Goal: Task Accomplishment & Management: Use online tool/utility

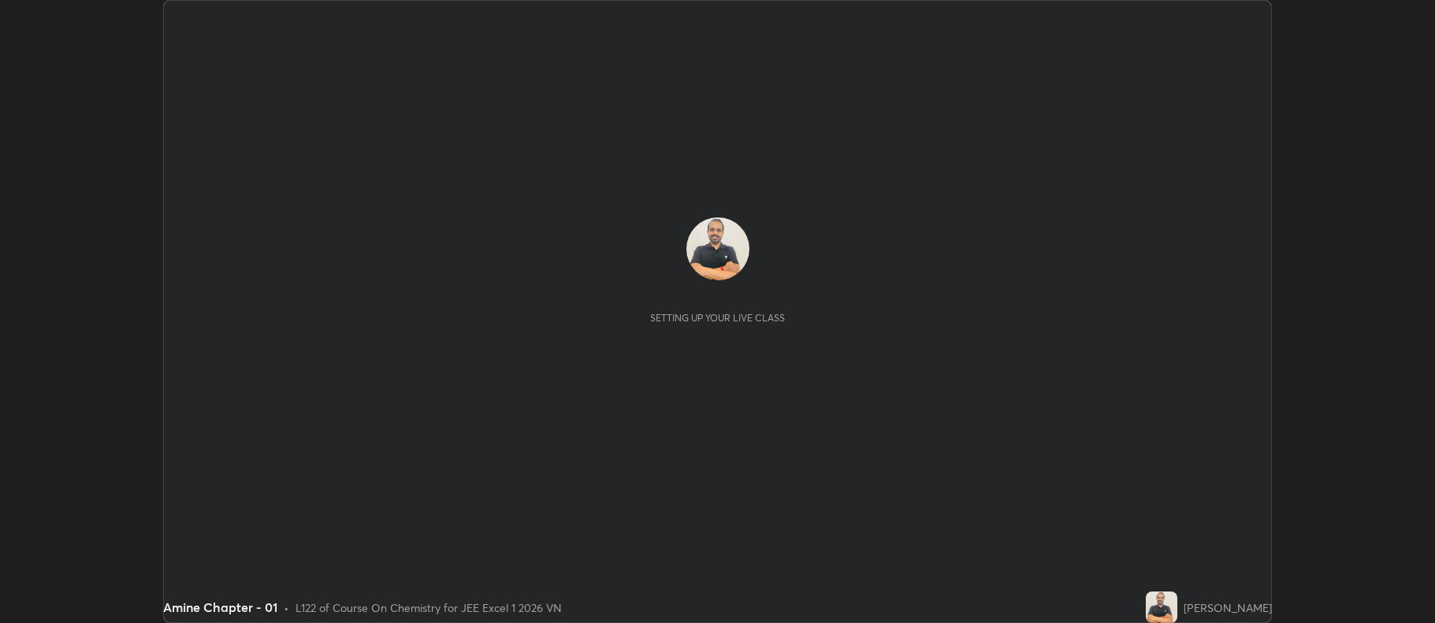
scroll to position [623, 1434]
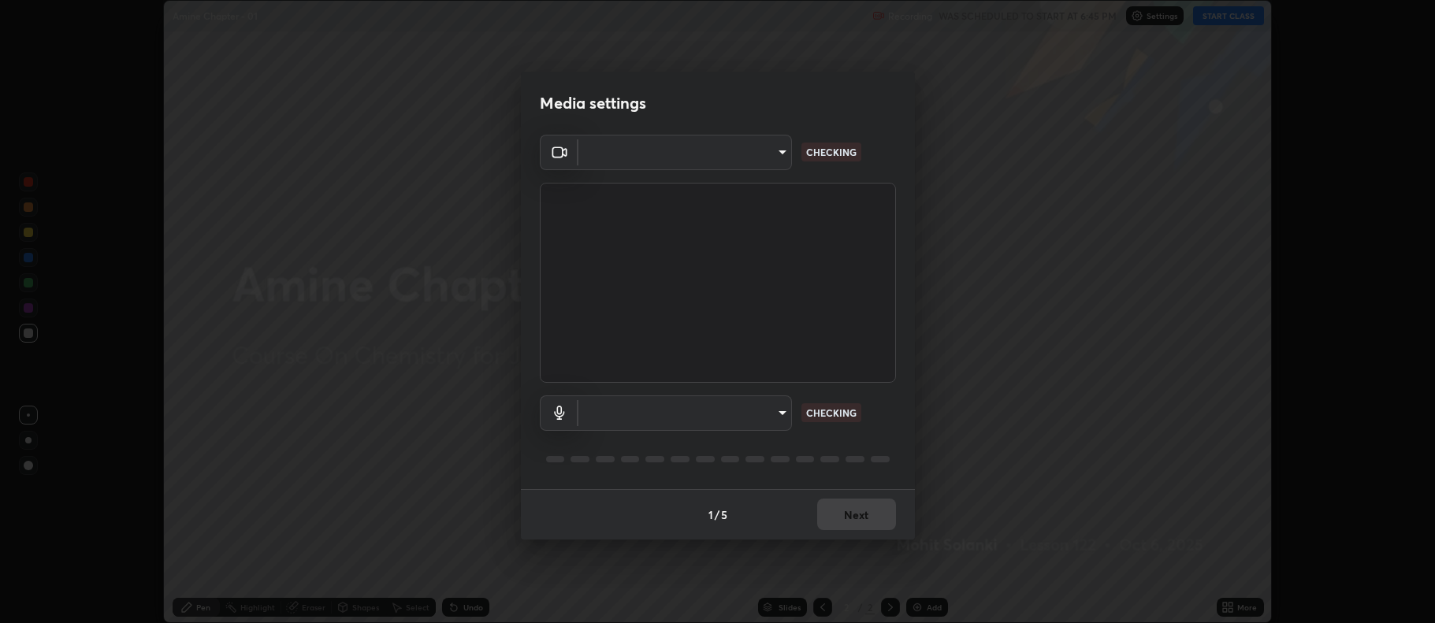
type input "4544978d750317787cf116fa280d60d73cd6bc321bd85f0c648e41124079f325"
type input "0e9286c56c518daf4ef403a33f54b662fb10b3b19062634b690de75f87a5903f"
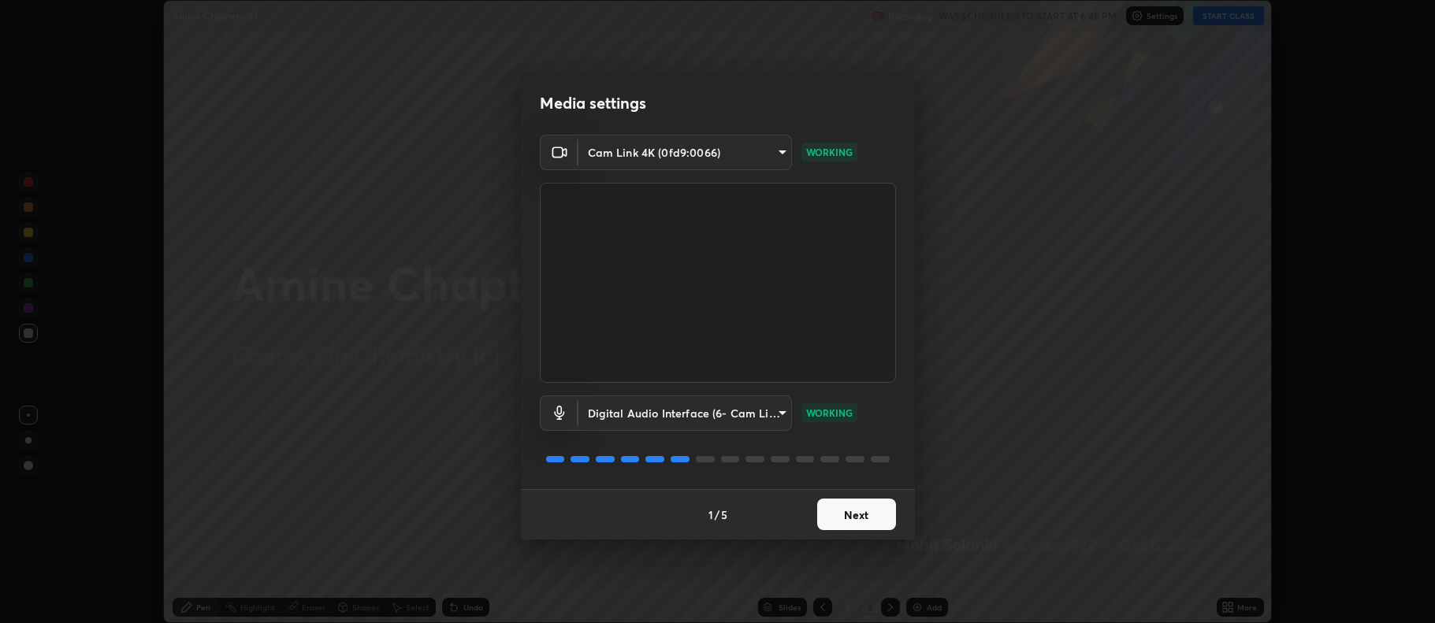
click at [854, 518] on button "Next" at bounding box center [856, 515] width 79 height 32
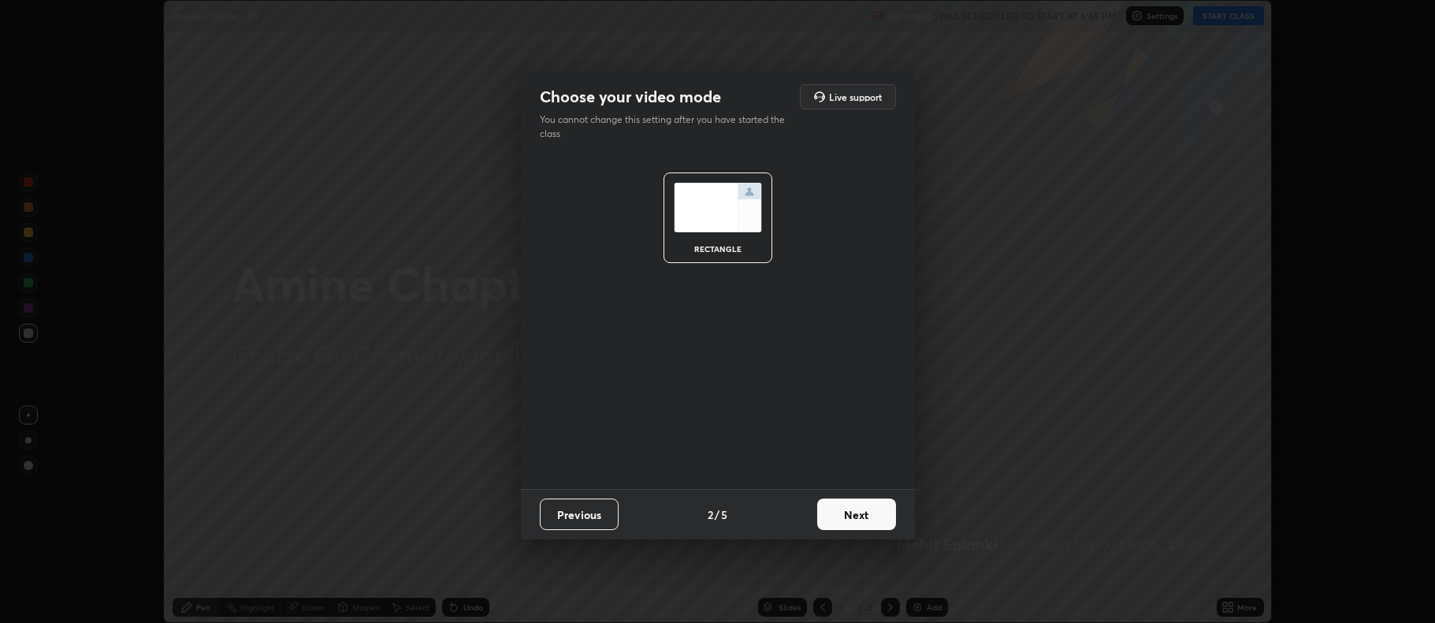
click at [856, 513] on button "Next" at bounding box center [856, 515] width 79 height 32
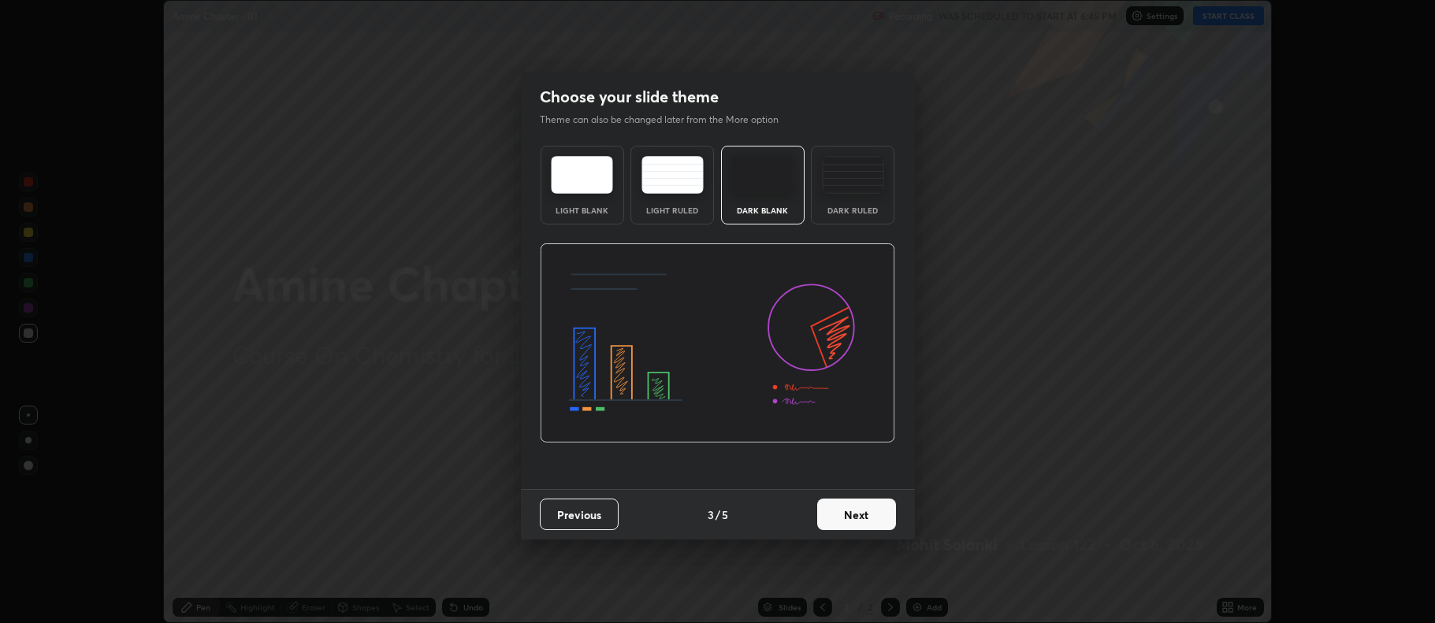
click at [864, 190] on img at bounding box center [853, 175] width 62 height 38
click at [851, 507] on button "Next" at bounding box center [856, 515] width 79 height 32
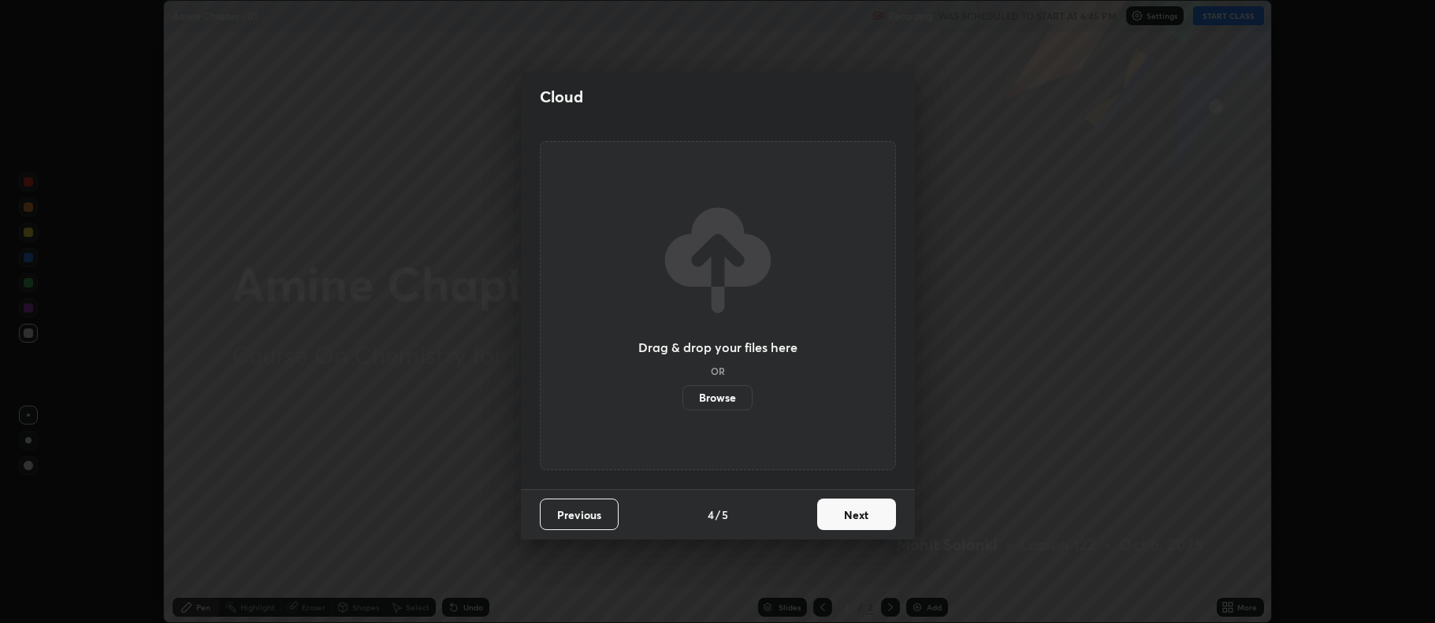
click at [847, 518] on button "Next" at bounding box center [856, 515] width 79 height 32
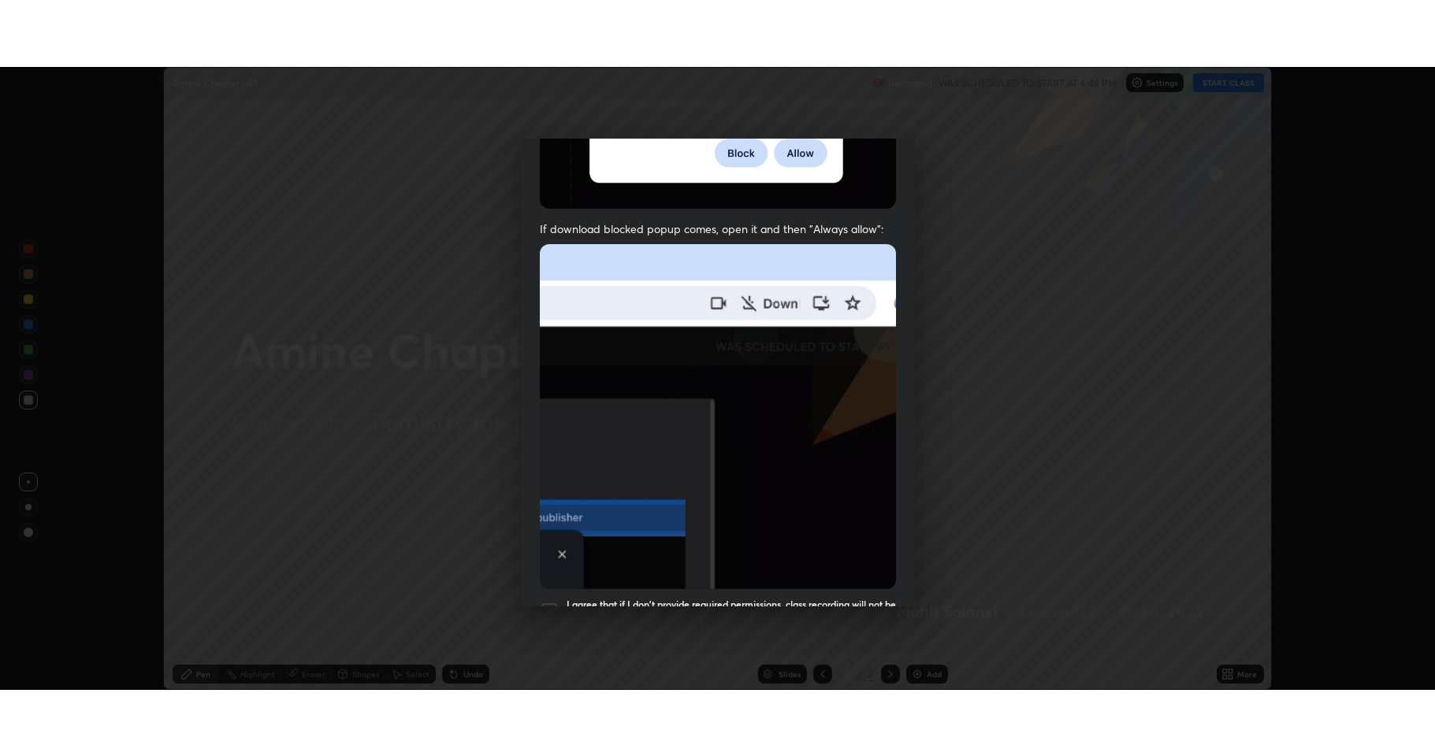
scroll to position [320, 0]
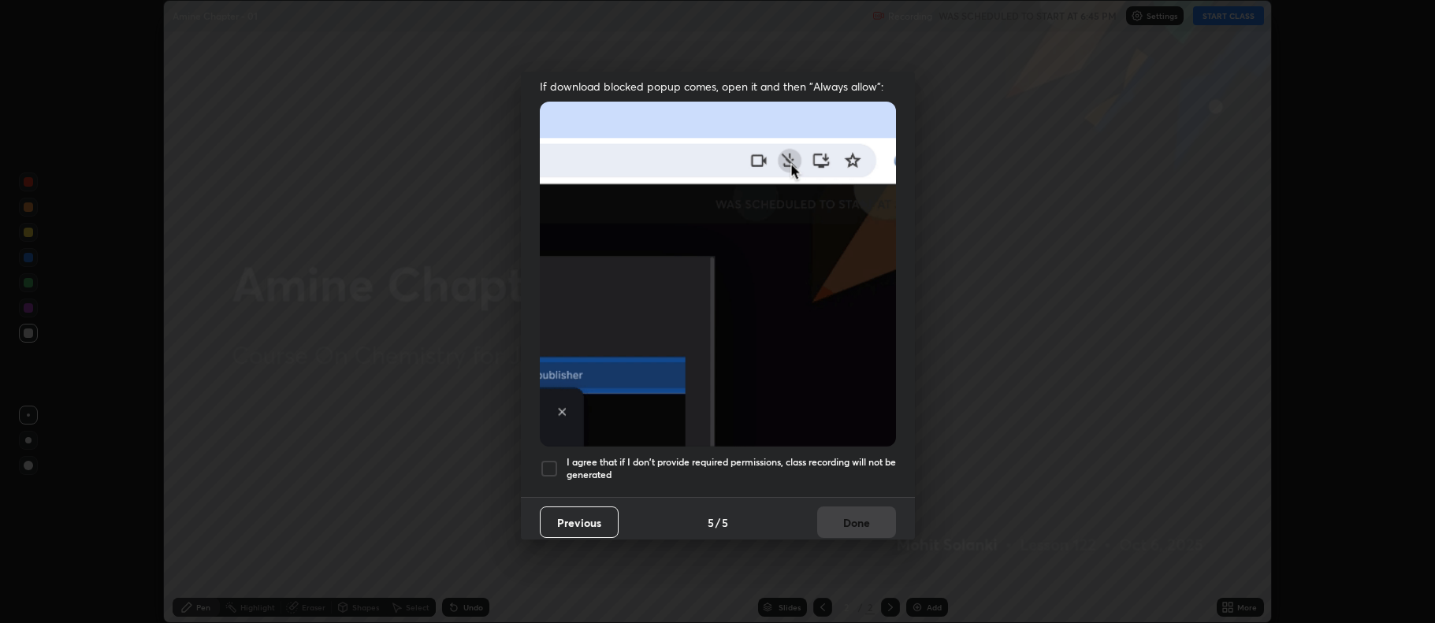
click at [547, 462] on div at bounding box center [549, 468] width 19 height 19
click at [836, 524] on button "Done" at bounding box center [856, 523] width 79 height 32
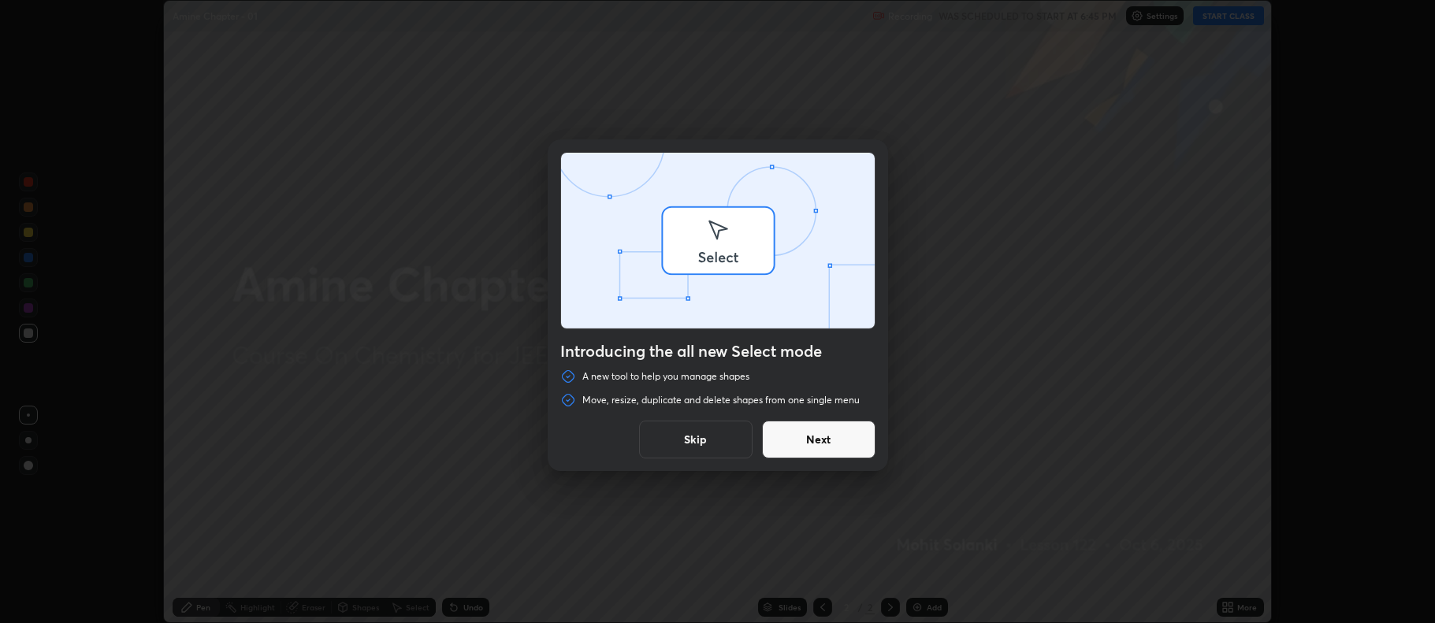
click at [916, 608] on div "Introducing the all new Select mode A new tool to help you manage shapes Move, …" at bounding box center [717, 311] width 1435 height 623
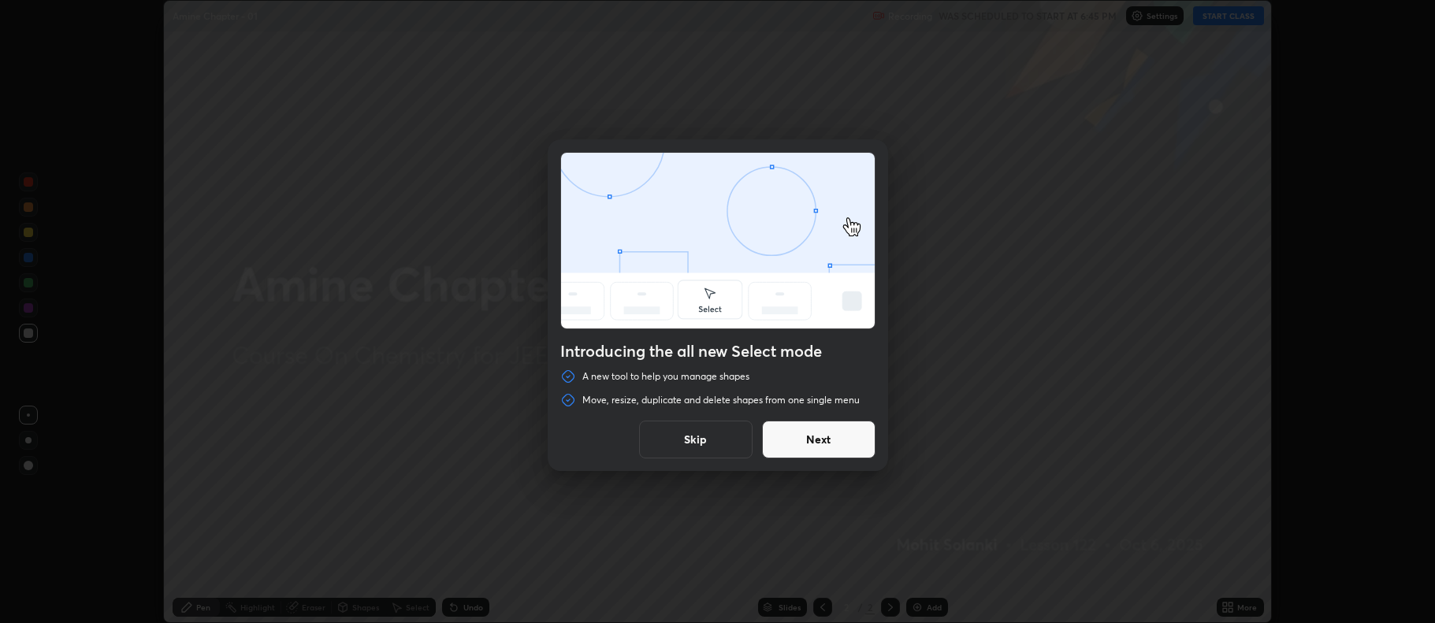
click at [831, 440] on button "Next" at bounding box center [818, 440] width 113 height 38
click at [833, 445] on button "Next" at bounding box center [818, 440] width 113 height 38
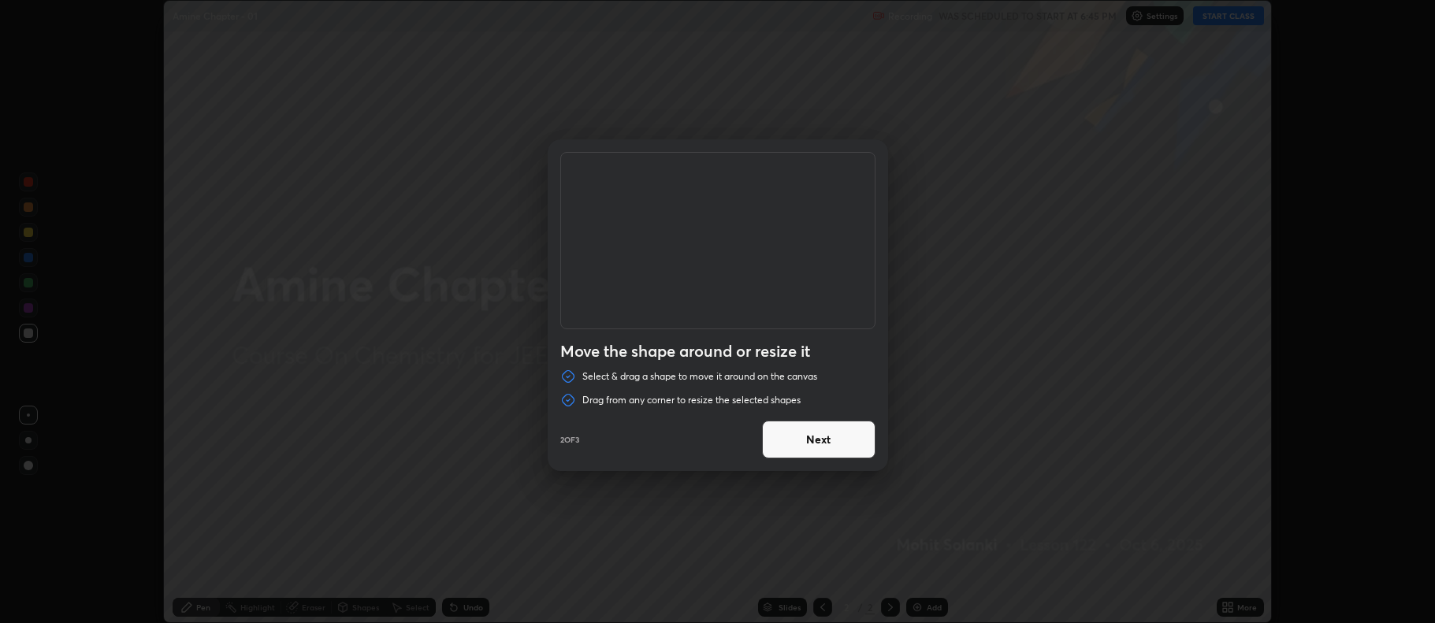
click at [834, 447] on button "Next" at bounding box center [818, 440] width 113 height 38
click at [838, 446] on button "Done" at bounding box center [818, 440] width 113 height 38
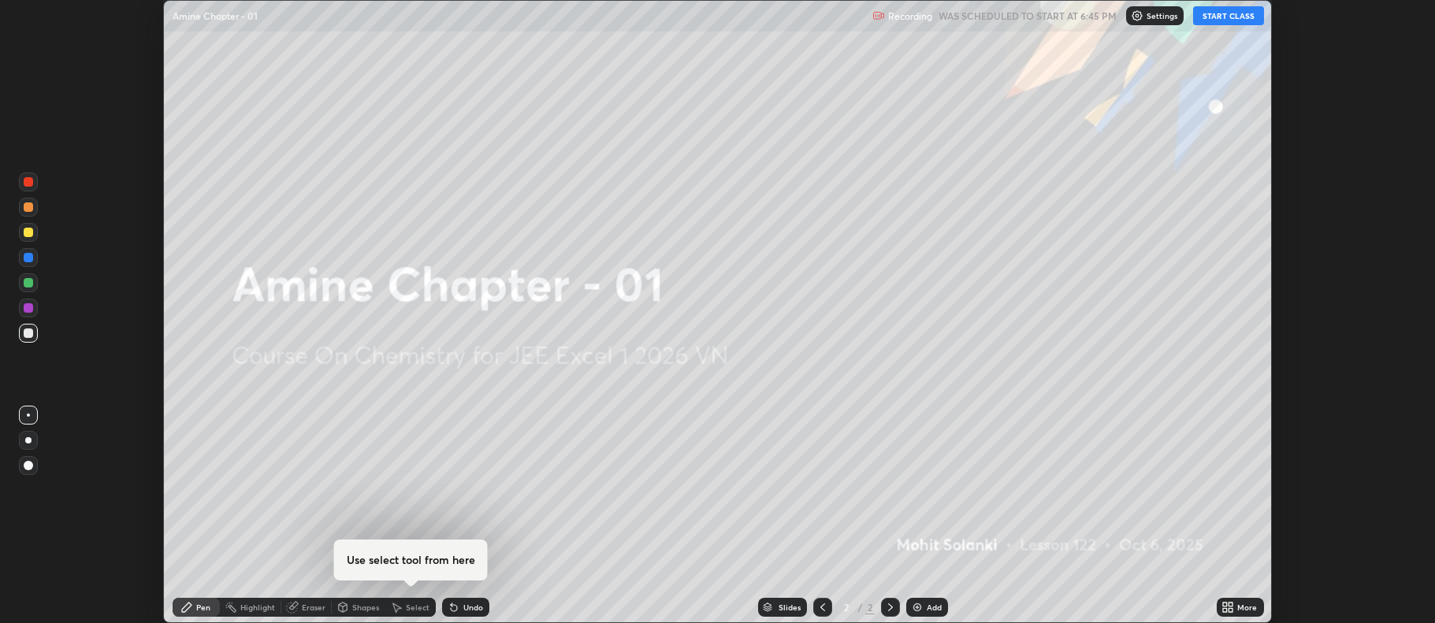
click at [919, 615] on div "Add" at bounding box center [927, 607] width 42 height 19
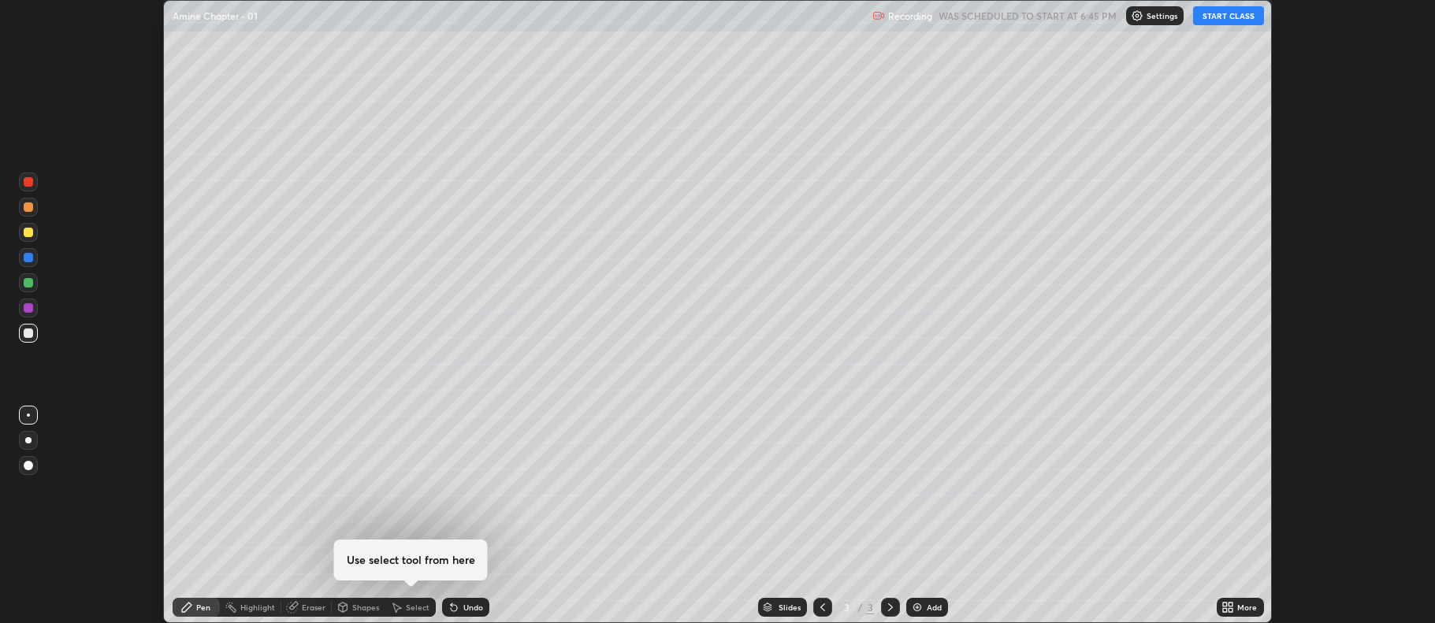
click at [1223, 14] on button "START CLASS" at bounding box center [1228, 15] width 71 height 19
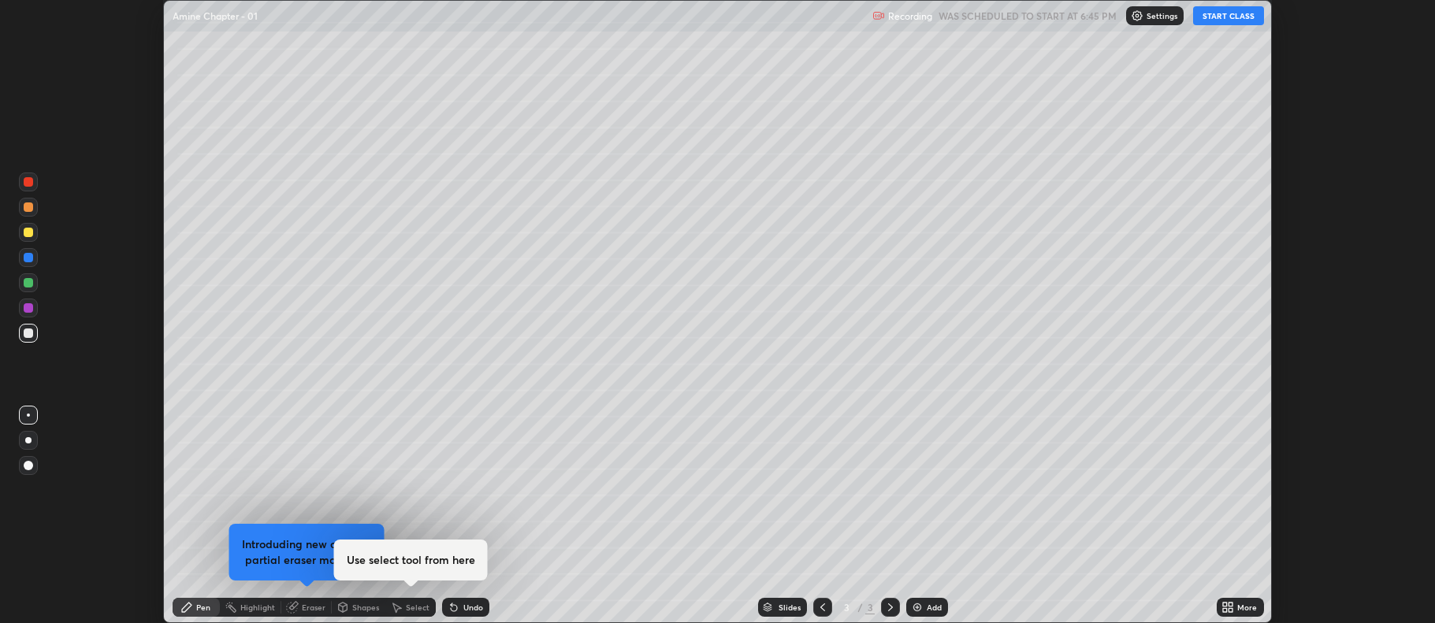
click at [1216, 15] on button "START CLASS" at bounding box center [1228, 15] width 71 height 19
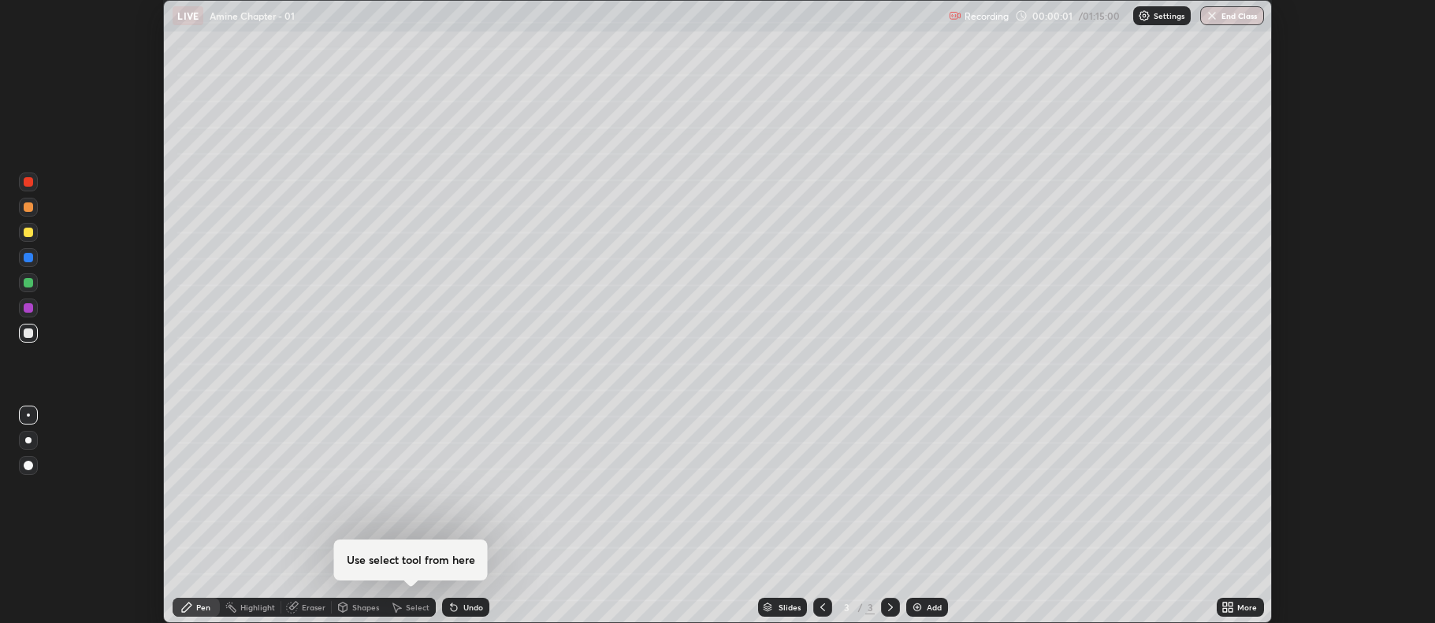
click at [1226, 613] on icon at bounding box center [1227, 607] width 13 height 13
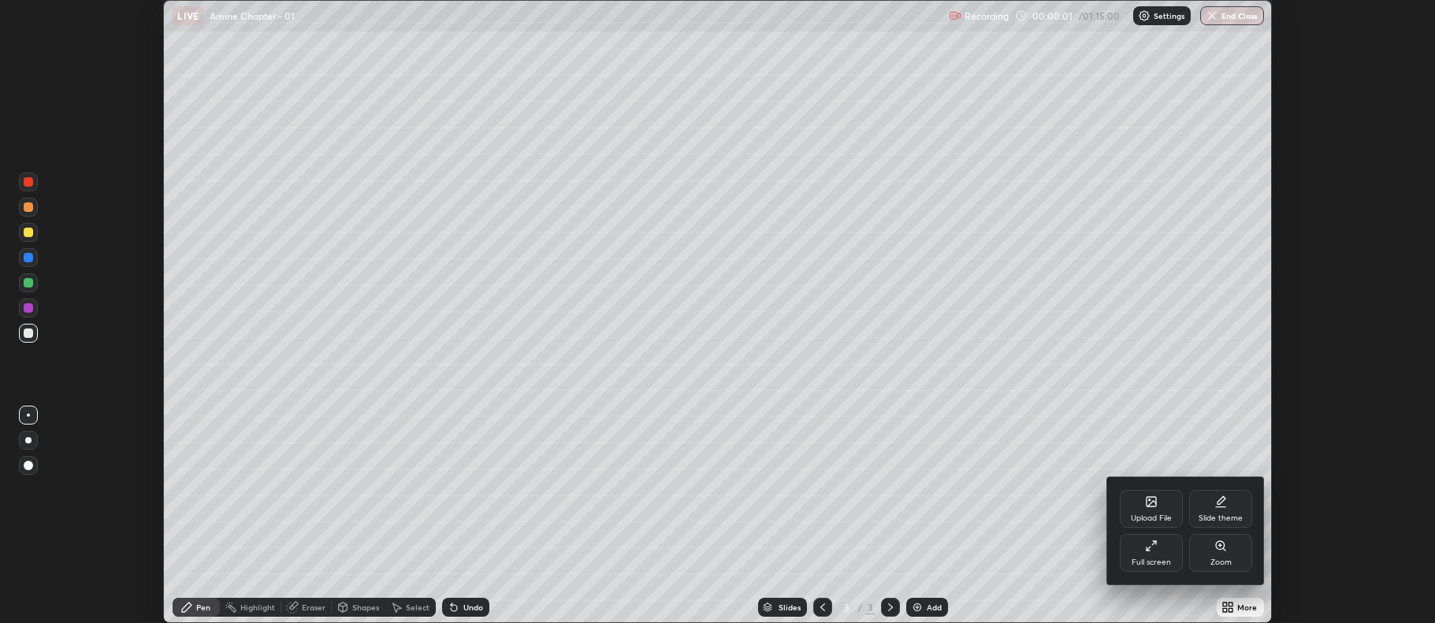
click at [1159, 554] on div "Full screen" at bounding box center [1150, 553] width 63 height 38
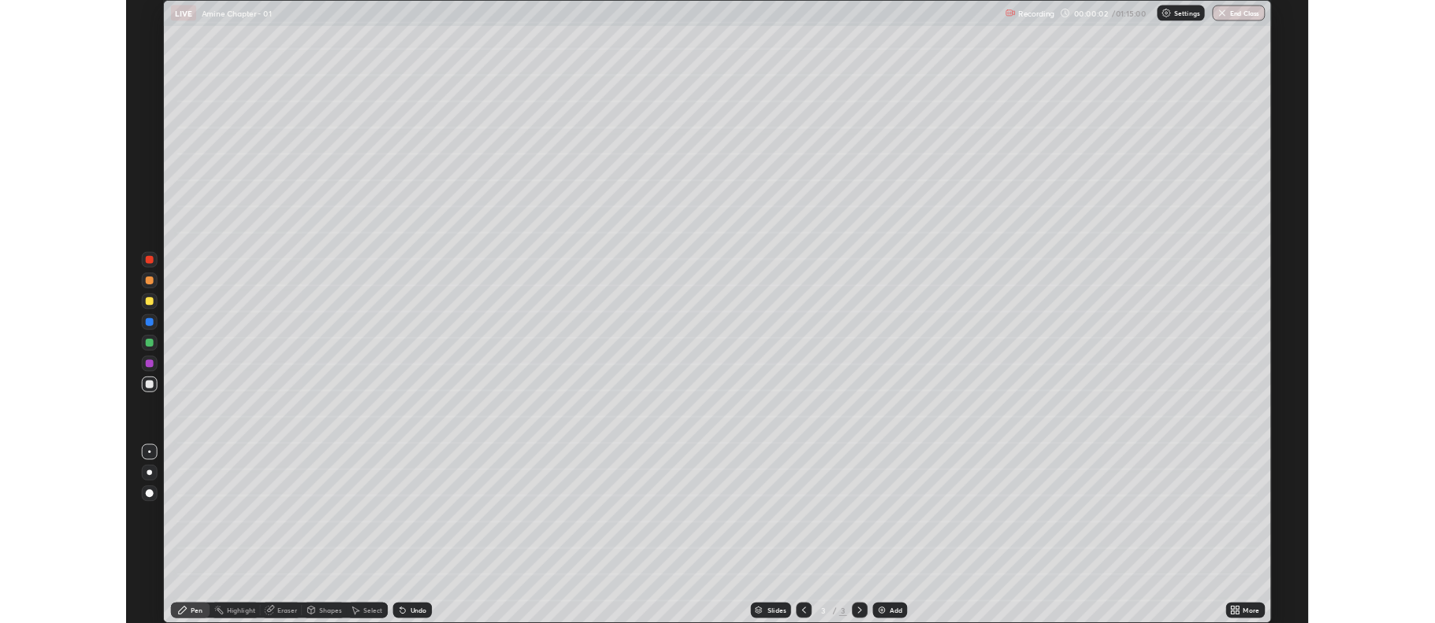
scroll to position [756, 1435]
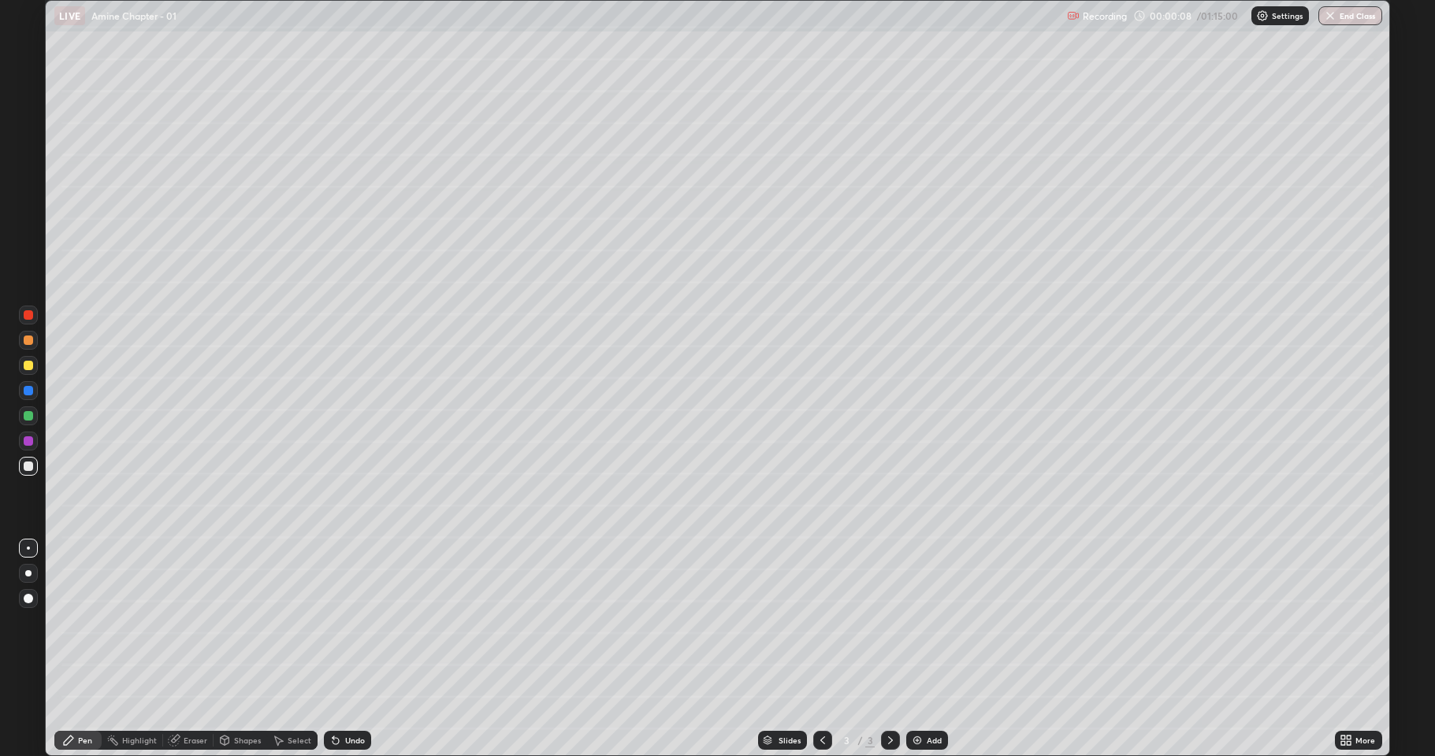
click at [27, 369] on div at bounding box center [28, 365] width 9 height 9
click at [22, 462] on div at bounding box center [28, 466] width 19 height 19
click at [28, 419] on div at bounding box center [28, 415] width 9 height 9
click at [32, 373] on div at bounding box center [28, 365] width 19 height 19
click at [917, 622] on img at bounding box center [917, 740] width 13 height 13
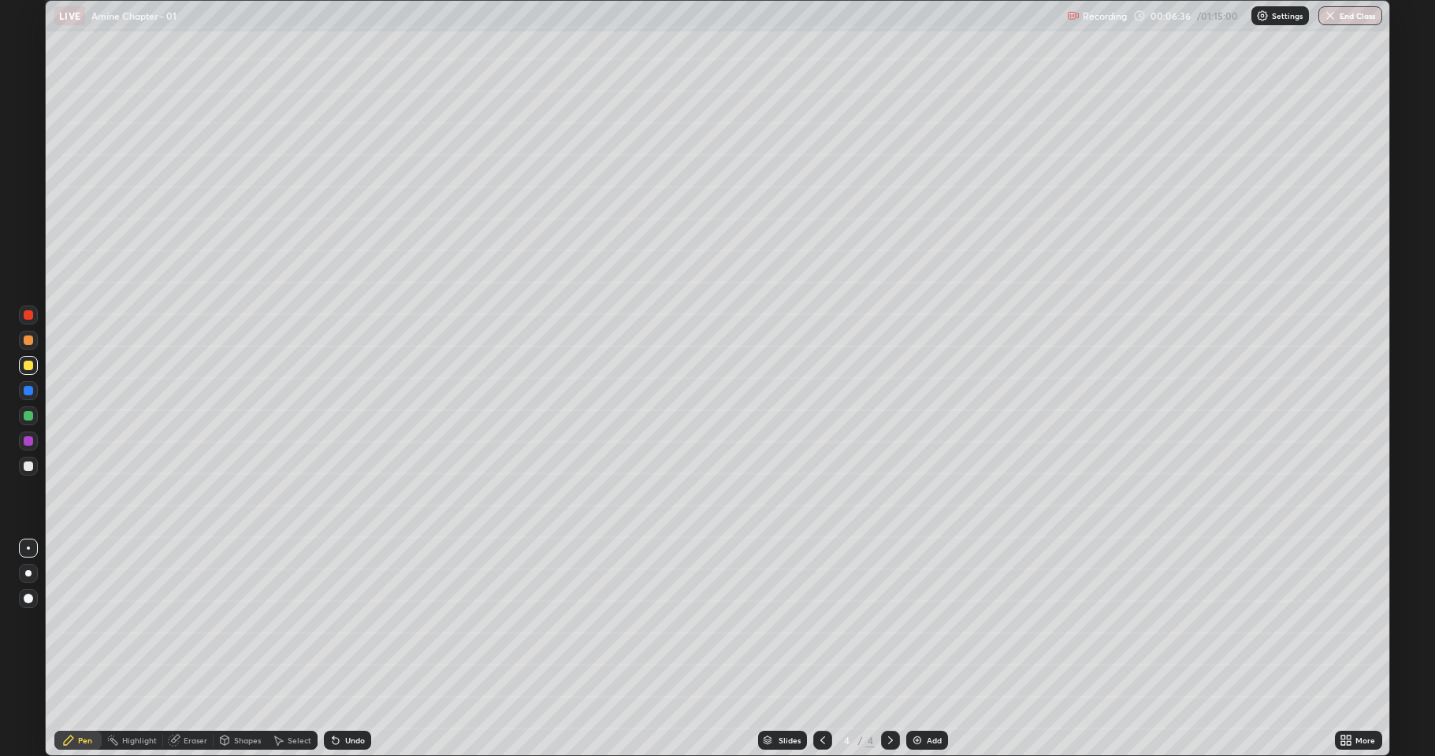
click at [30, 469] on div at bounding box center [28, 466] width 9 height 9
click at [28, 463] on div at bounding box center [28, 466] width 9 height 9
click at [32, 370] on div at bounding box center [28, 365] width 19 height 19
click at [30, 468] on div at bounding box center [28, 466] width 9 height 9
click at [32, 369] on div at bounding box center [28, 365] width 9 height 9
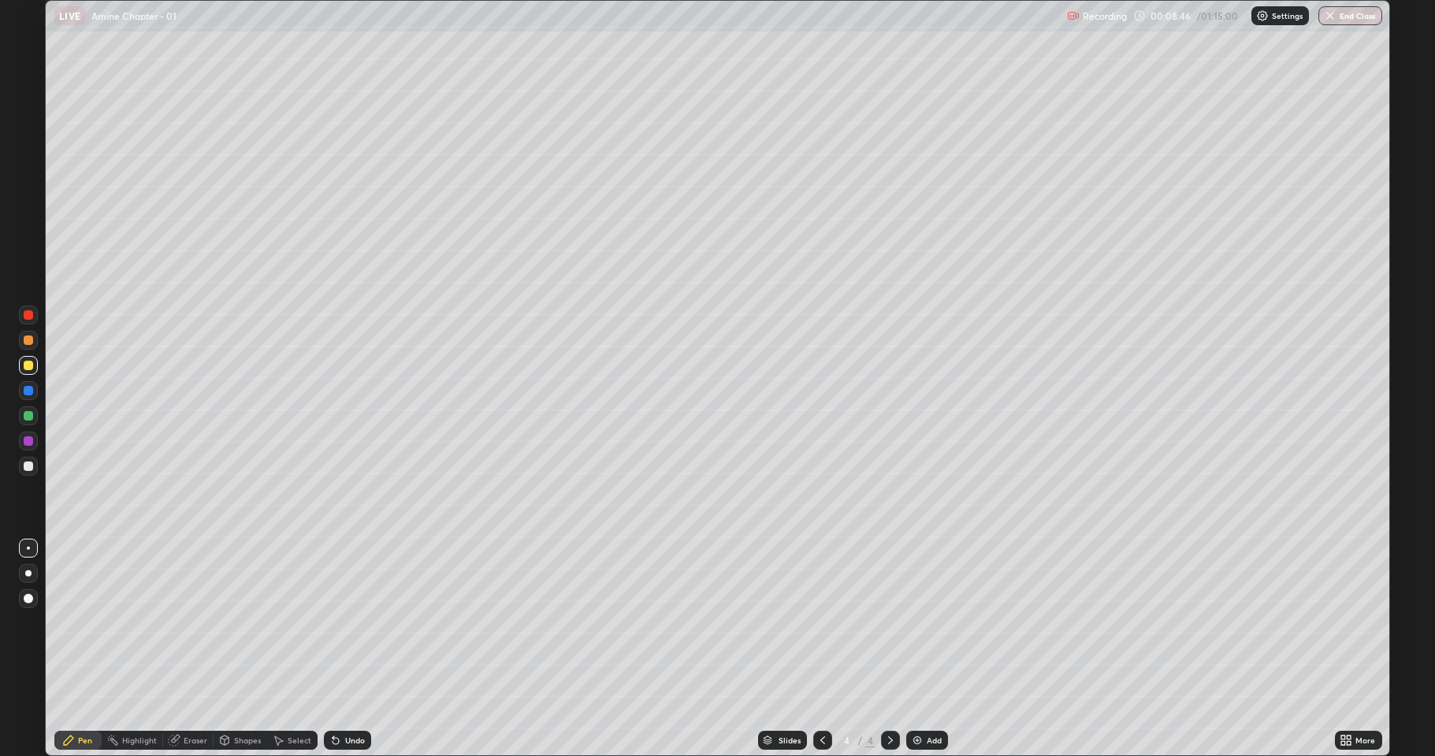
click at [32, 418] on div at bounding box center [28, 415] width 9 height 9
click at [28, 467] on div at bounding box center [28, 466] width 9 height 9
click at [1345, 622] on icon at bounding box center [1345, 740] width 13 height 13
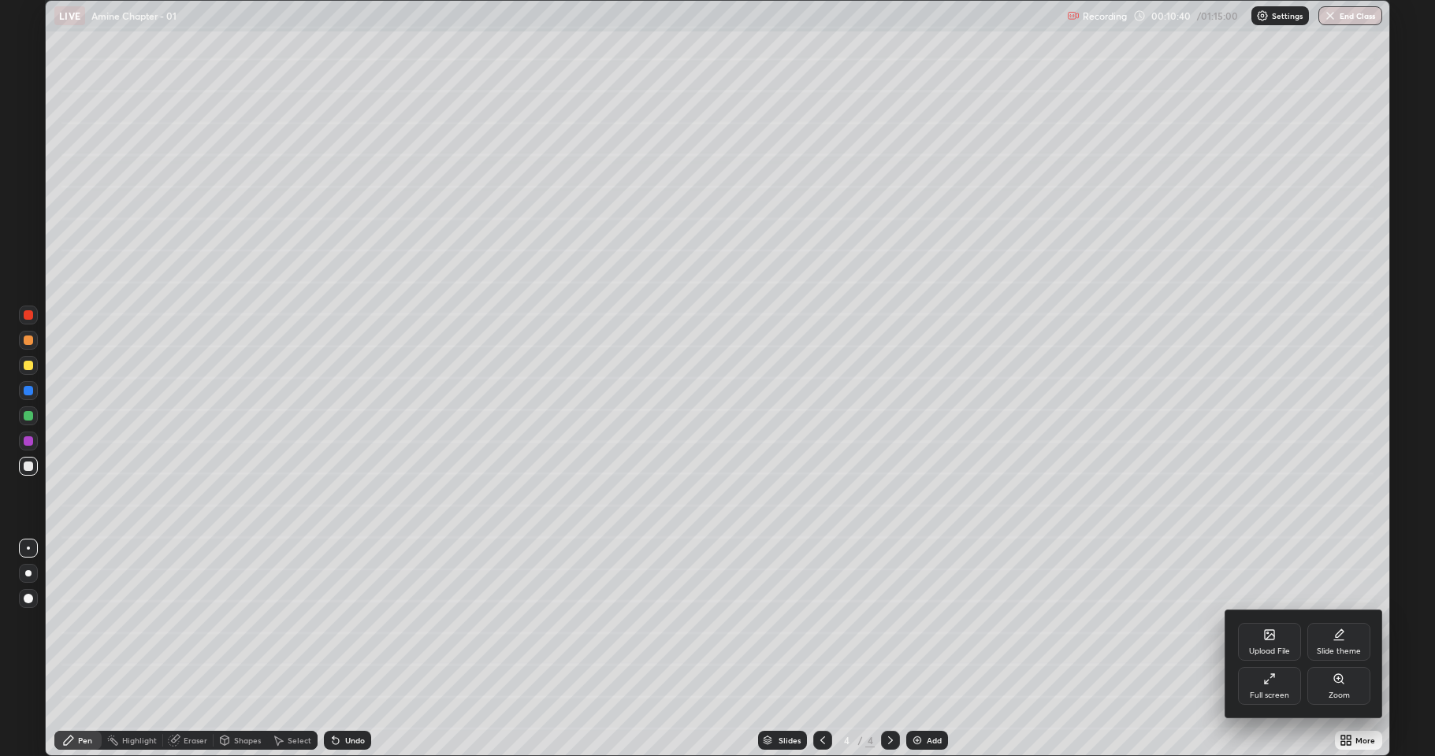
click at [1276, 622] on div "Upload File" at bounding box center [1269, 642] width 63 height 38
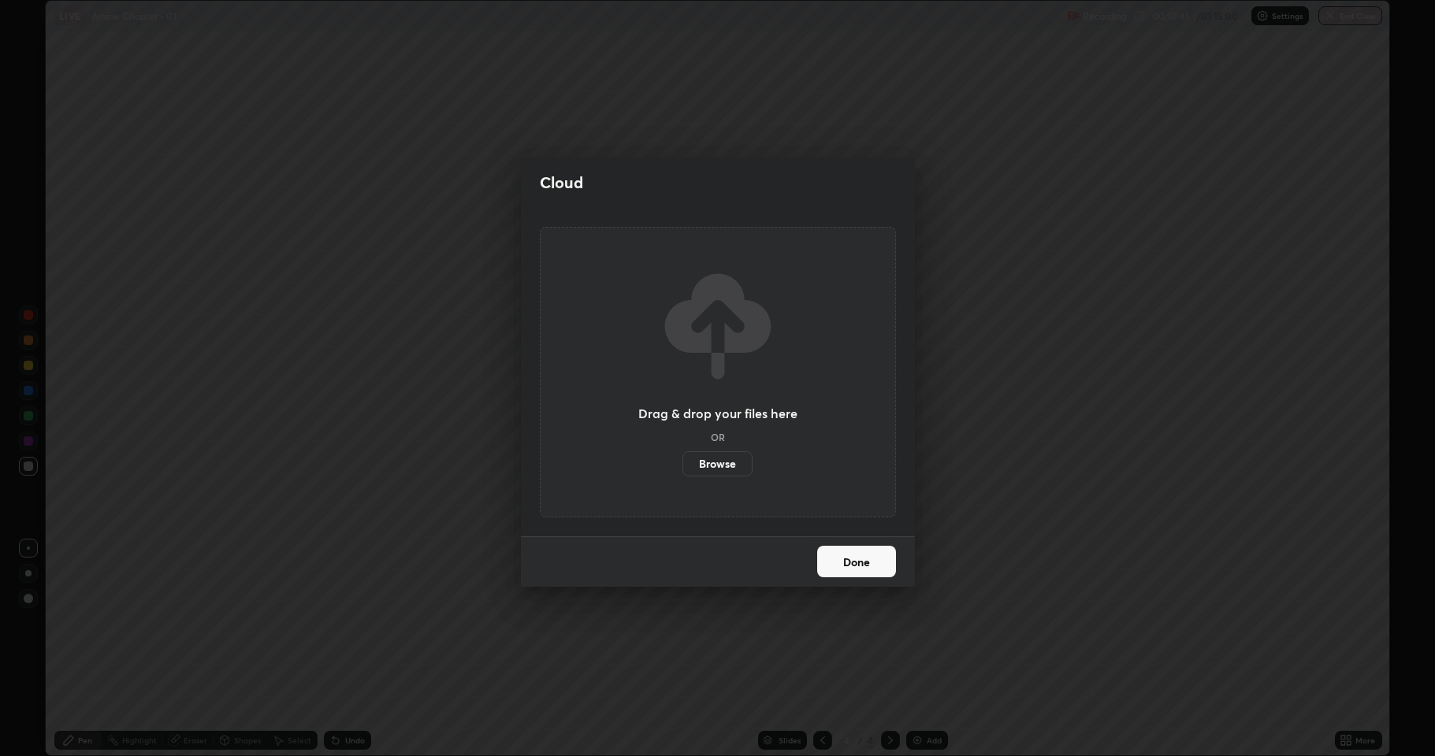
click at [722, 463] on label "Browse" at bounding box center [717, 463] width 70 height 25
click at [682, 463] on input "Browse" at bounding box center [682, 463] width 0 height 25
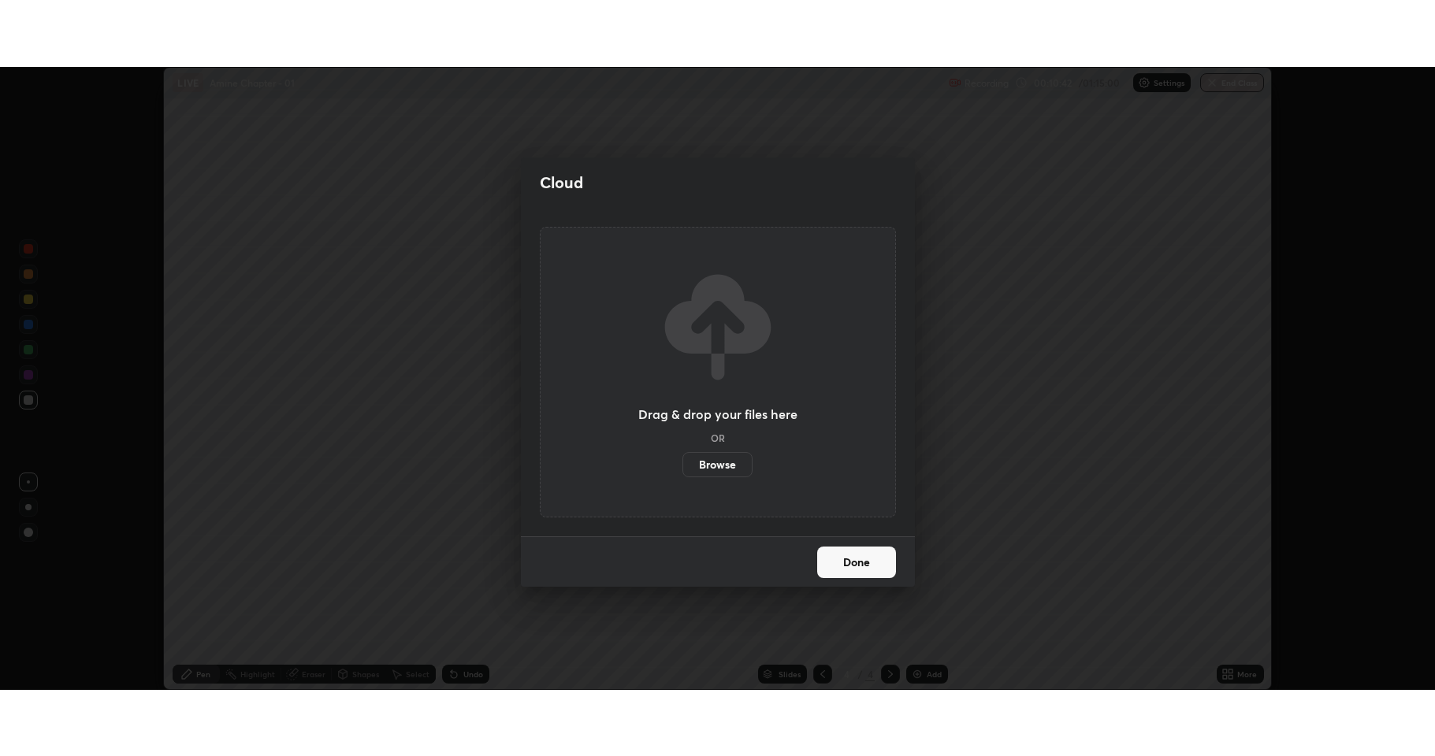
scroll to position [78158, 77347]
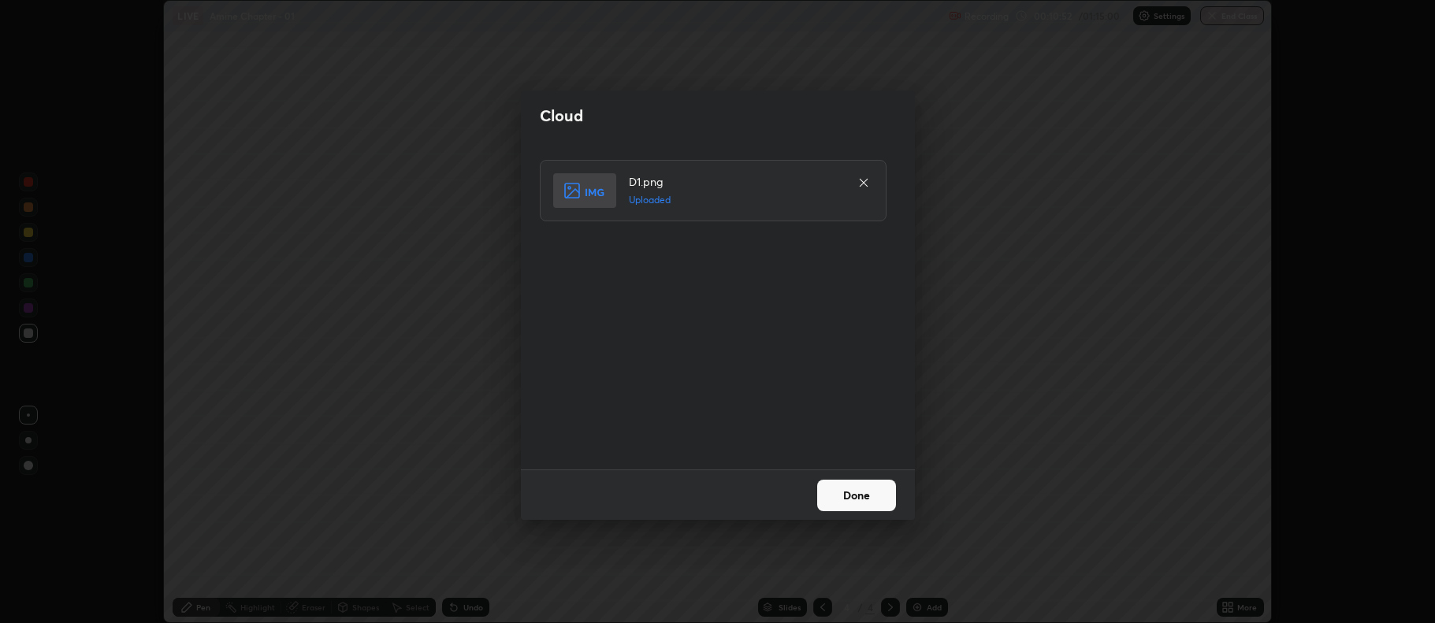
click at [846, 494] on button "Done" at bounding box center [856, 496] width 79 height 32
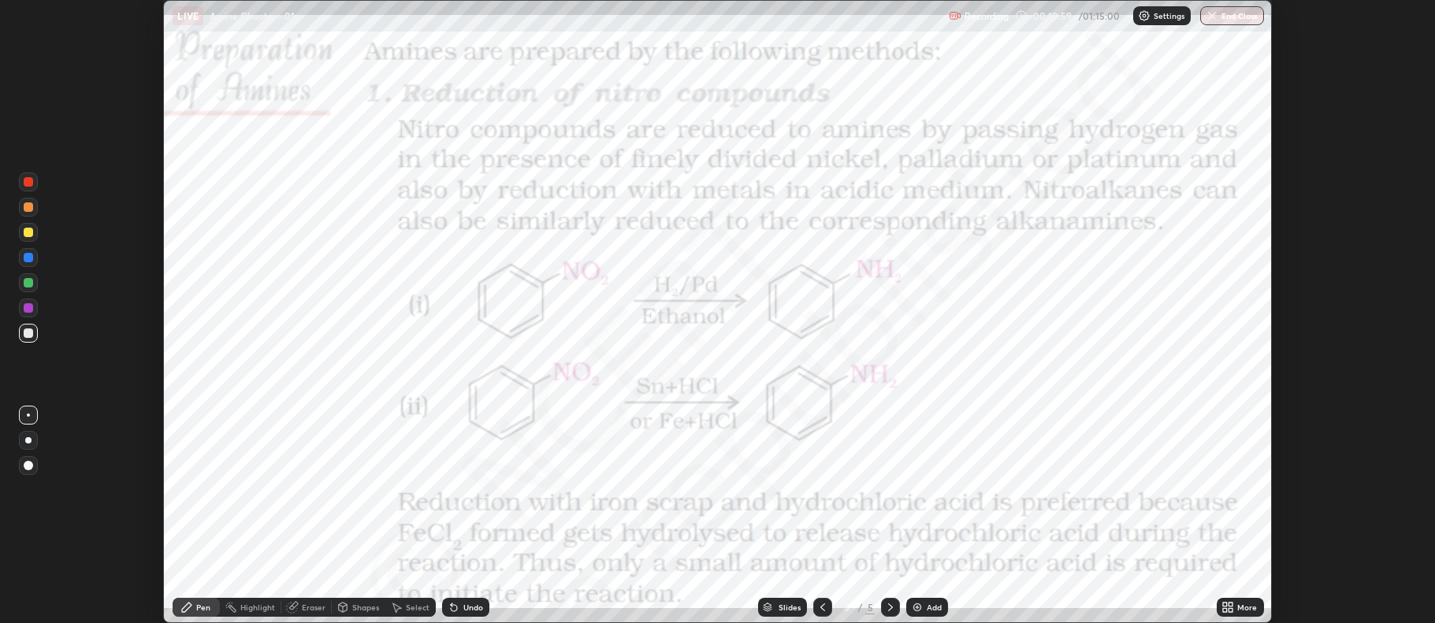
click at [33, 311] on div at bounding box center [28, 308] width 19 height 19
click at [27, 309] on div at bounding box center [28, 307] width 9 height 9
click at [29, 236] on div at bounding box center [28, 232] width 9 height 9
click at [28, 311] on div at bounding box center [28, 307] width 9 height 9
click at [27, 334] on div at bounding box center [28, 333] width 9 height 9
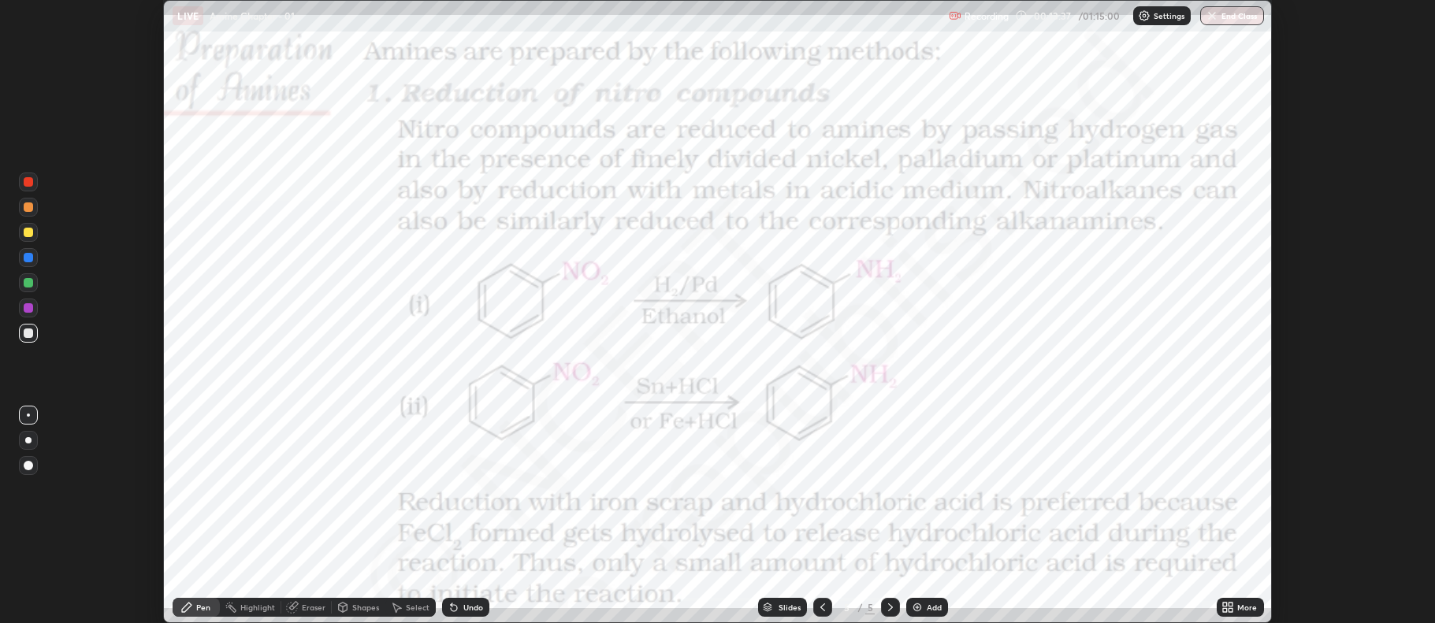
click at [24, 236] on div at bounding box center [28, 232] width 9 height 9
click at [28, 312] on div at bounding box center [28, 307] width 9 height 9
click at [915, 607] on img at bounding box center [917, 607] width 13 height 13
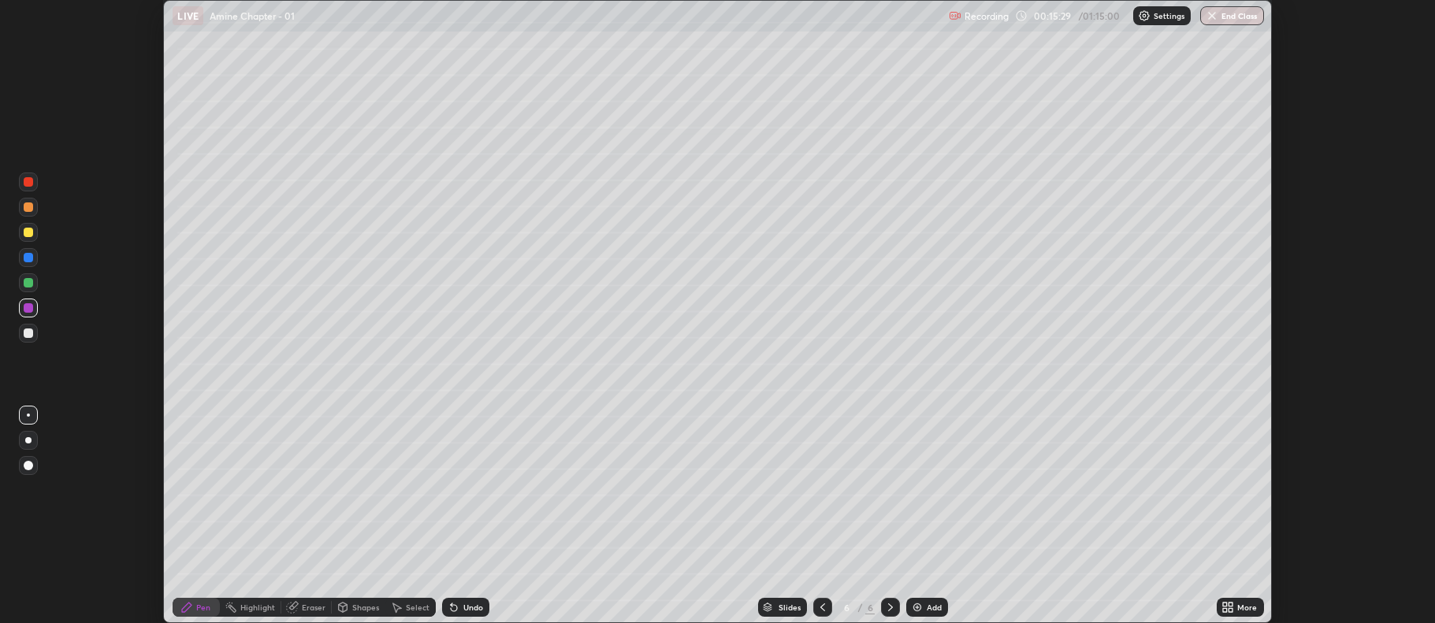
click at [1223, 611] on icon at bounding box center [1225, 610] width 4 height 4
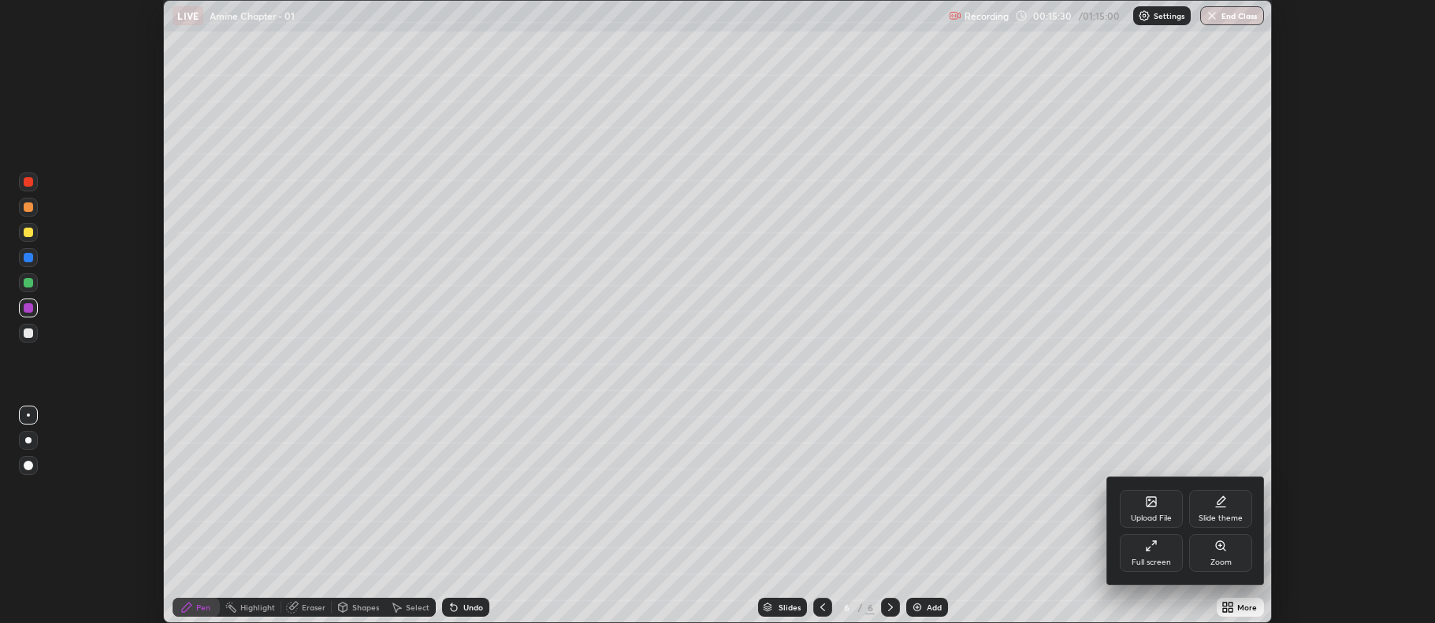
click at [1169, 554] on div "Full screen" at bounding box center [1150, 553] width 63 height 38
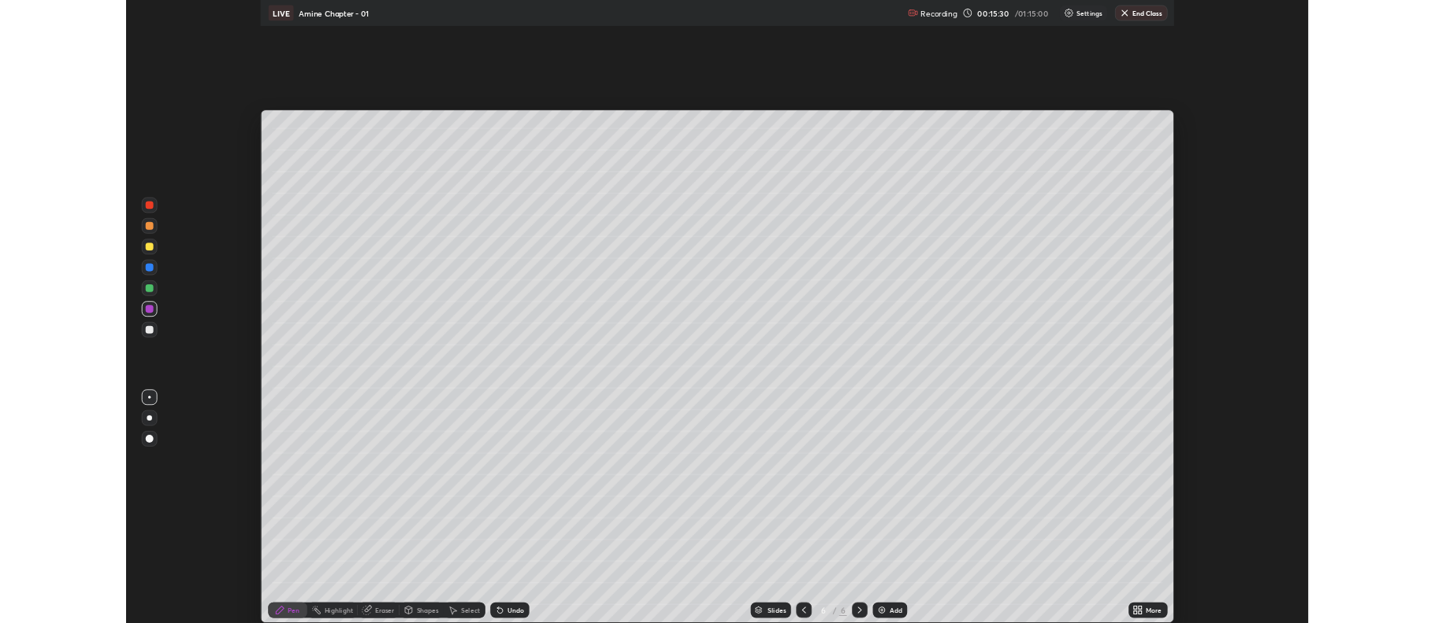
scroll to position [756, 1435]
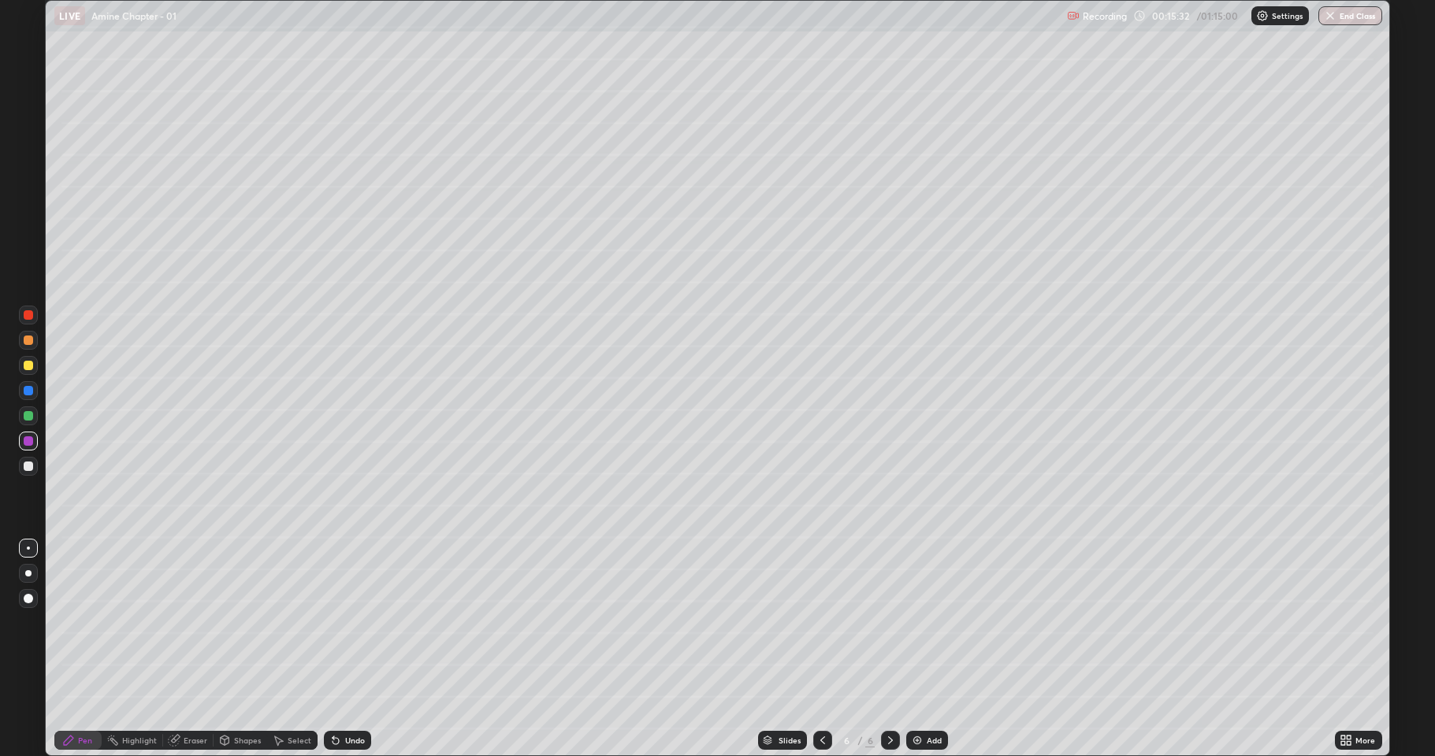
click at [30, 468] on div at bounding box center [28, 466] width 9 height 9
click at [30, 364] on div at bounding box center [28, 365] width 9 height 9
click at [29, 446] on div at bounding box center [28, 441] width 19 height 19
click at [31, 468] on div at bounding box center [28, 466] width 9 height 9
click at [28, 369] on div at bounding box center [28, 365] width 9 height 9
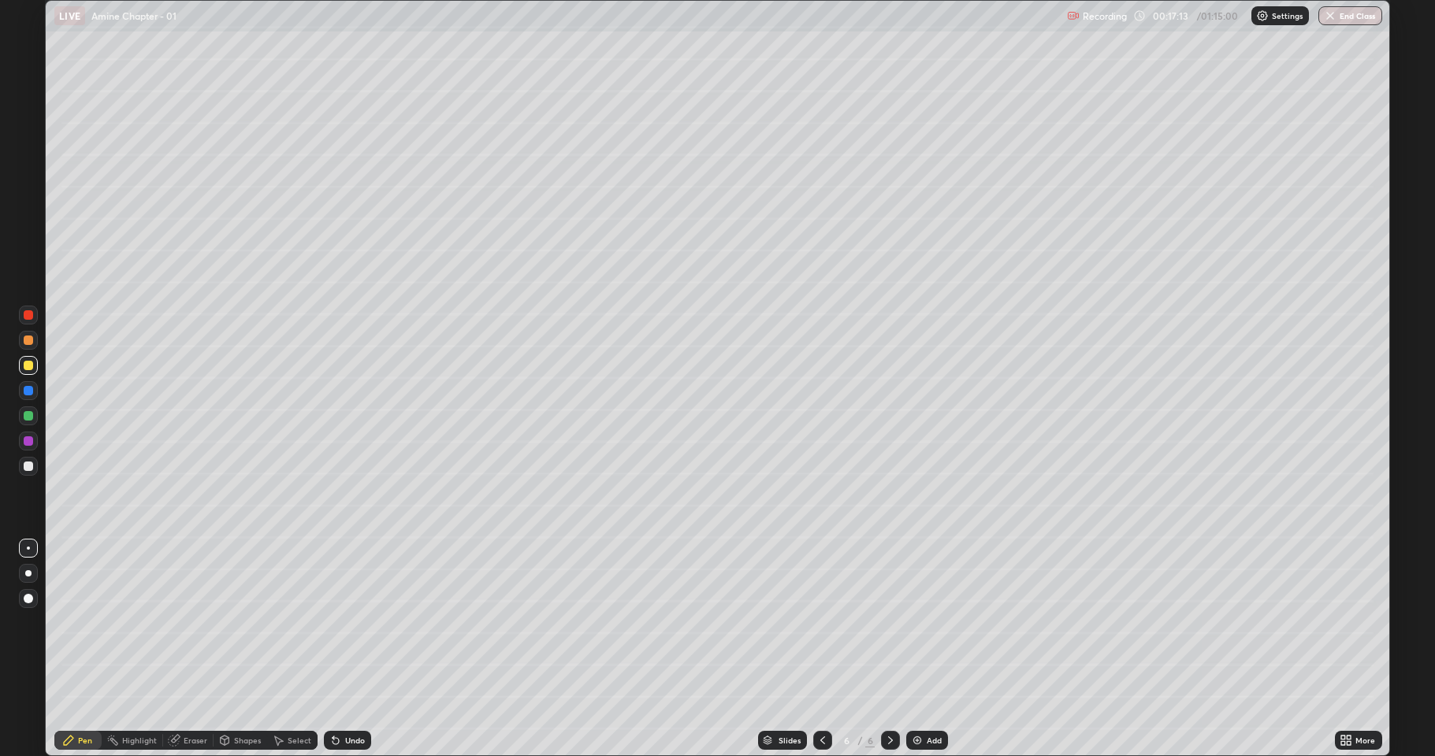
click at [28, 466] on div at bounding box center [28, 466] width 9 height 9
click at [1355, 622] on div "More" at bounding box center [1365, 741] width 20 height 8
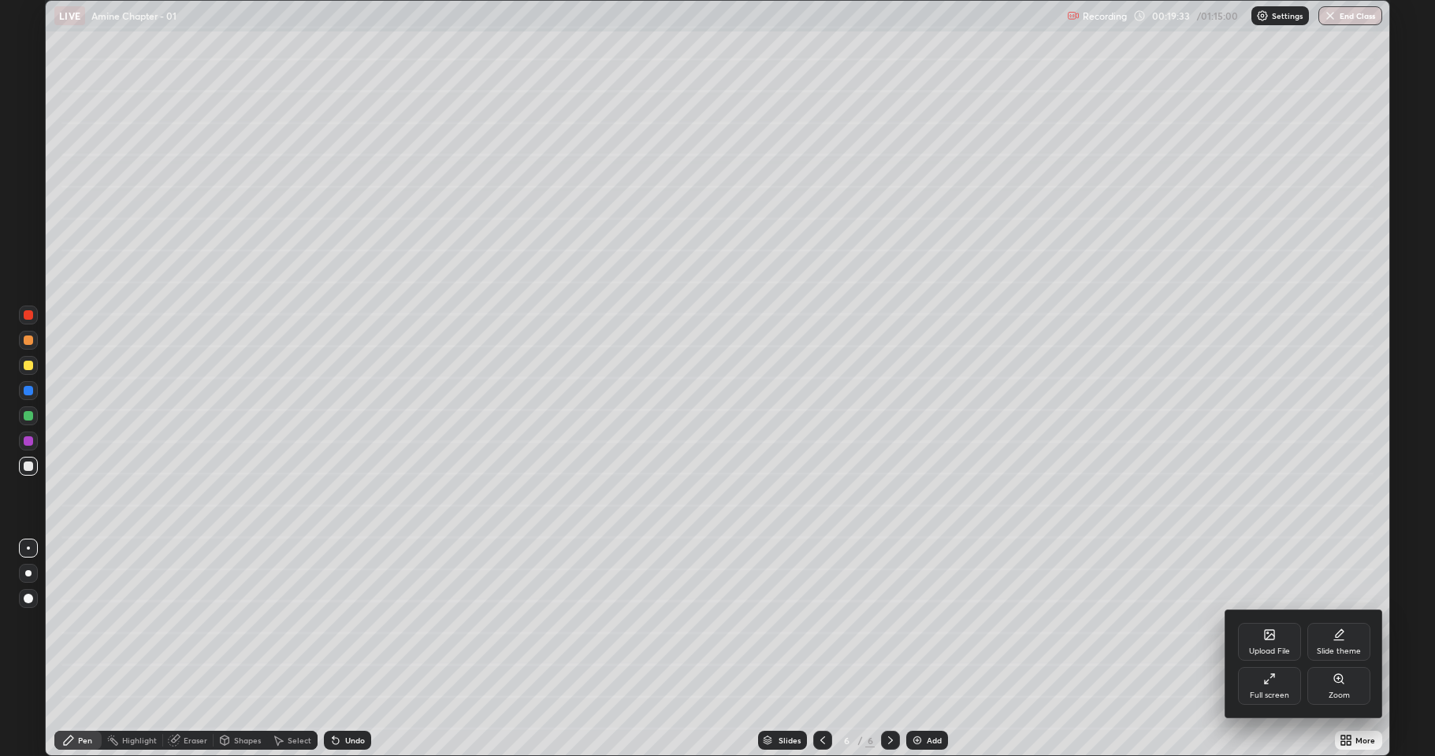
click at [1272, 622] on icon at bounding box center [1269, 635] width 13 height 13
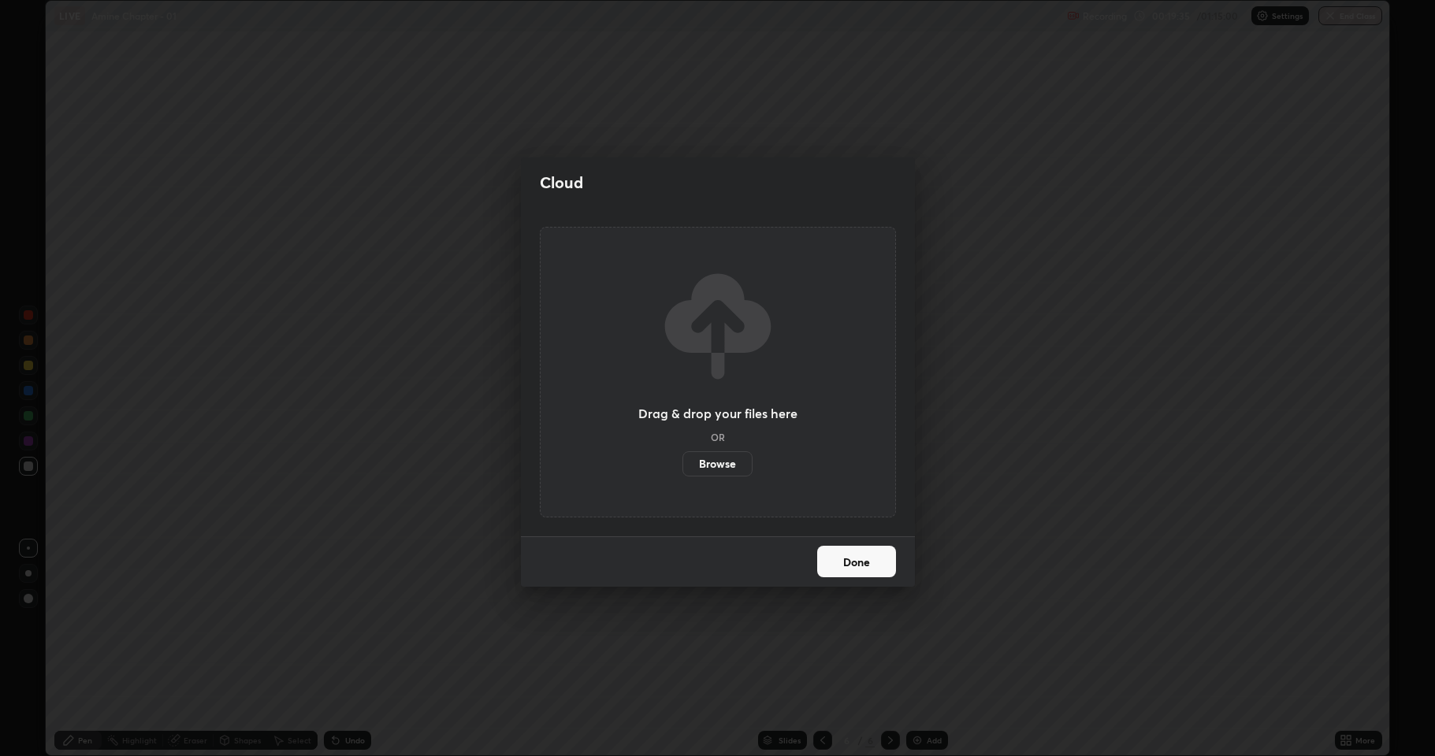
click at [720, 466] on label "Browse" at bounding box center [717, 463] width 70 height 25
click at [682, 466] on input "Browse" at bounding box center [682, 463] width 0 height 25
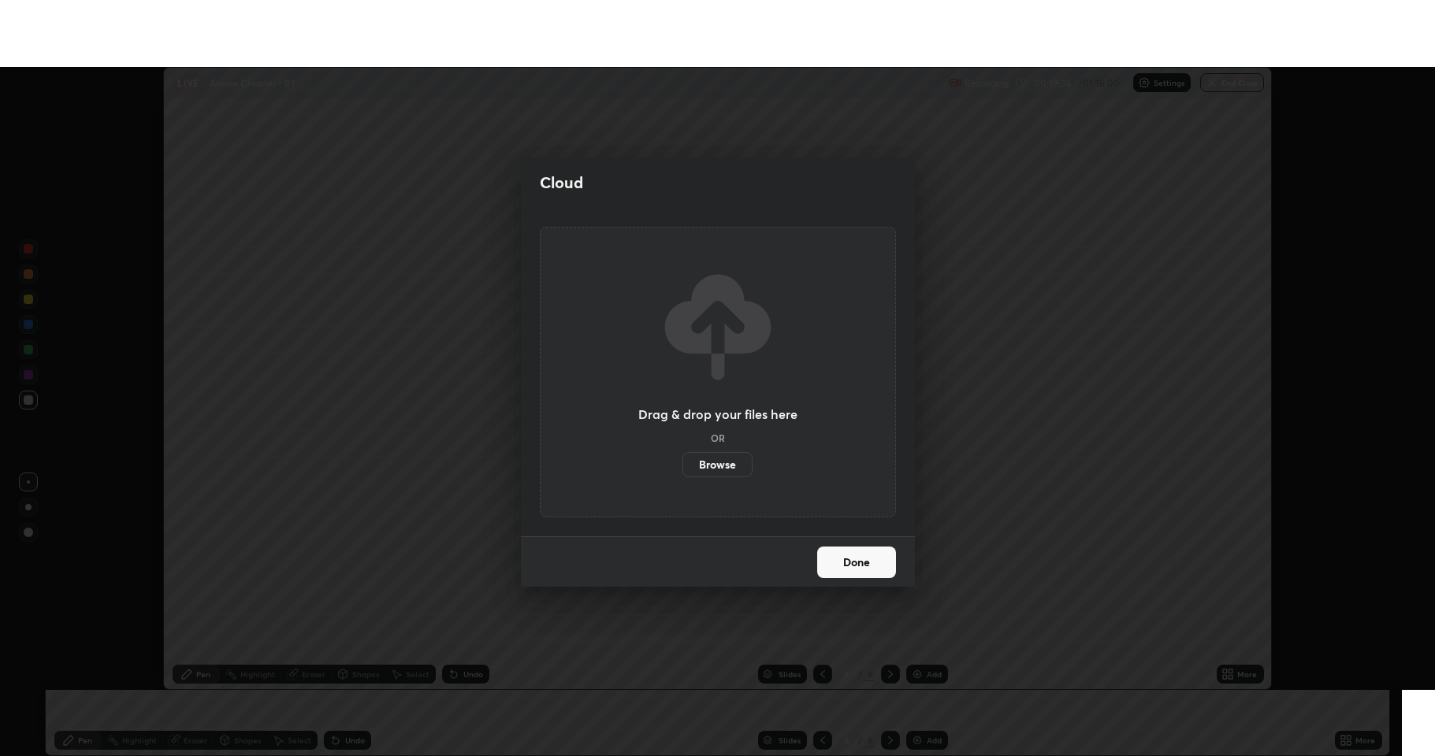
scroll to position [78158, 77347]
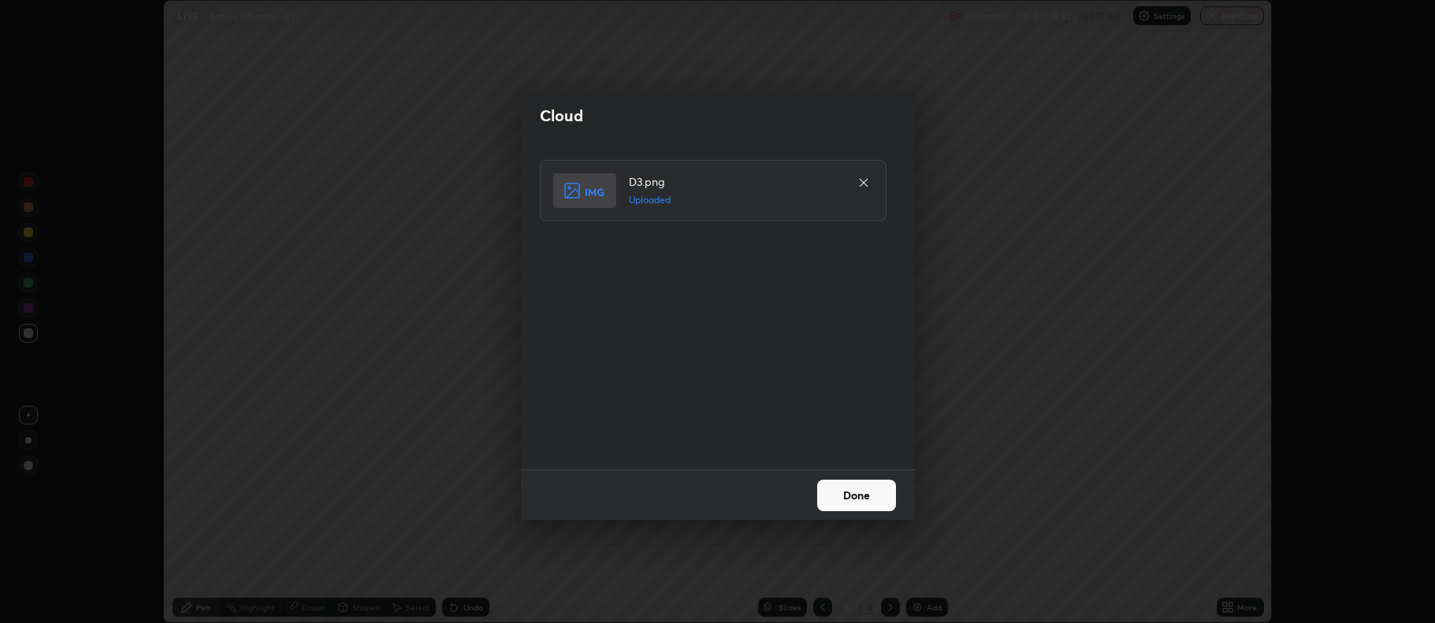
click at [871, 495] on button "Done" at bounding box center [856, 496] width 79 height 32
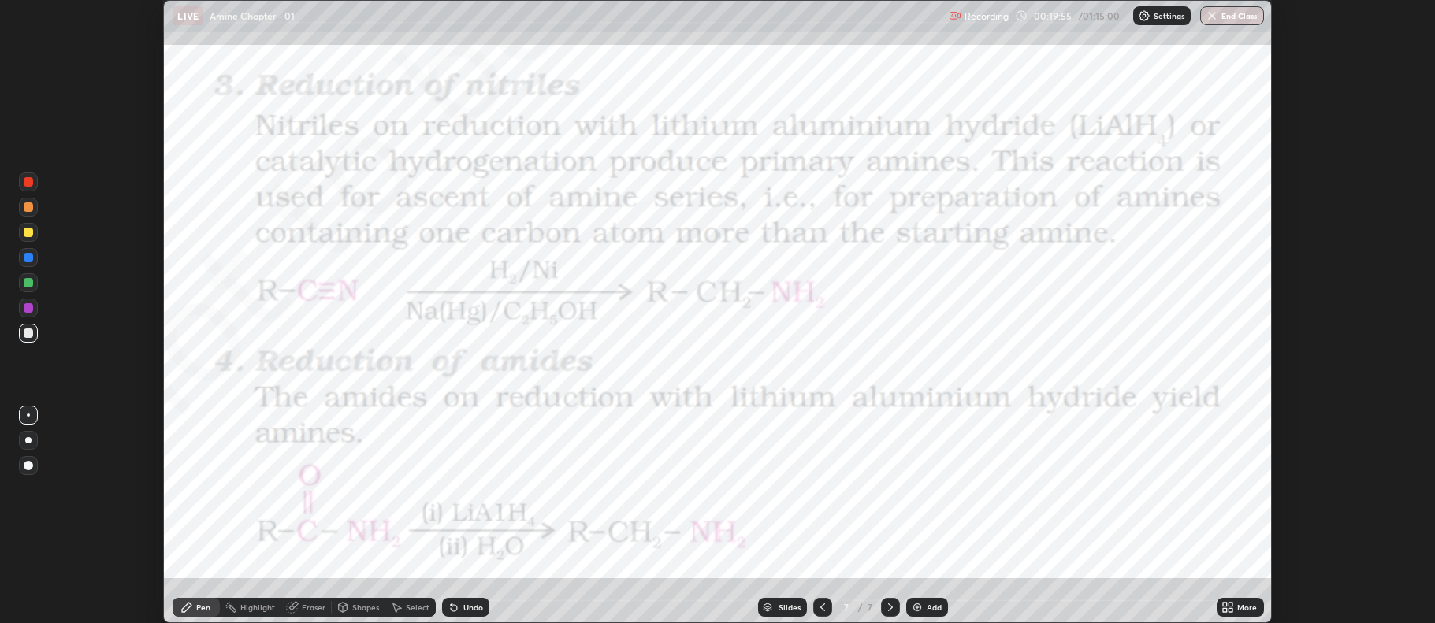
click at [1231, 603] on icon at bounding box center [1231, 605] width 4 height 4
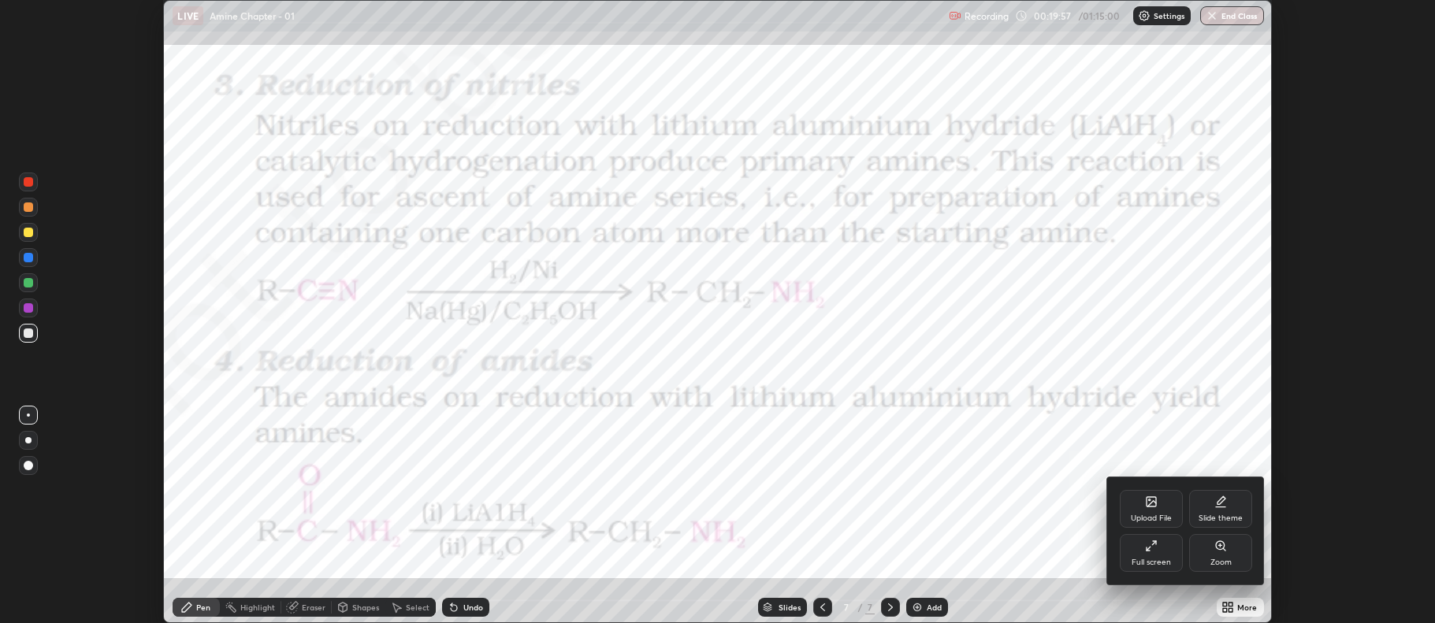
click at [1164, 551] on div "Full screen" at bounding box center [1150, 553] width 63 height 38
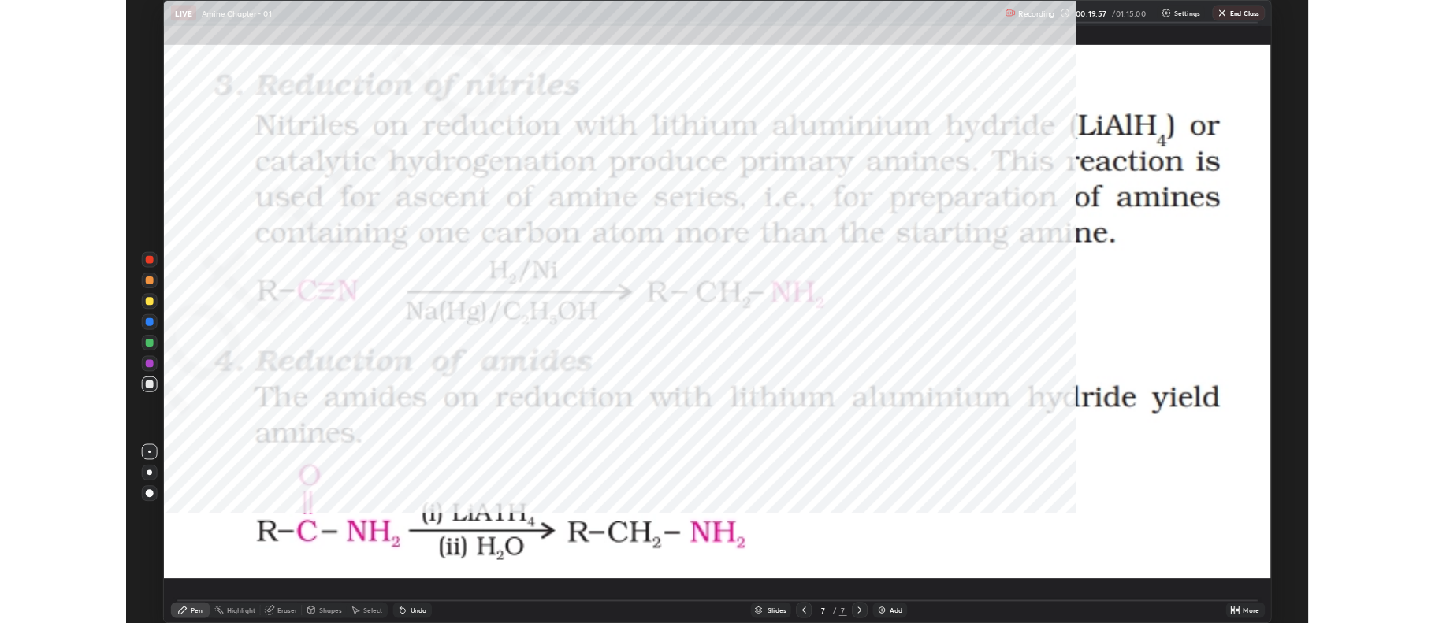
scroll to position [756, 1435]
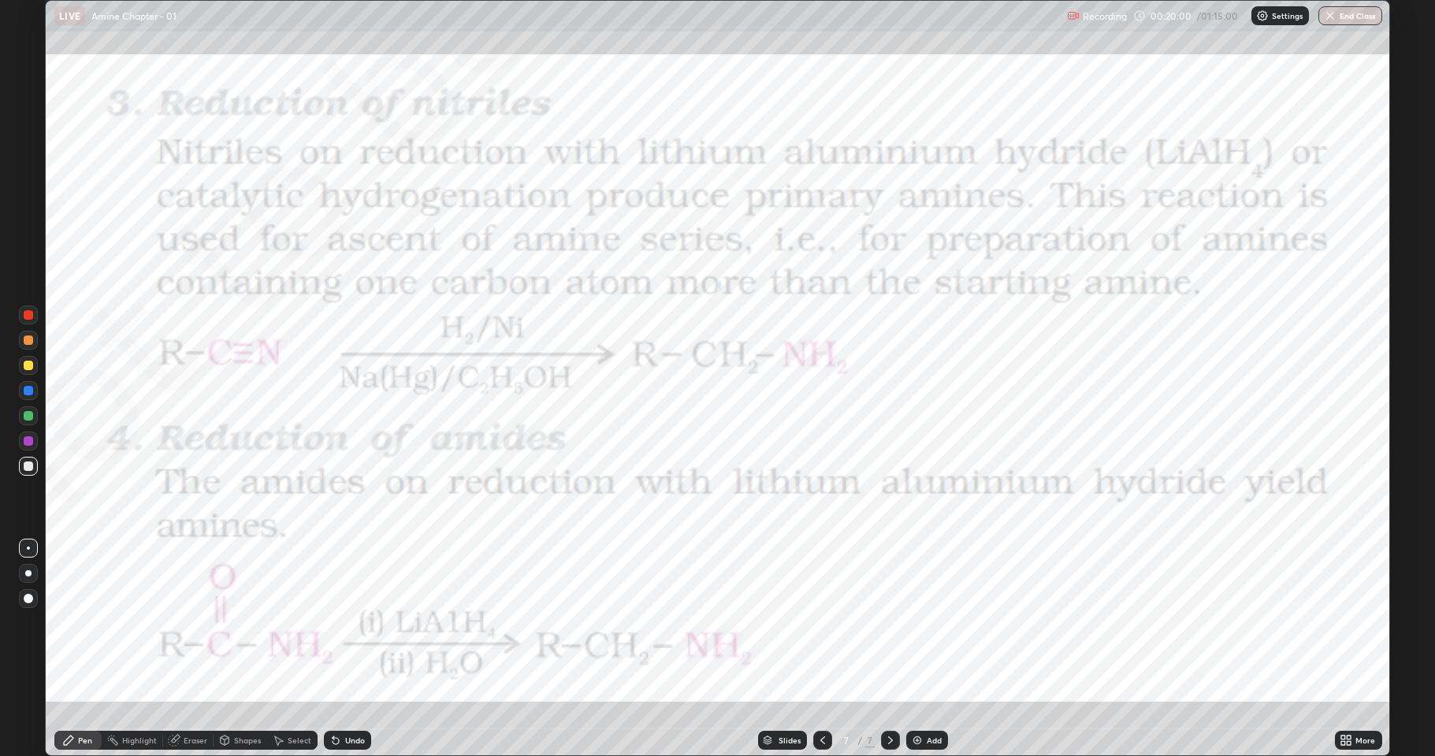
click at [33, 444] on div at bounding box center [28, 441] width 19 height 19
click at [30, 397] on div at bounding box center [28, 390] width 19 height 19
click at [32, 442] on div at bounding box center [28, 440] width 9 height 9
click at [28, 370] on div at bounding box center [28, 365] width 19 height 19
click at [923, 622] on div "Add" at bounding box center [927, 740] width 42 height 19
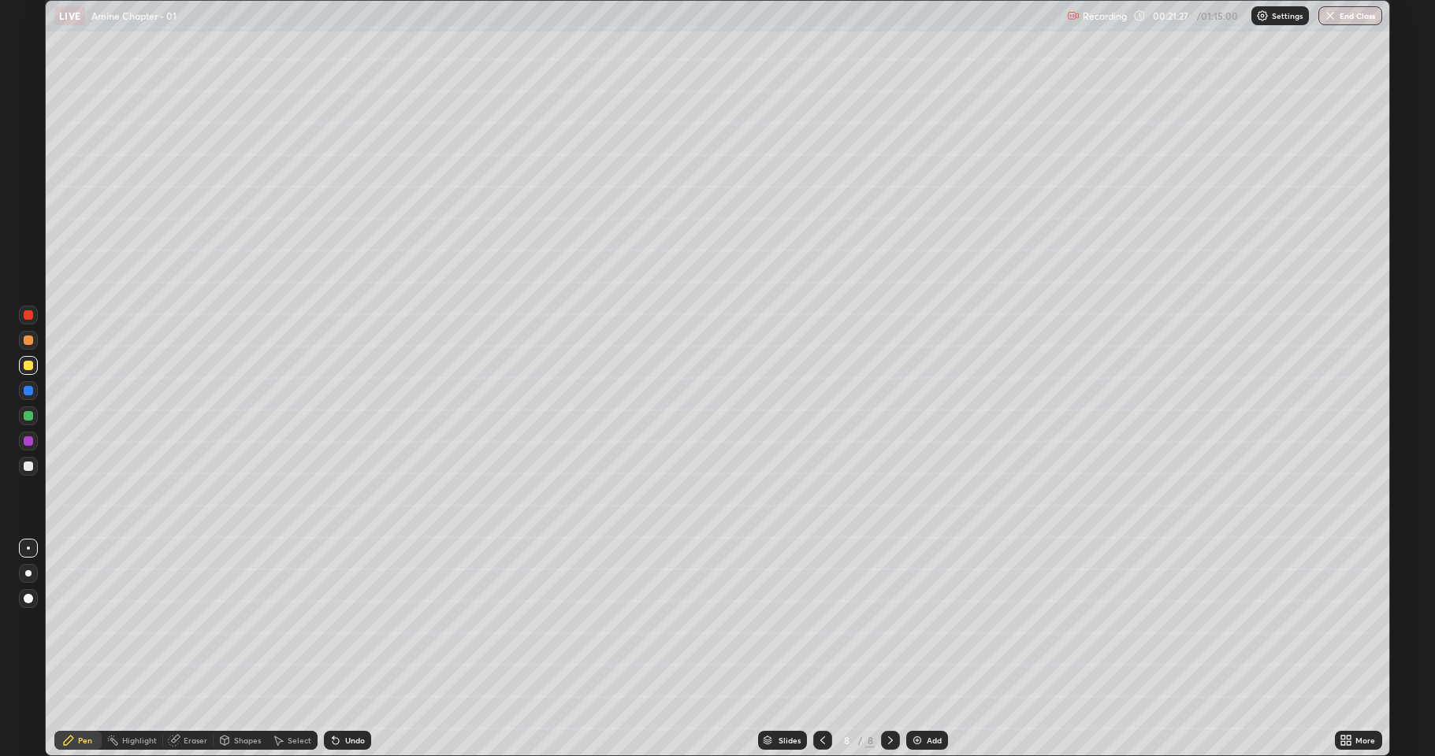
click at [32, 467] on div at bounding box center [28, 466] width 9 height 9
click at [196, 622] on div "Eraser" at bounding box center [188, 740] width 50 height 19
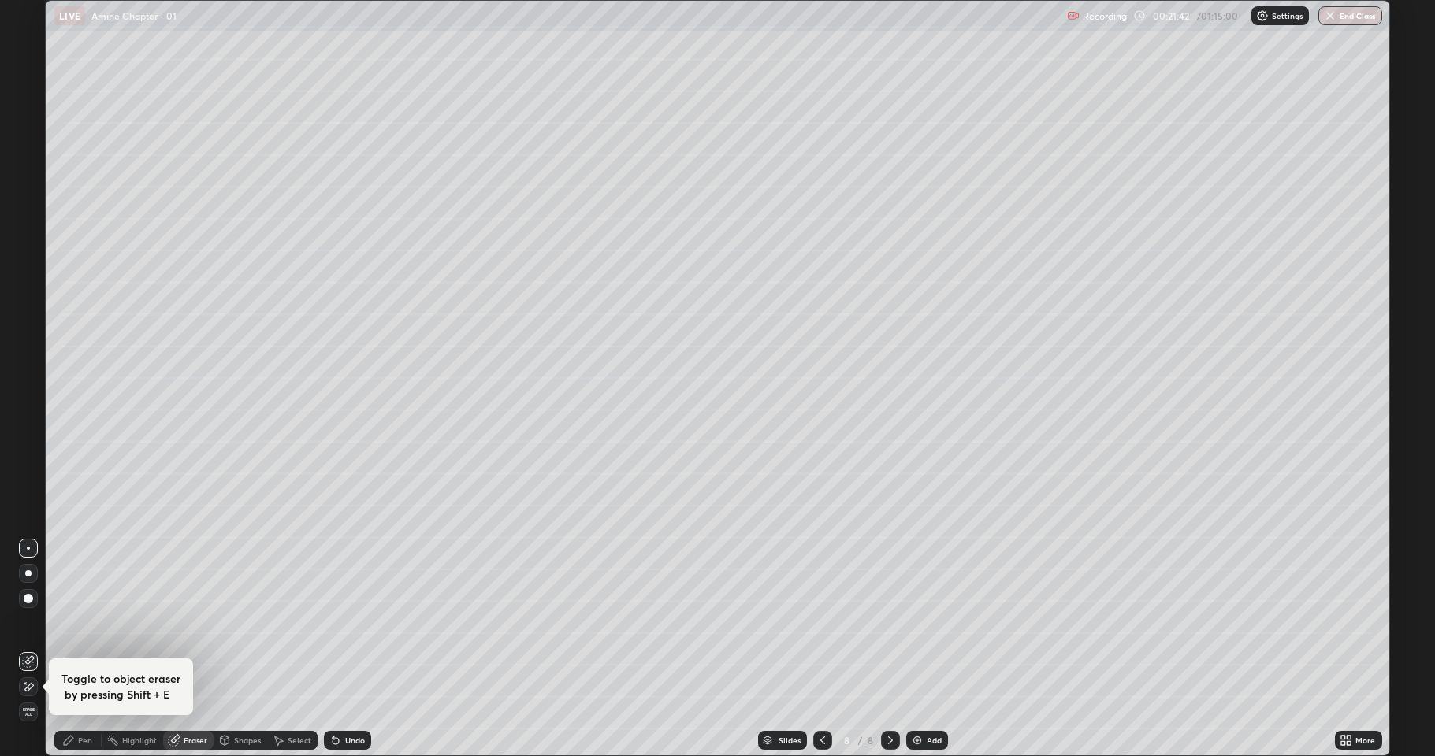
click at [74, 622] on div "Pen" at bounding box center [77, 741] width 47 height 32
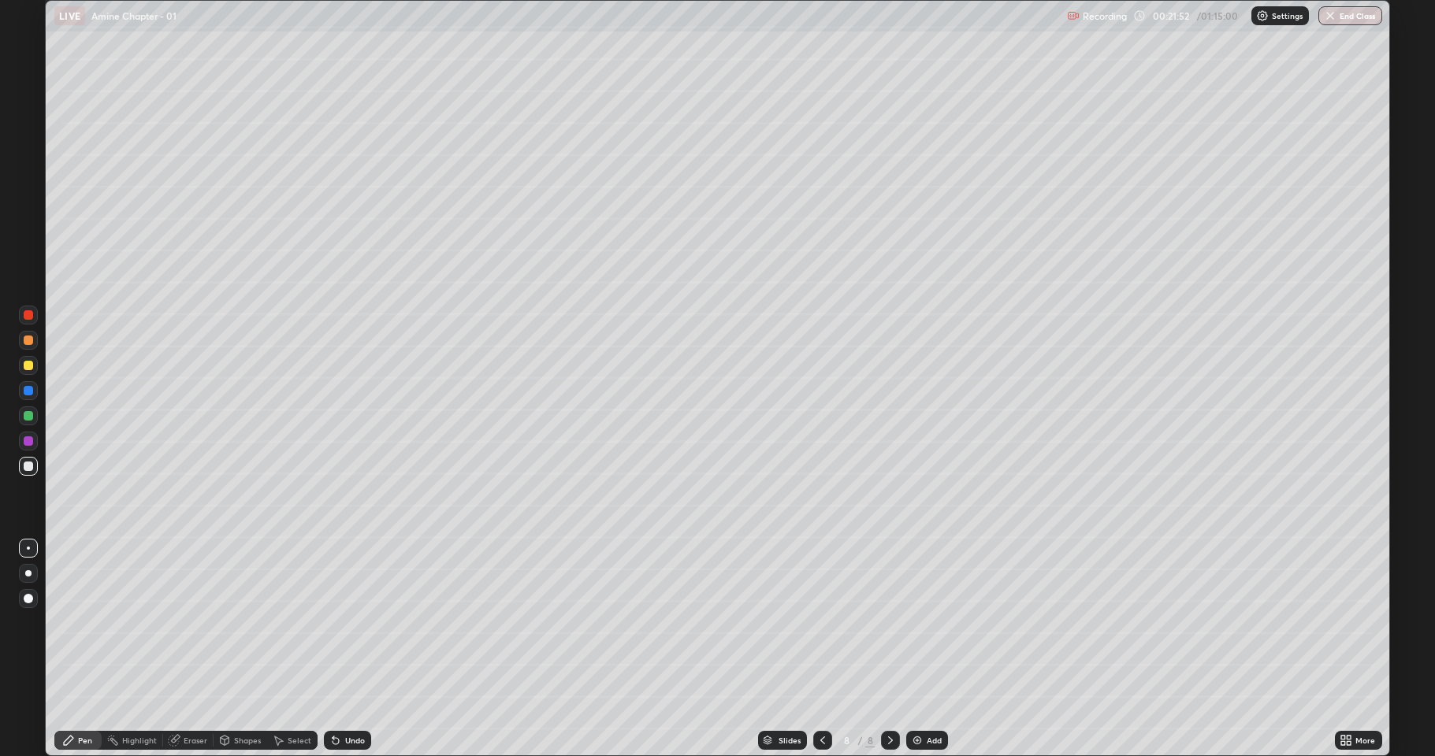
click at [186, 622] on div "Eraser" at bounding box center [196, 741] width 24 height 8
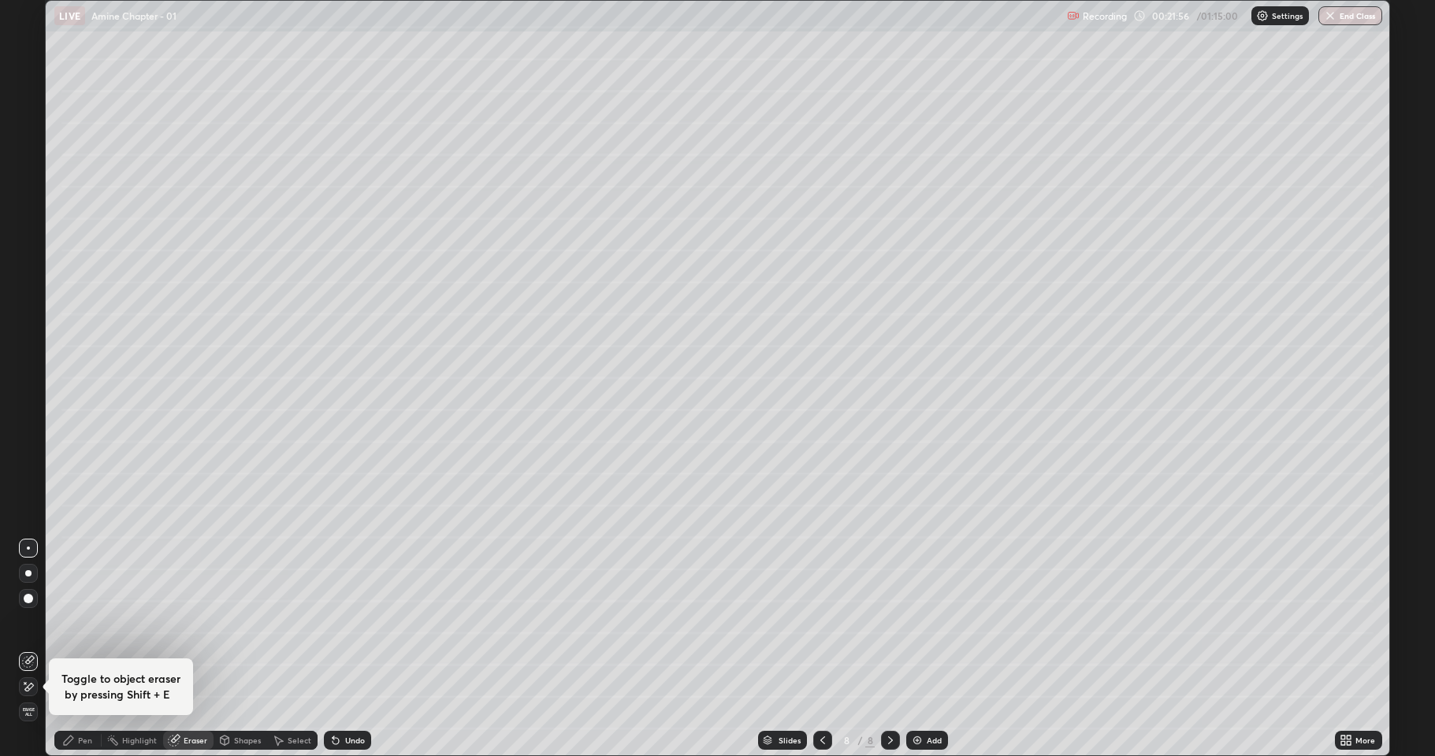
click at [81, 622] on div "Pen" at bounding box center [85, 741] width 14 height 8
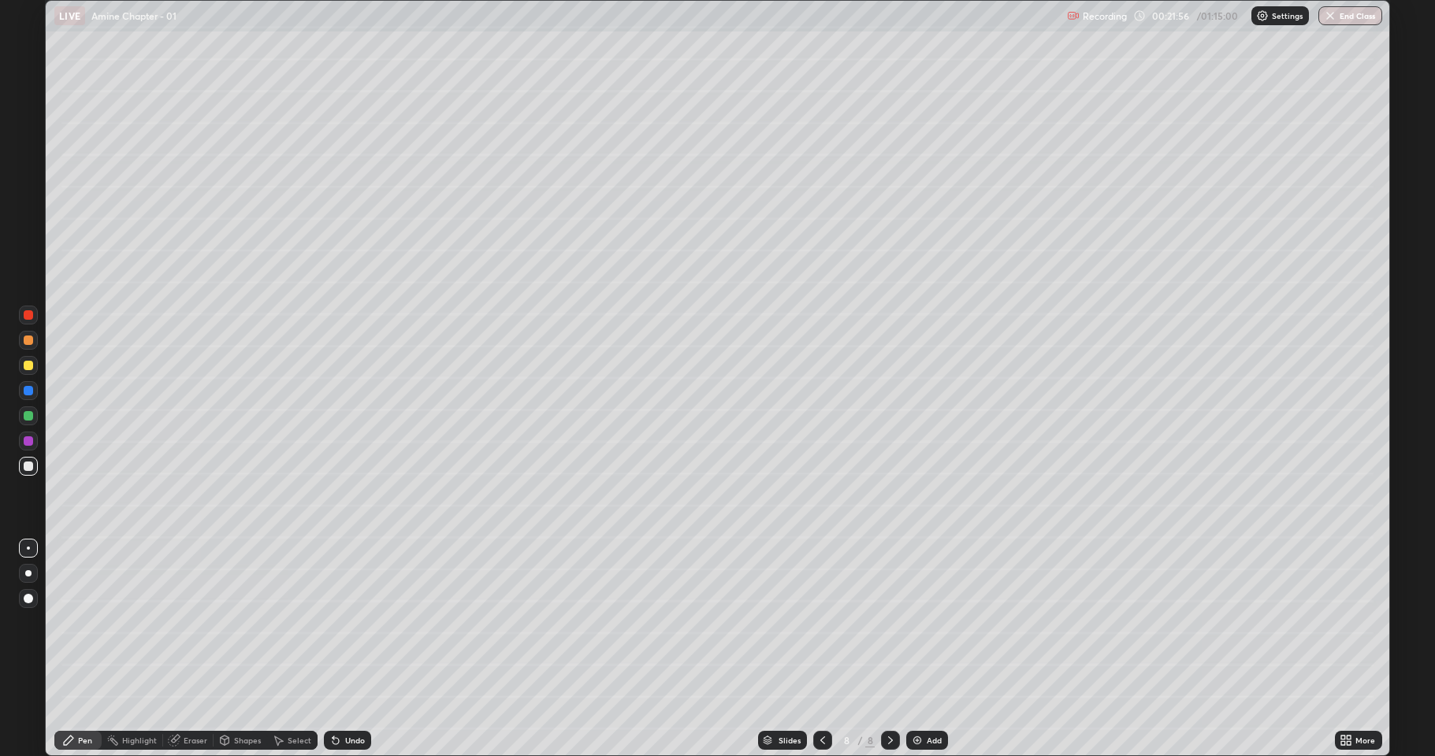
click at [32, 362] on div at bounding box center [28, 365] width 9 height 9
click at [28, 466] on div at bounding box center [28, 466] width 9 height 9
click at [32, 371] on div at bounding box center [28, 365] width 19 height 19
click at [29, 418] on div at bounding box center [28, 415] width 9 height 9
click at [28, 467] on div at bounding box center [28, 466] width 9 height 9
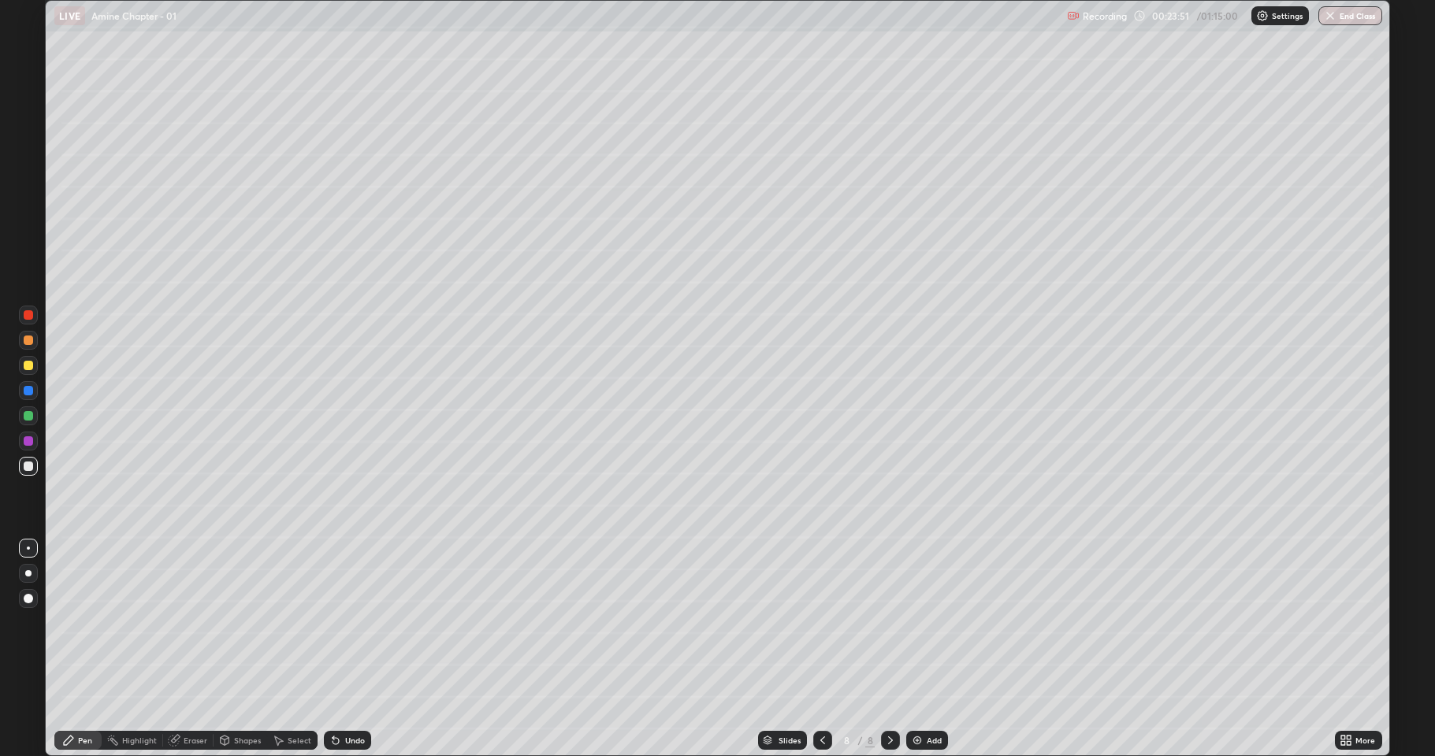
click at [28, 372] on div at bounding box center [28, 365] width 19 height 19
click at [25, 469] on div at bounding box center [28, 466] width 9 height 9
click at [24, 444] on div at bounding box center [28, 440] width 9 height 9
click at [30, 369] on div at bounding box center [28, 365] width 9 height 9
click at [28, 469] on div at bounding box center [28, 466] width 9 height 9
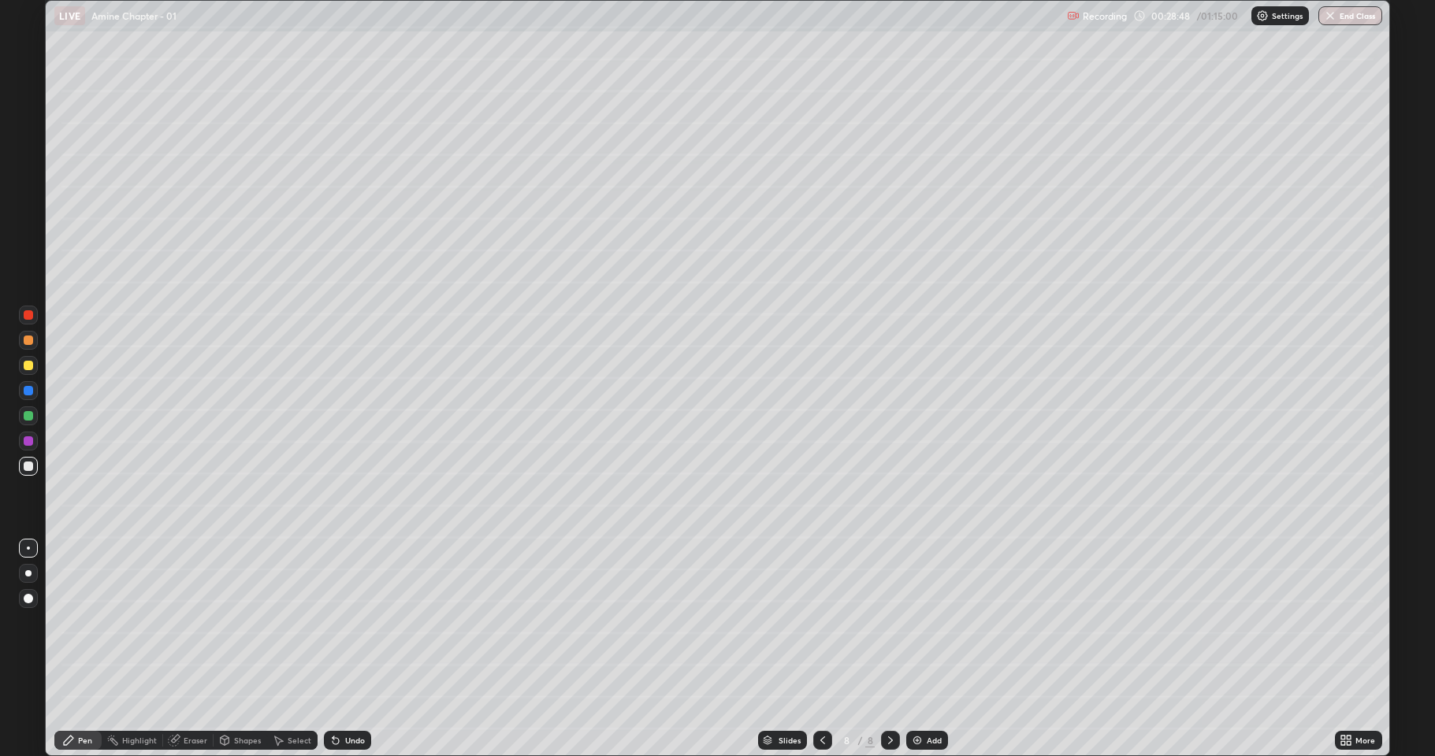
click at [251, 622] on div "Shapes" at bounding box center [247, 741] width 27 height 8
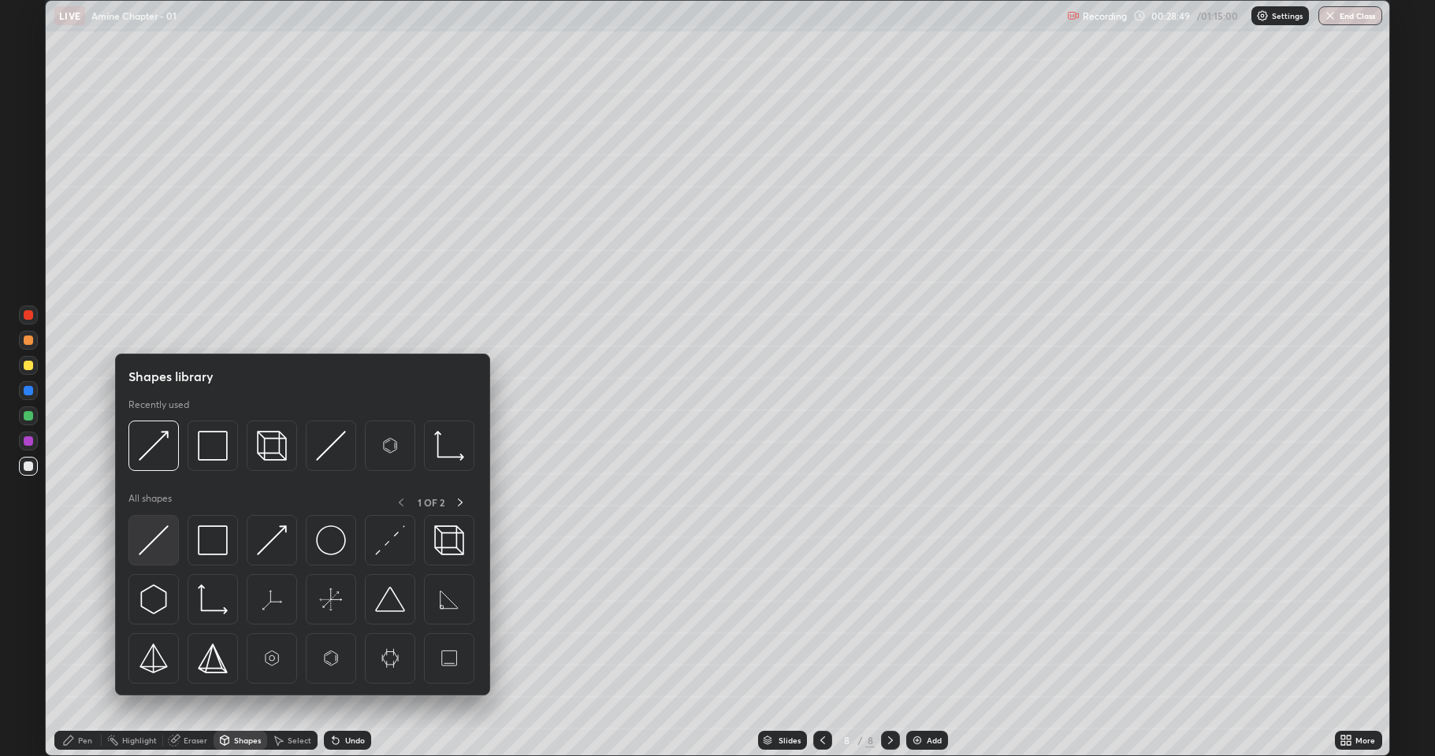
click at [166, 543] on img at bounding box center [154, 540] width 30 height 30
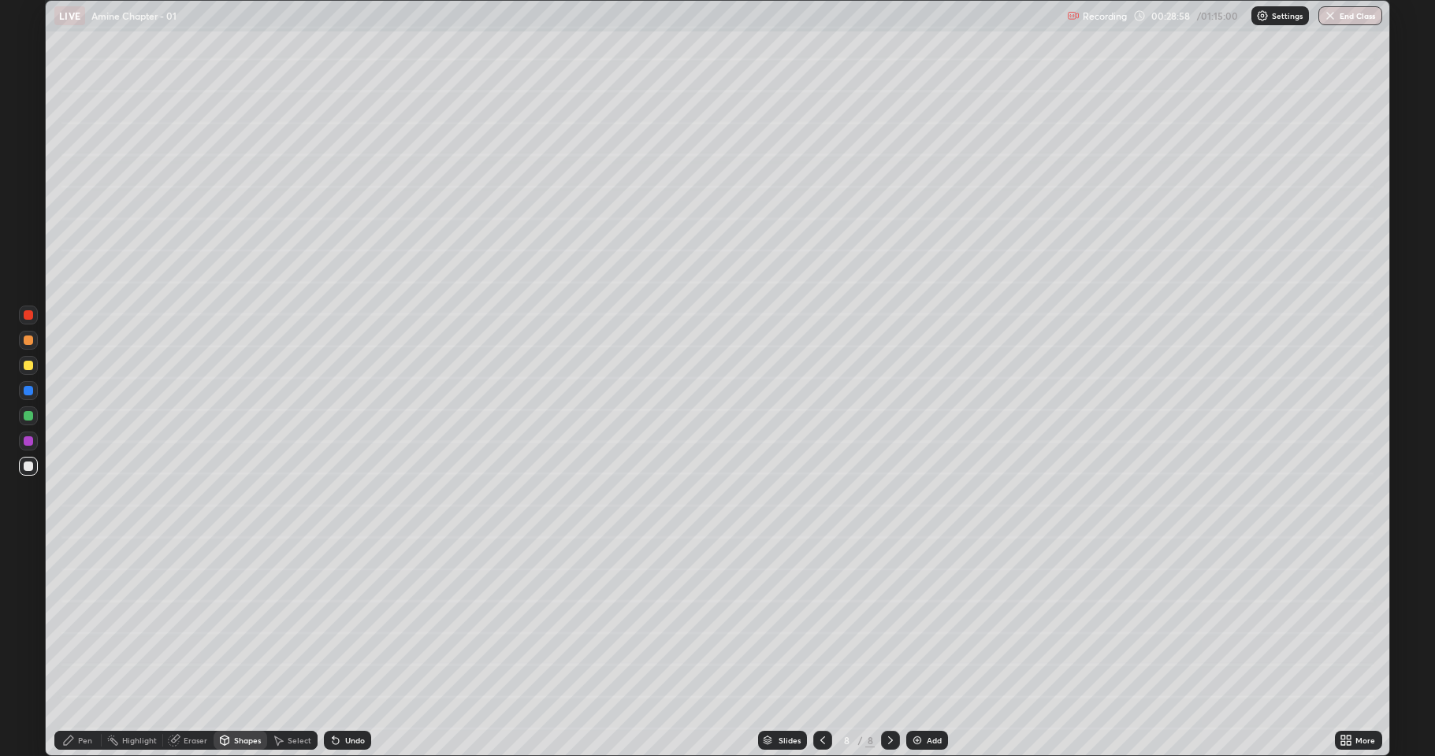
click at [31, 447] on div at bounding box center [28, 441] width 19 height 19
click at [336, 622] on icon at bounding box center [335, 740] width 13 height 13
click at [91, 622] on div "Pen" at bounding box center [85, 741] width 14 height 8
click at [28, 418] on div at bounding box center [28, 415] width 9 height 9
click at [1346, 622] on icon at bounding box center [1345, 740] width 13 height 13
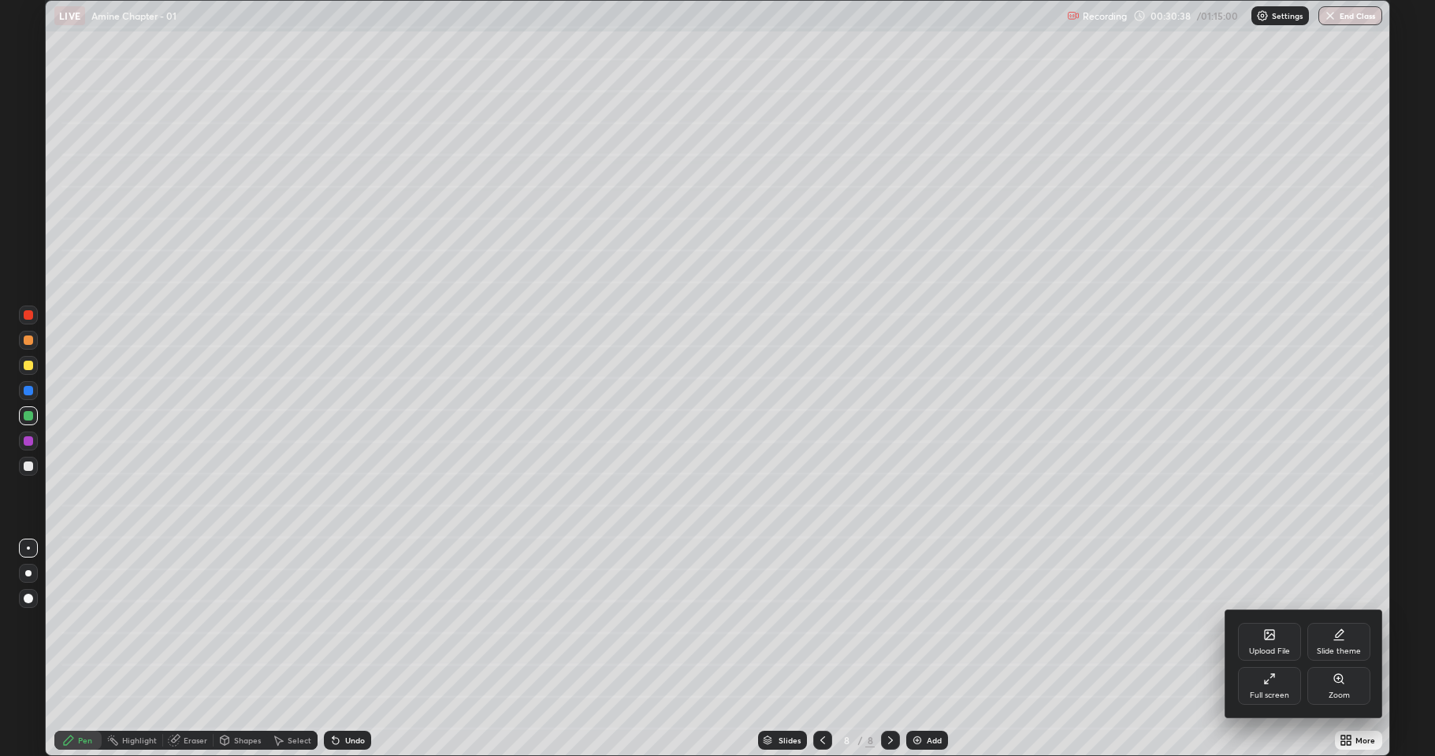
click at [243, 622] on div at bounding box center [717, 378] width 1435 height 756
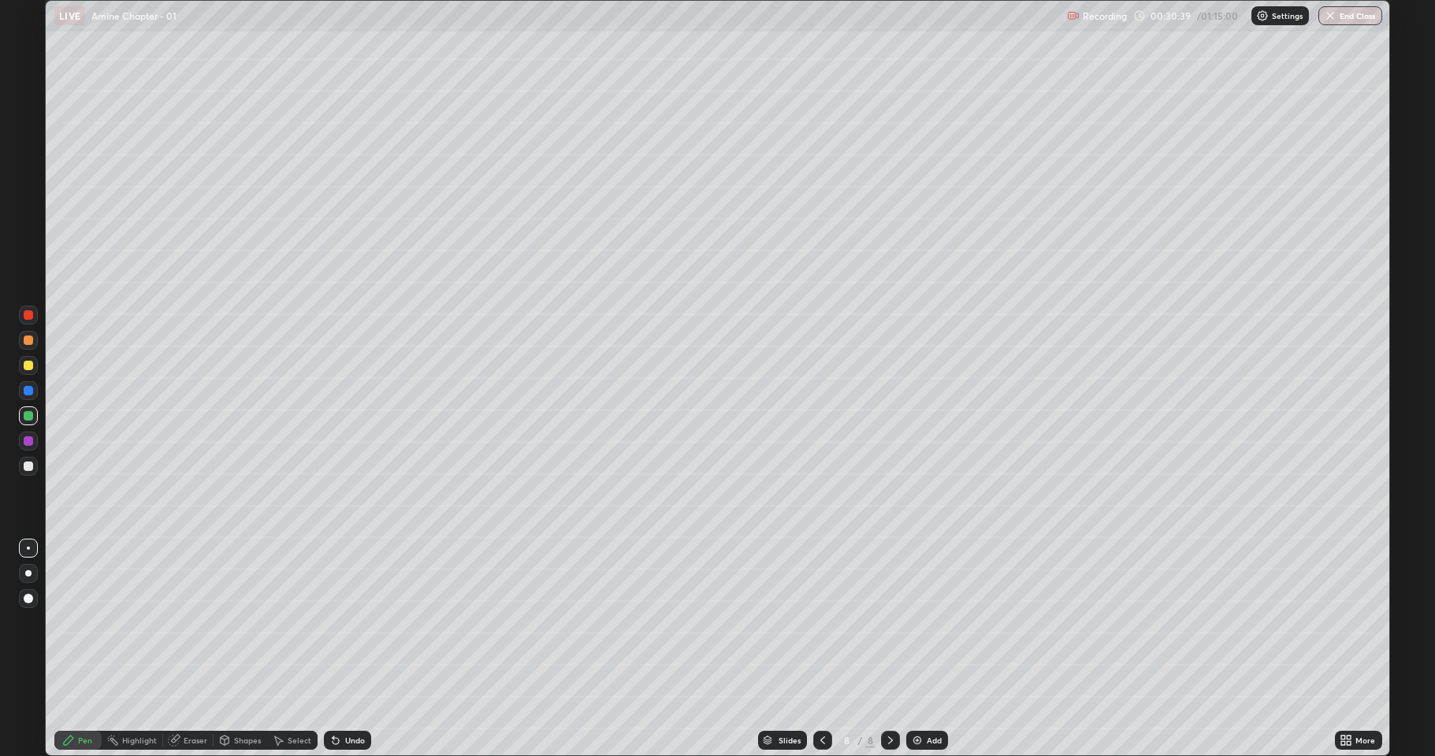
click at [249, 622] on div "Shapes" at bounding box center [247, 741] width 27 height 8
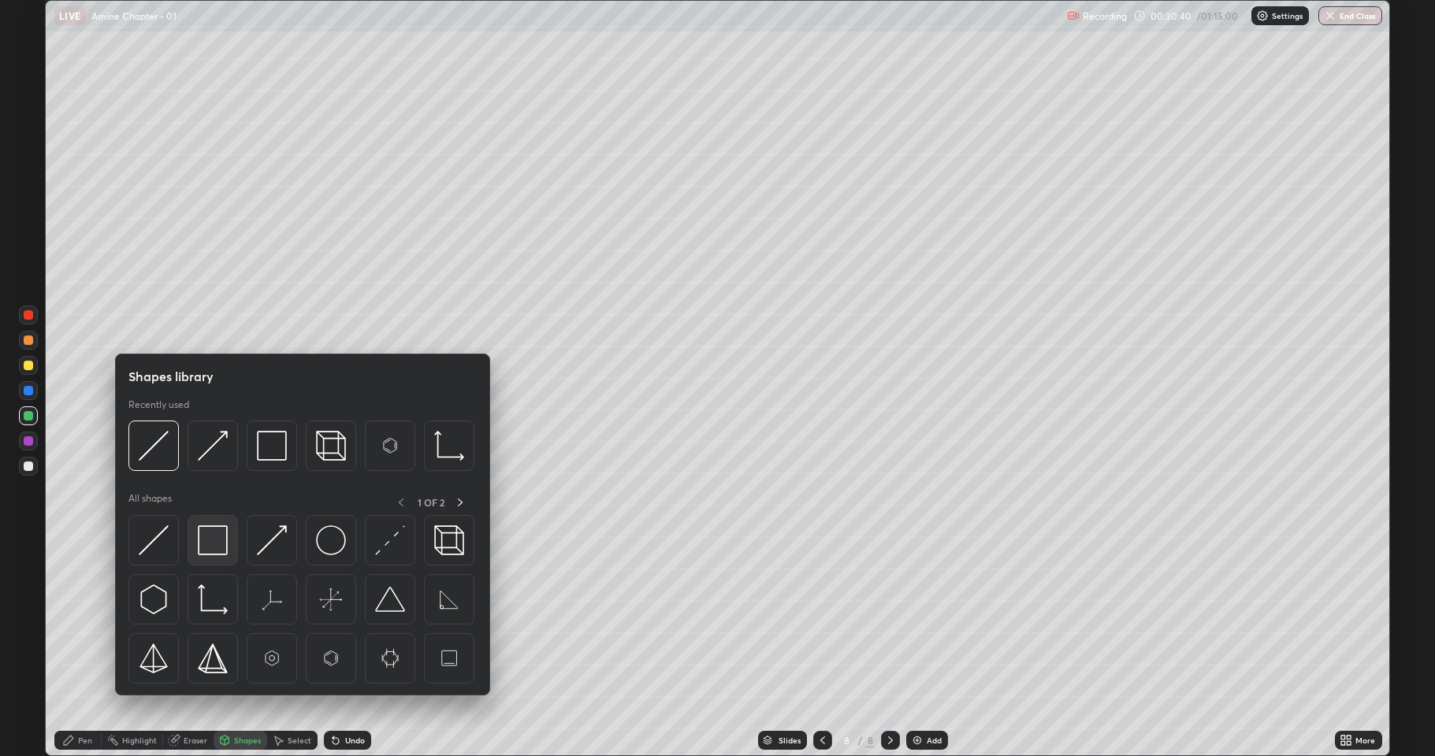
click at [222, 549] on img at bounding box center [213, 540] width 30 height 30
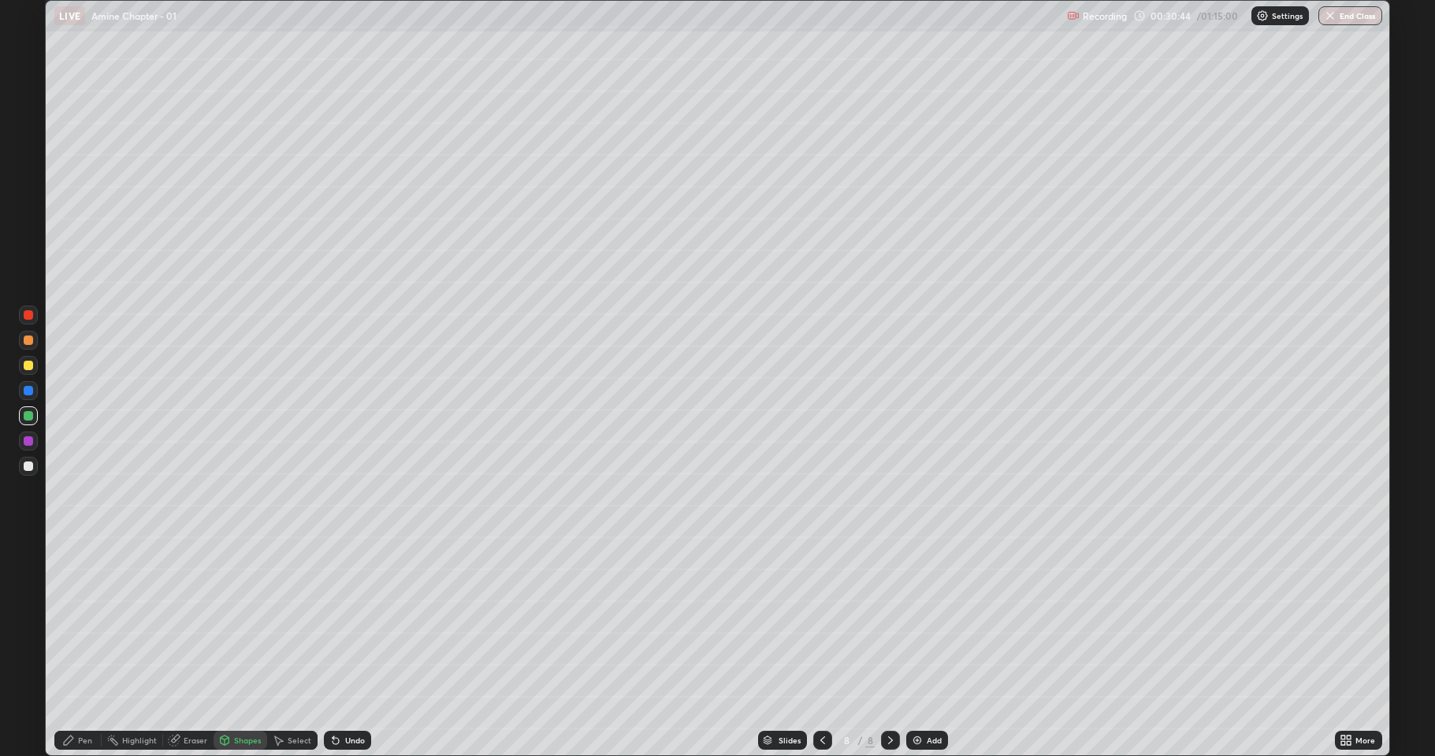
click at [345, 622] on div "Undo" at bounding box center [355, 741] width 20 height 8
click at [87, 622] on div "Pen" at bounding box center [85, 741] width 14 height 8
click at [30, 469] on div at bounding box center [28, 466] width 9 height 9
click at [1352, 622] on icon at bounding box center [1345, 740] width 13 height 13
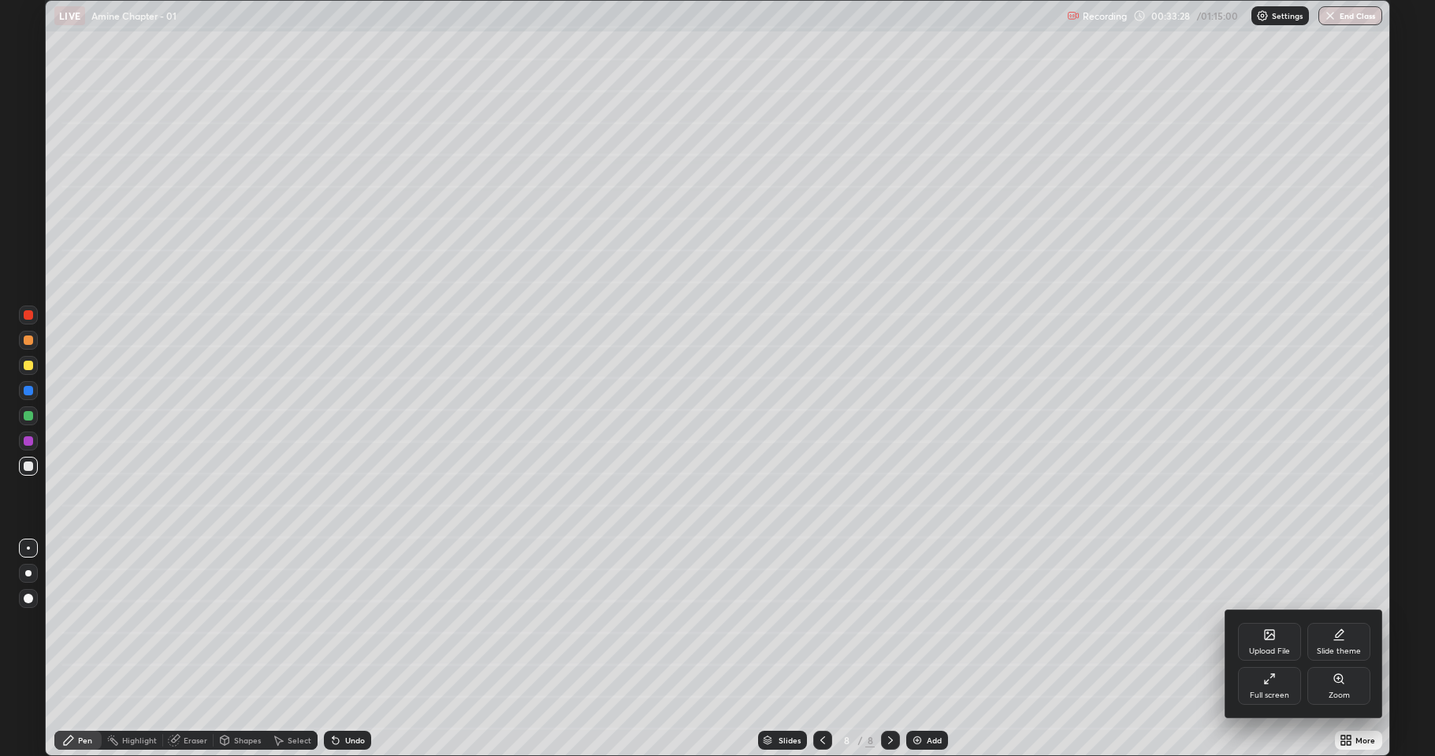
click at [1267, 622] on div "Upload File" at bounding box center [1269, 652] width 41 height 8
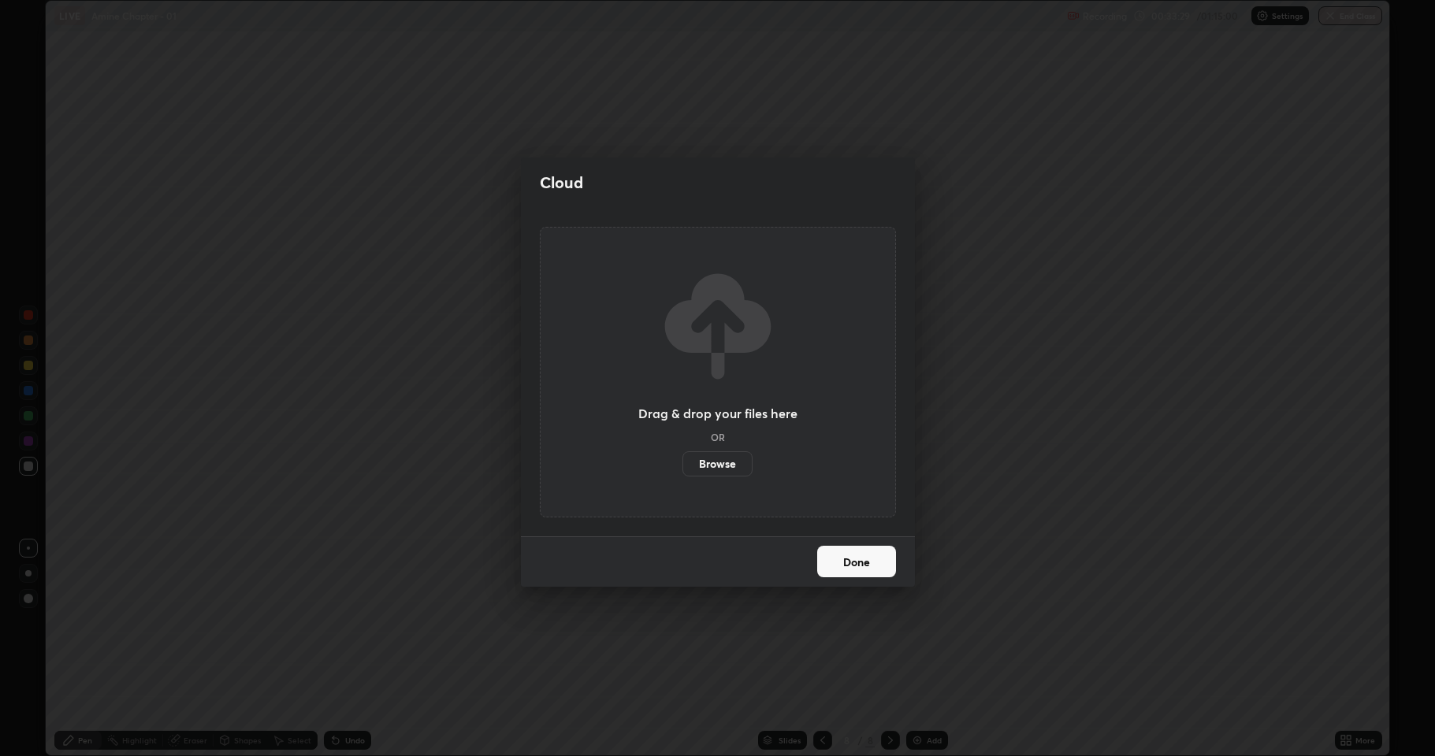
click at [725, 467] on label "Browse" at bounding box center [717, 463] width 70 height 25
click at [682, 467] on input "Browse" at bounding box center [682, 463] width 0 height 25
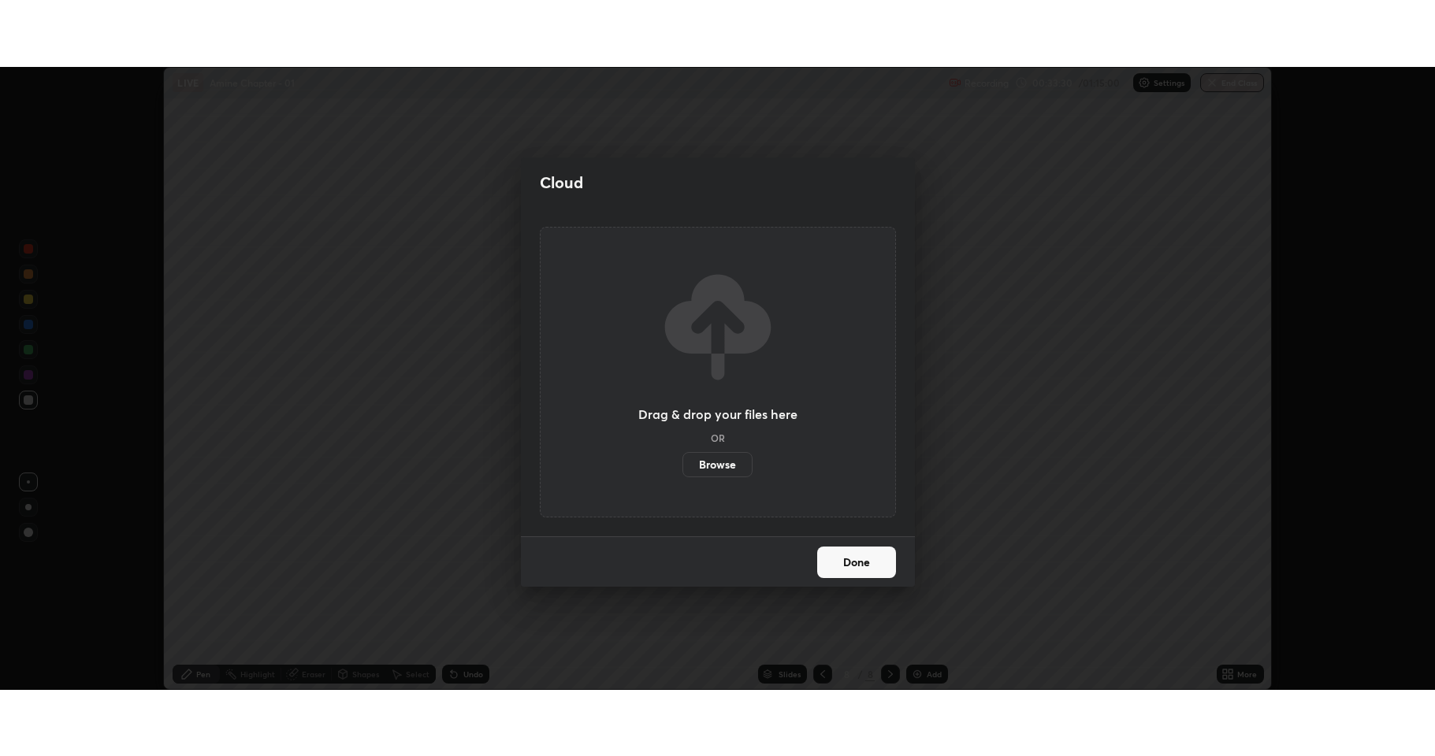
scroll to position [78158, 77347]
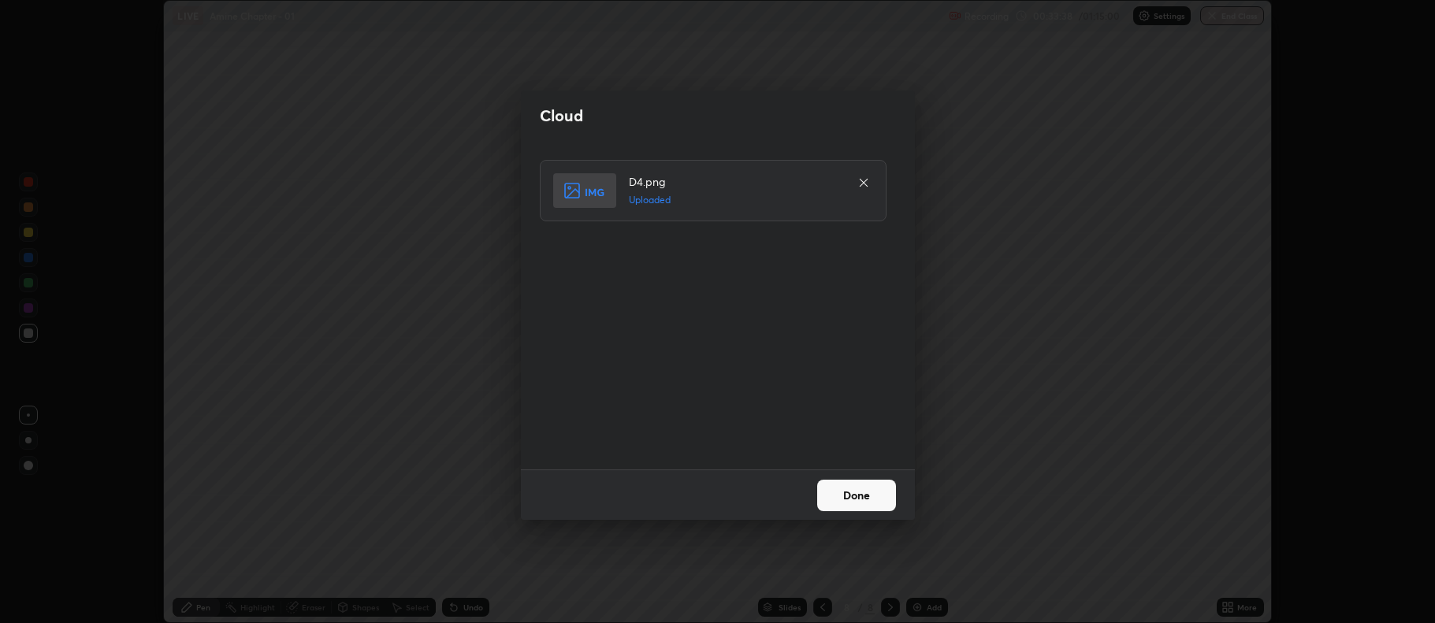
click at [861, 499] on button "Done" at bounding box center [856, 496] width 79 height 32
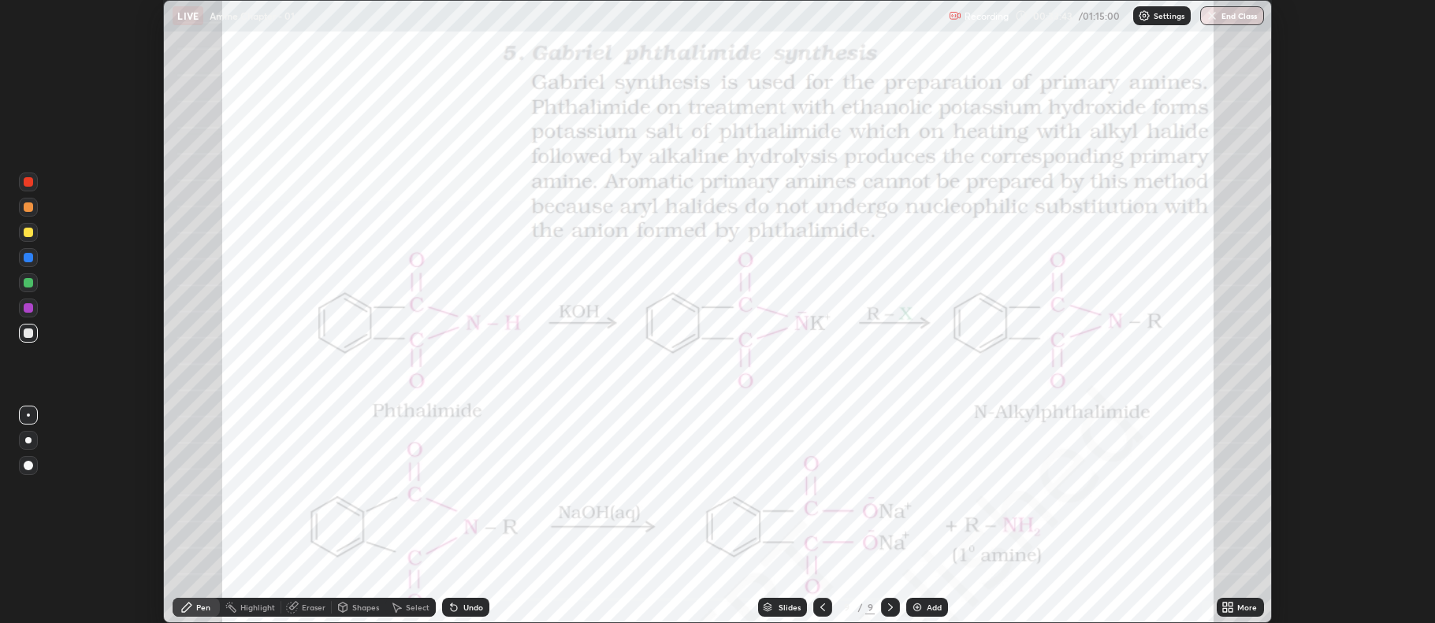
click at [1226, 611] on icon at bounding box center [1225, 610] width 4 height 4
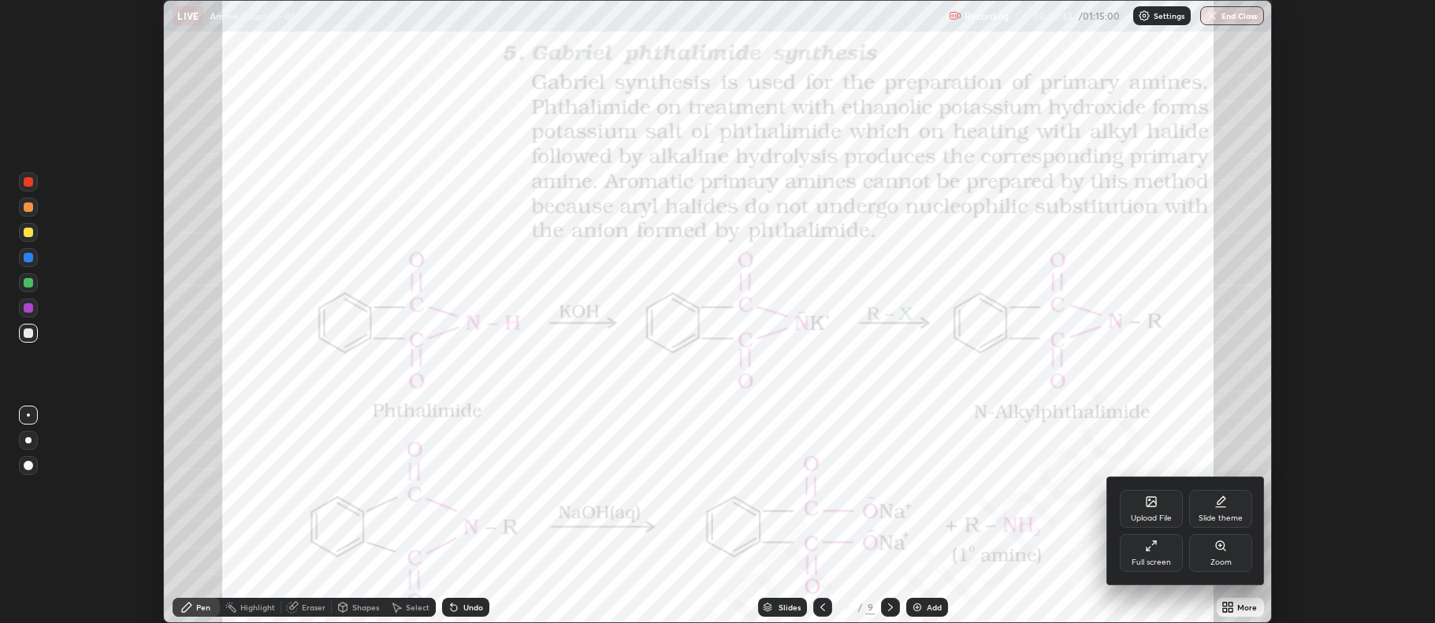
click at [1169, 559] on div "Full screen" at bounding box center [1150, 563] width 39 height 8
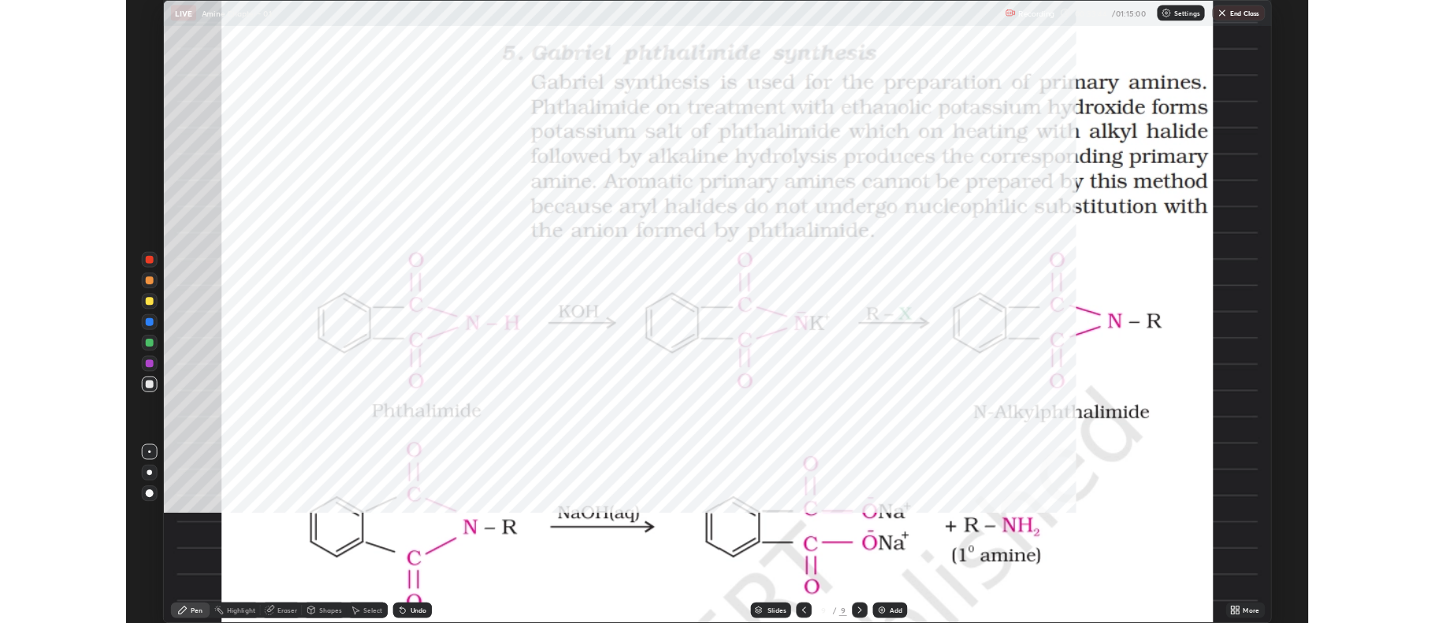
scroll to position [756, 1435]
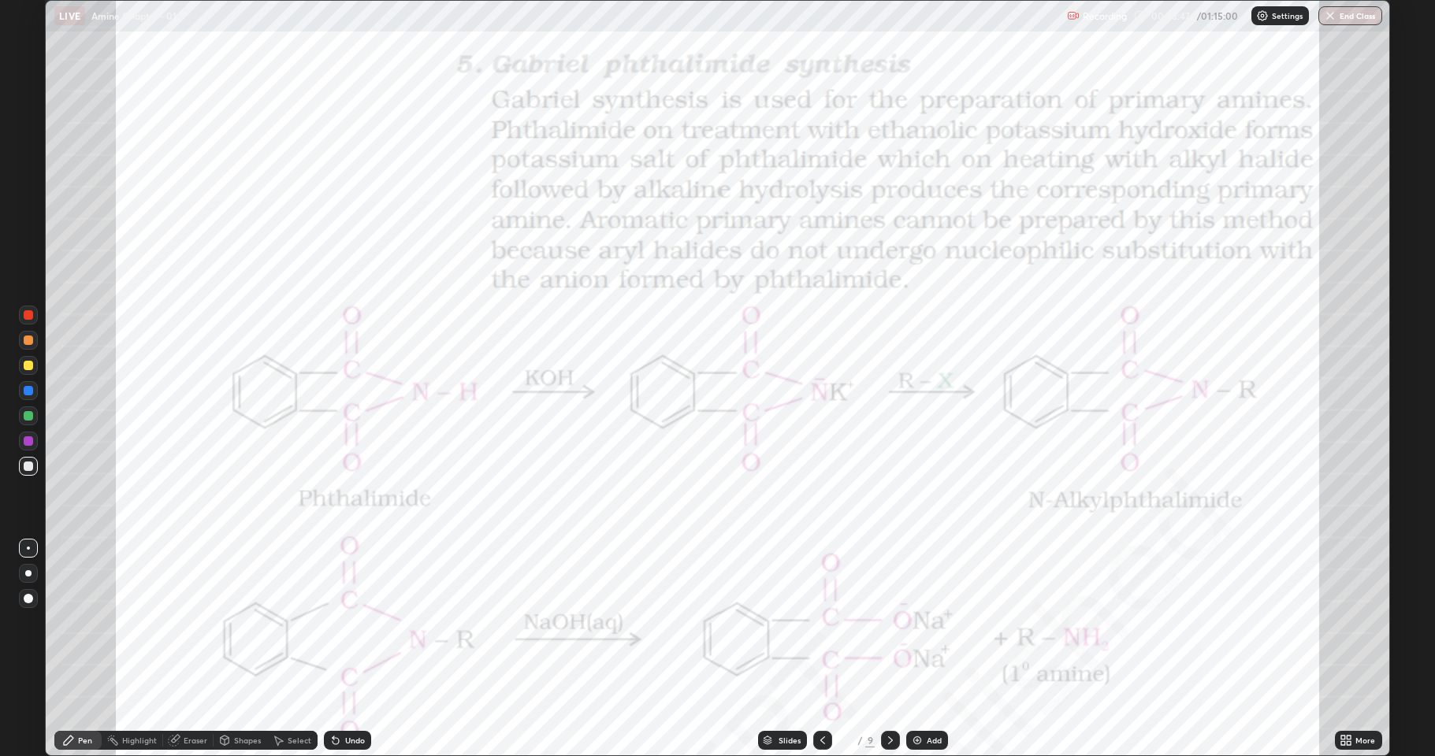
click at [30, 441] on div at bounding box center [28, 440] width 9 height 9
click at [1343, 622] on div "More" at bounding box center [1358, 740] width 47 height 19
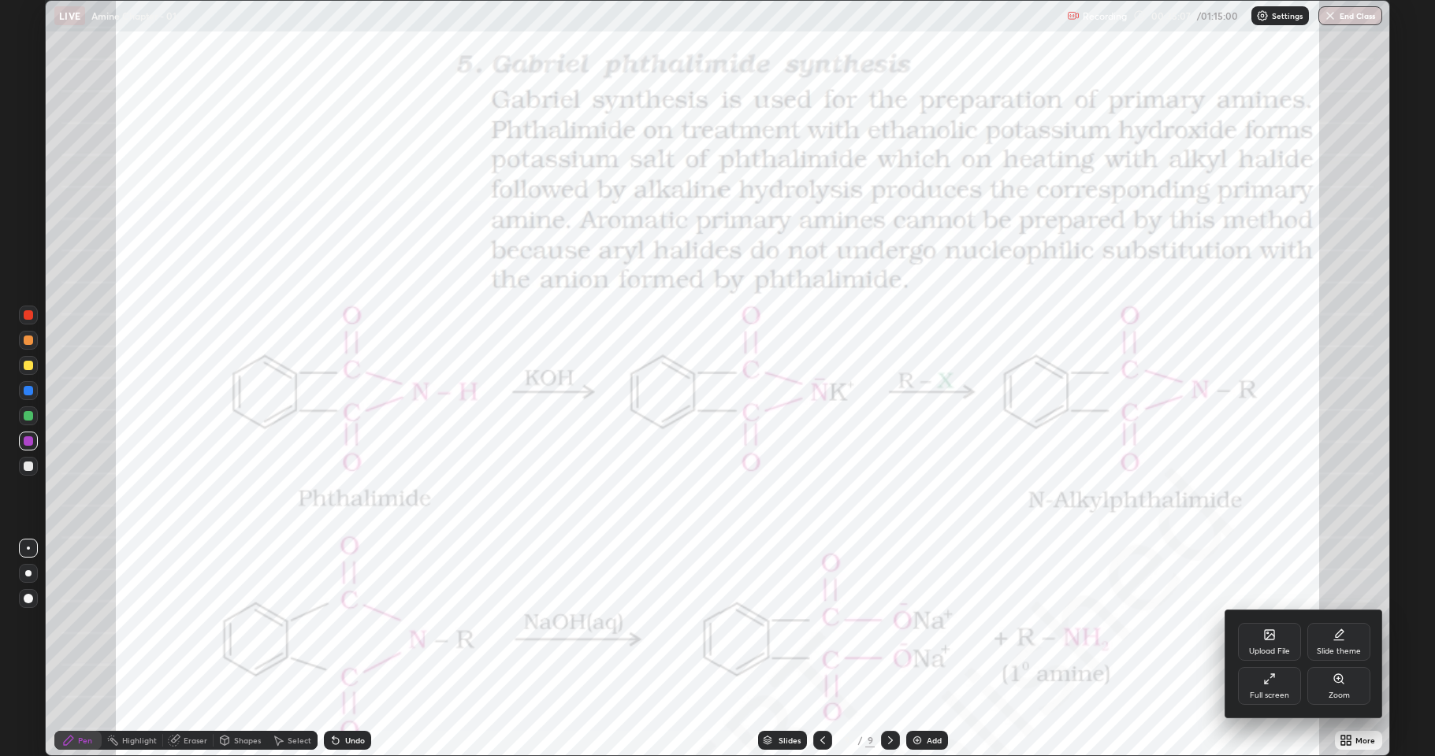
click at [1270, 622] on div "Upload File" at bounding box center [1269, 652] width 41 height 8
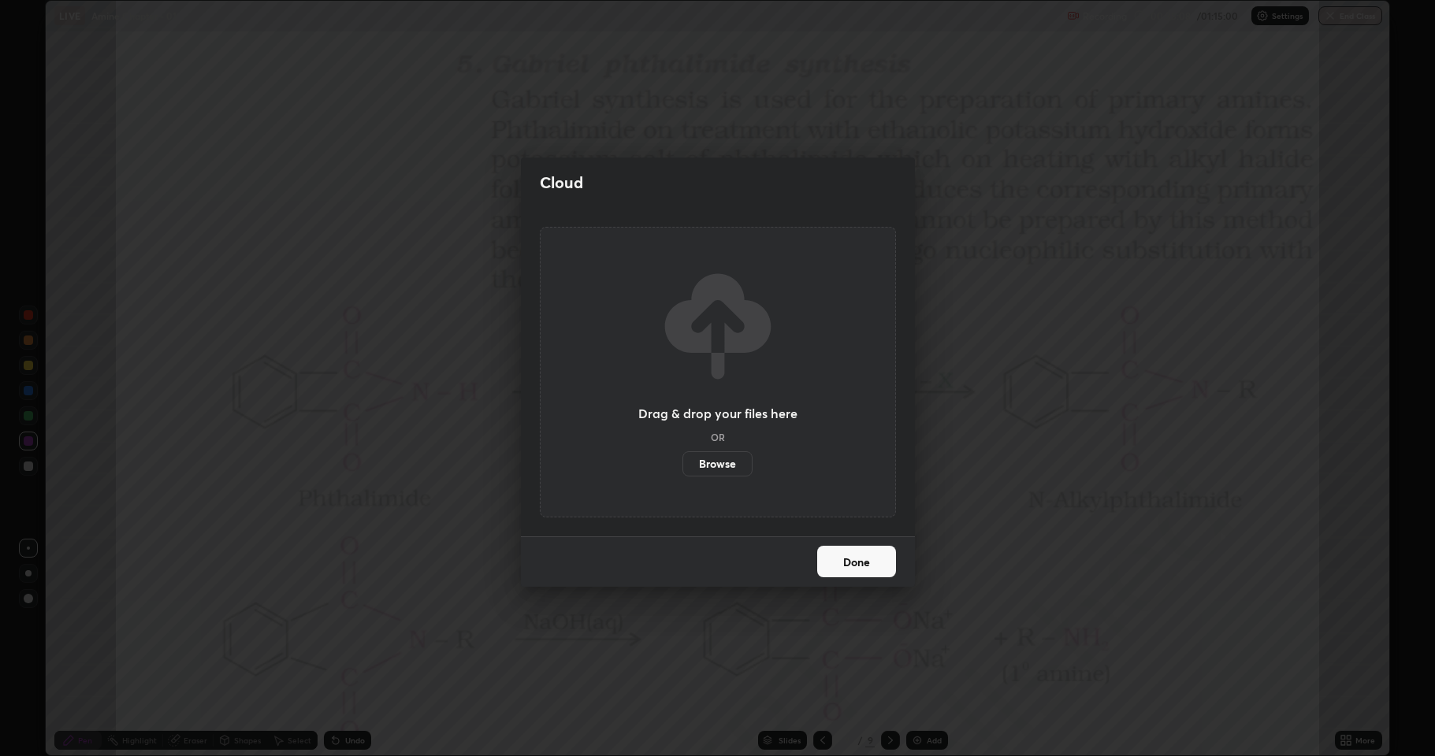
click at [728, 459] on label "Browse" at bounding box center [717, 463] width 70 height 25
click at [682, 459] on input "Browse" at bounding box center [682, 463] width 0 height 25
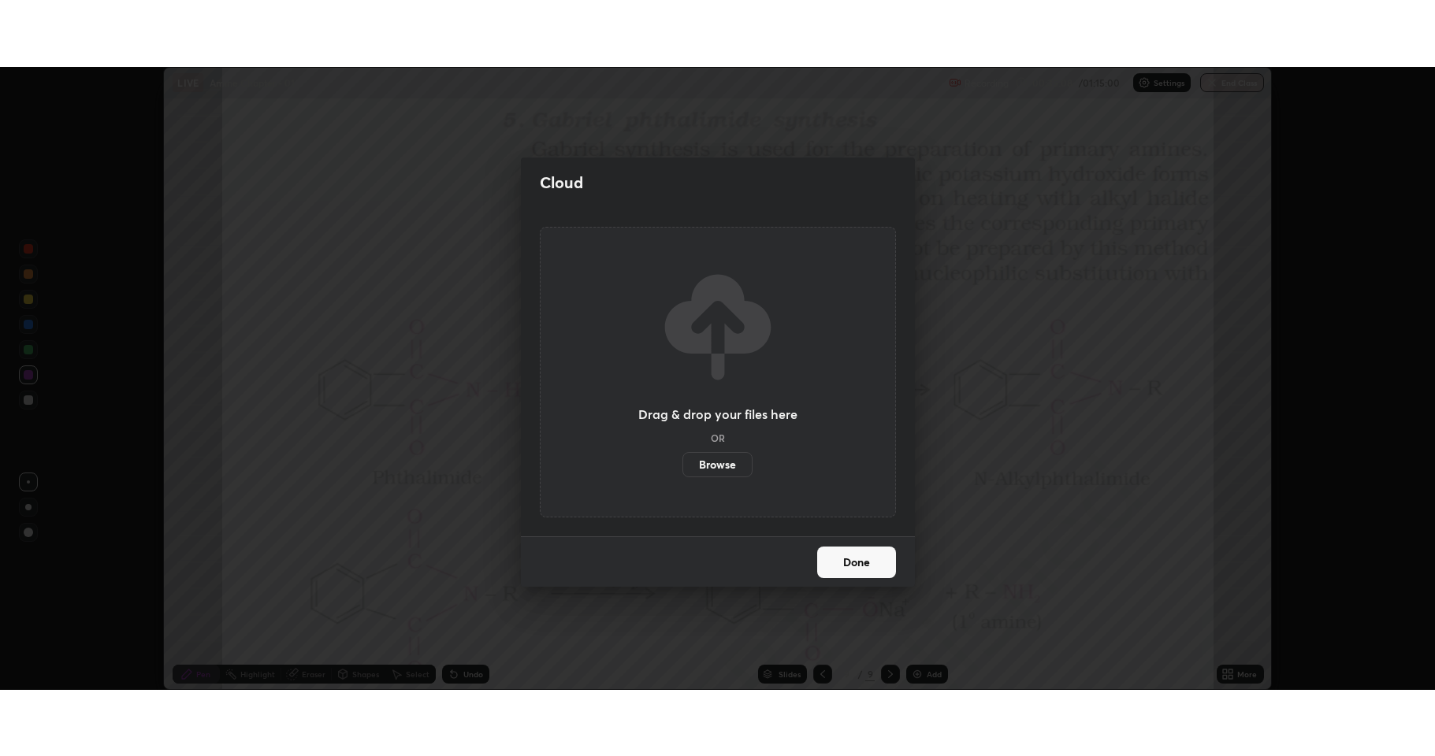
scroll to position [78158, 77347]
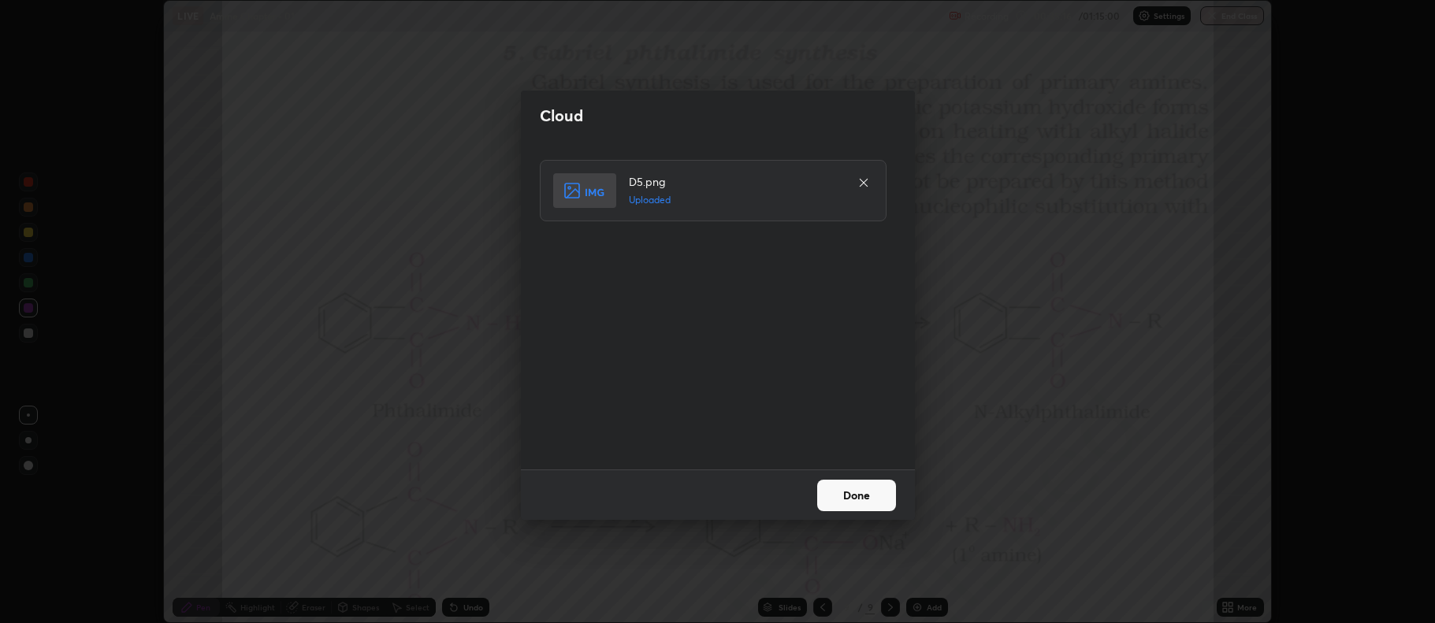
click at [849, 497] on button "Done" at bounding box center [856, 496] width 79 height 32
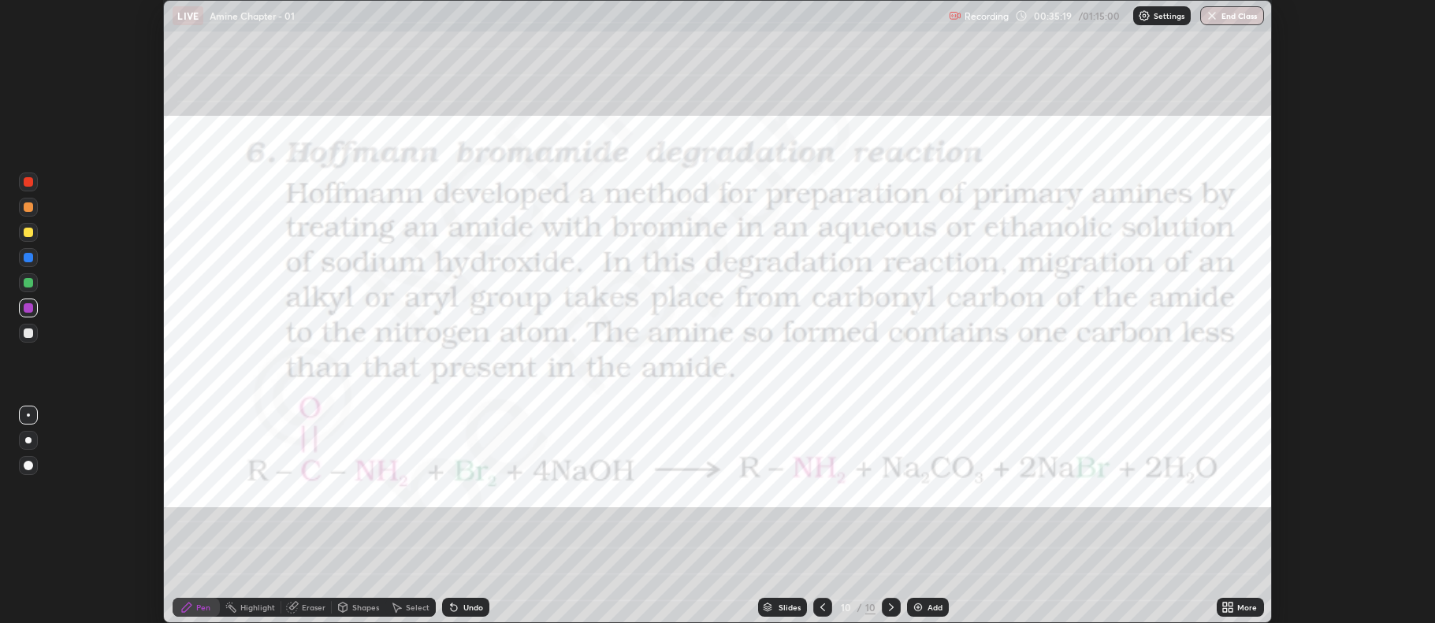
click at [1227, 613] on icon at bounding box center [1227, 607] width 13 height 13
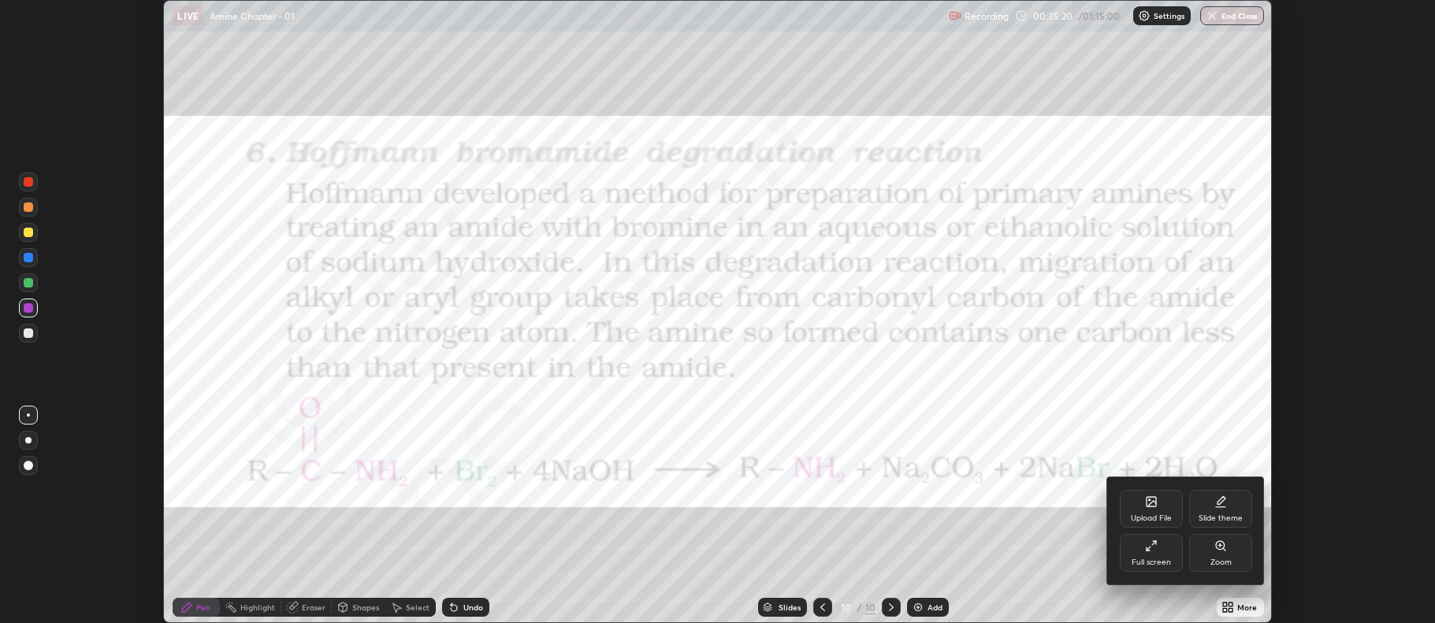
click at [1165, 564] on div "Full screen" at bounding box center [1150, 563] width 39 height 8
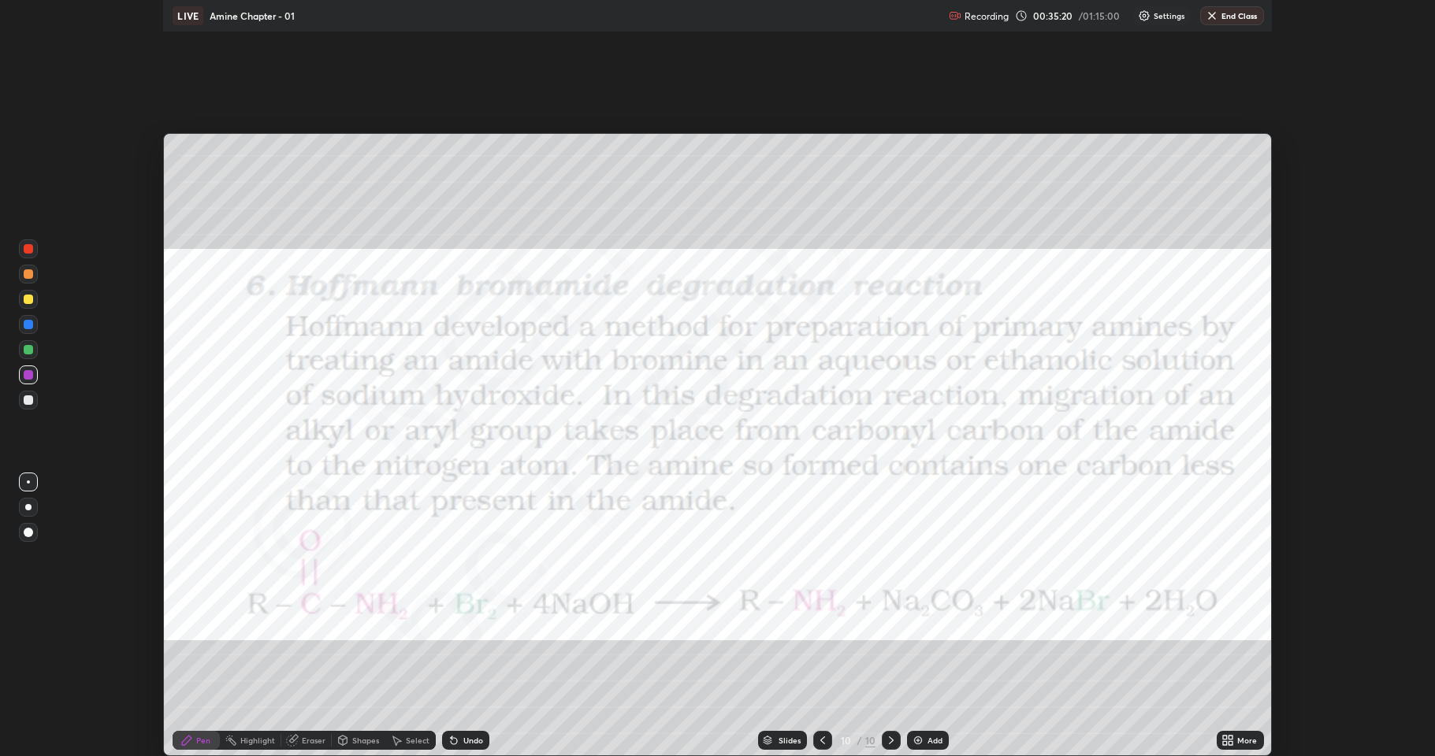
scroll to position [756, 1435]
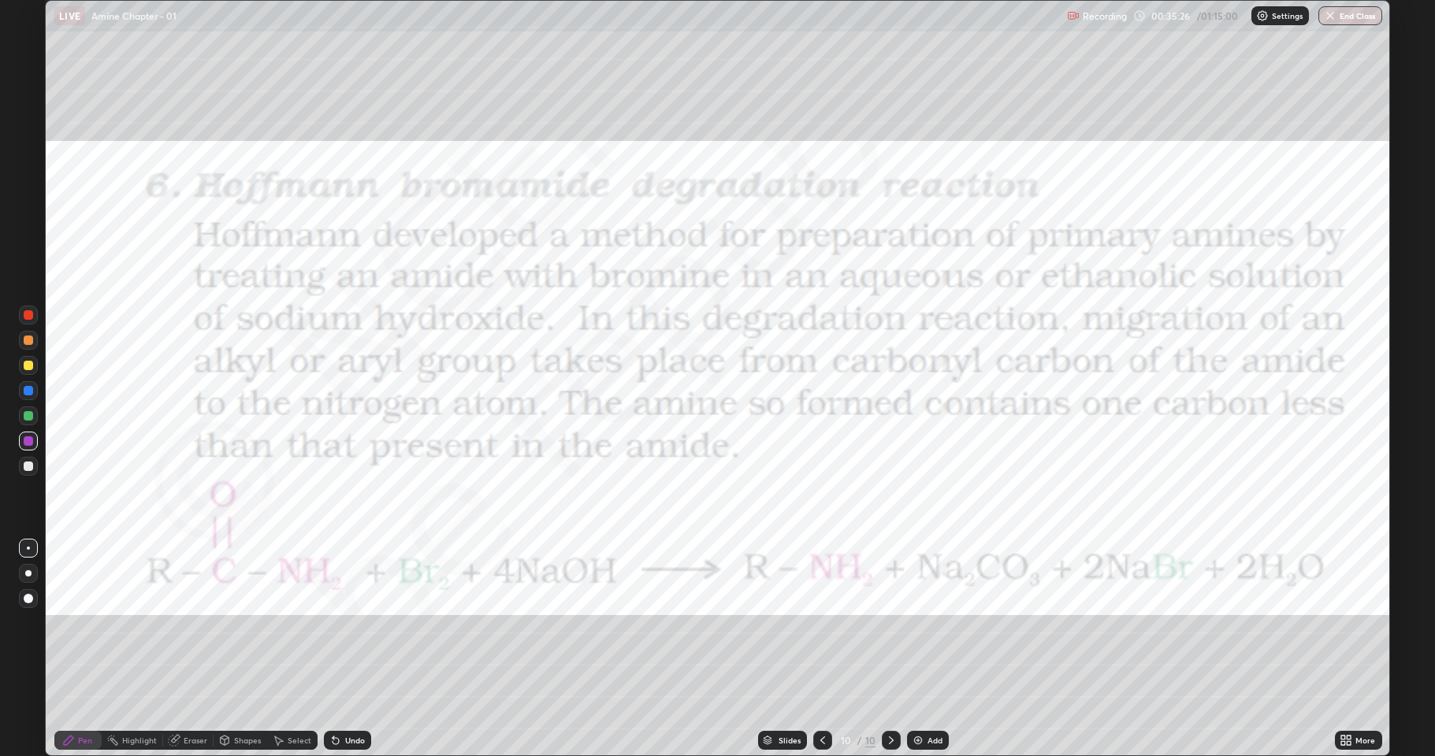
click at [30, 392] on div at bounding box center [28, 390] width 9 height 9
click at [28, 444] on div at bounding box center [28, 440] width 9 height 9
click at [28, 466] on div at bounding box center [28, 466] width 9 height 9
click at [28, 395] on div at bounding box center [28, 390] width 9 height 9
click at [917, 622] on img at bounding box center [918, 740] width 13 height 13
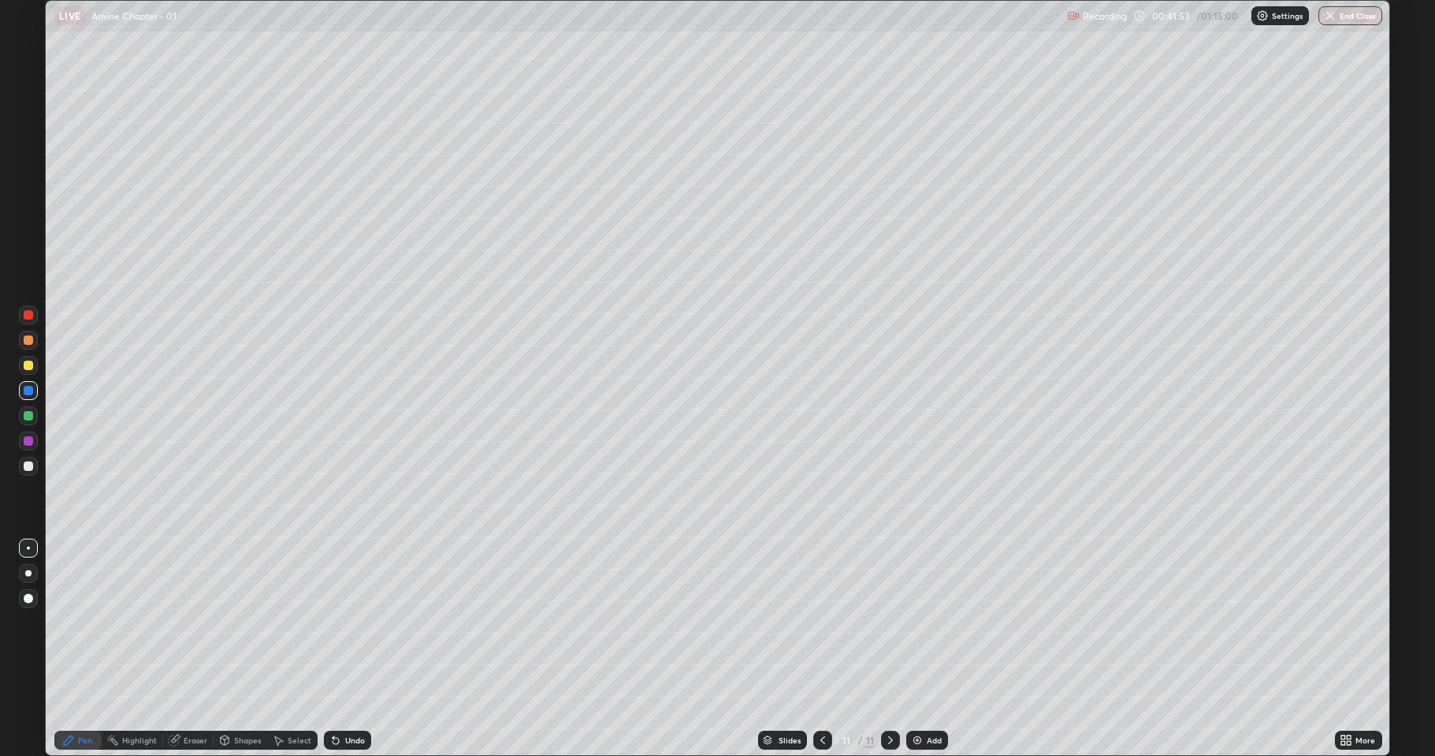
click at [25, 371] on div at bounding box center [28, 365] width 19 height 19
click at [28, 455] on div at bounding box center [28, 466] width 19 height 25
click at [29, 467] on div at bounding box center [28, 466] width 9 height 9
click at [109, 622] on circle at bounding box center [109, 741] width 2 height 2
click at [79, 622] on div "Pen" at bounding box center [77, 741] width 47 height 32
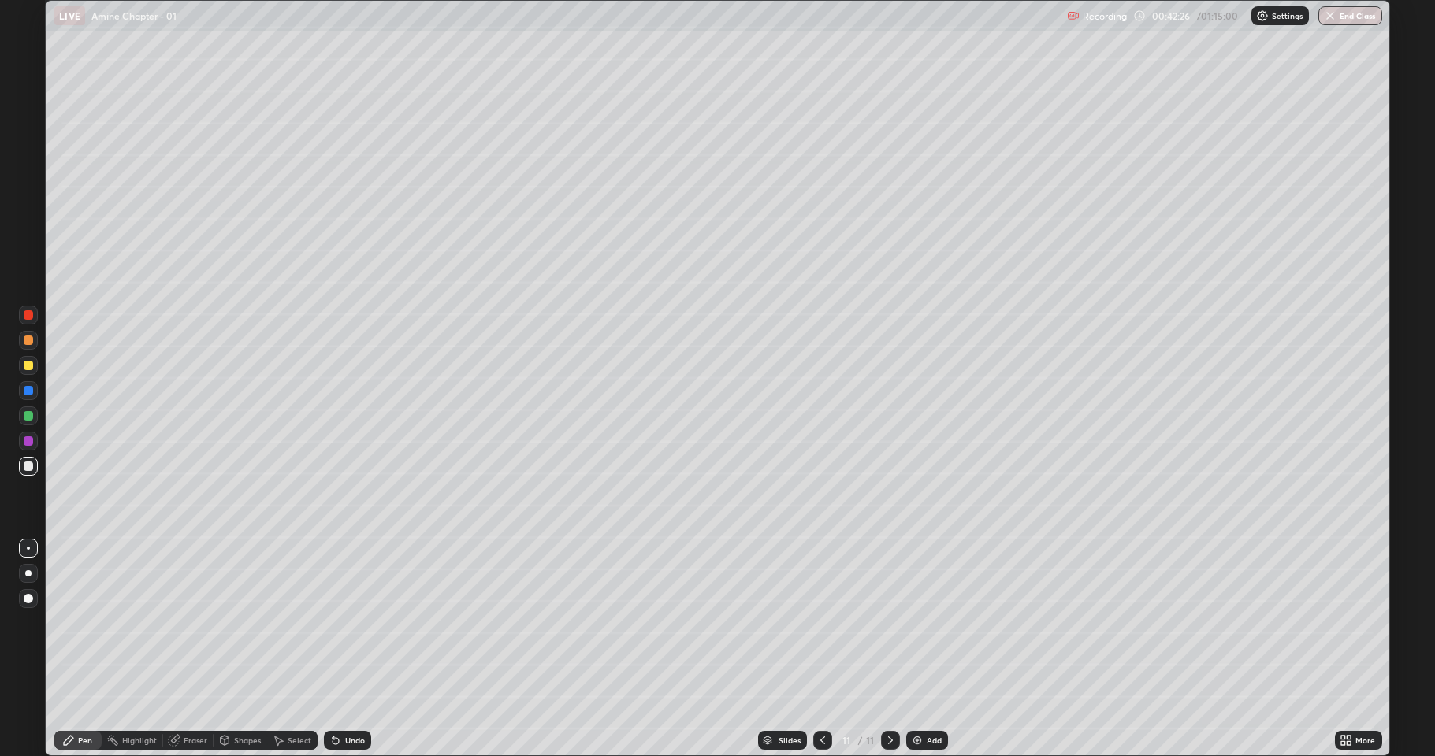
click at [28, 369] on div at bounding box center [28, 365] width 9 height 9
click at [32, 418] on div at bounding box center [28, 415] width 9 height 9
click at [35, 467] on div at bounding box center [28, 466] width 19 height 19
click at [25, 417] on div at bounding box center [28, 415] width 9 height 9
click at [28, 370] on div at bounding box center [28, 365] width 19 height 19
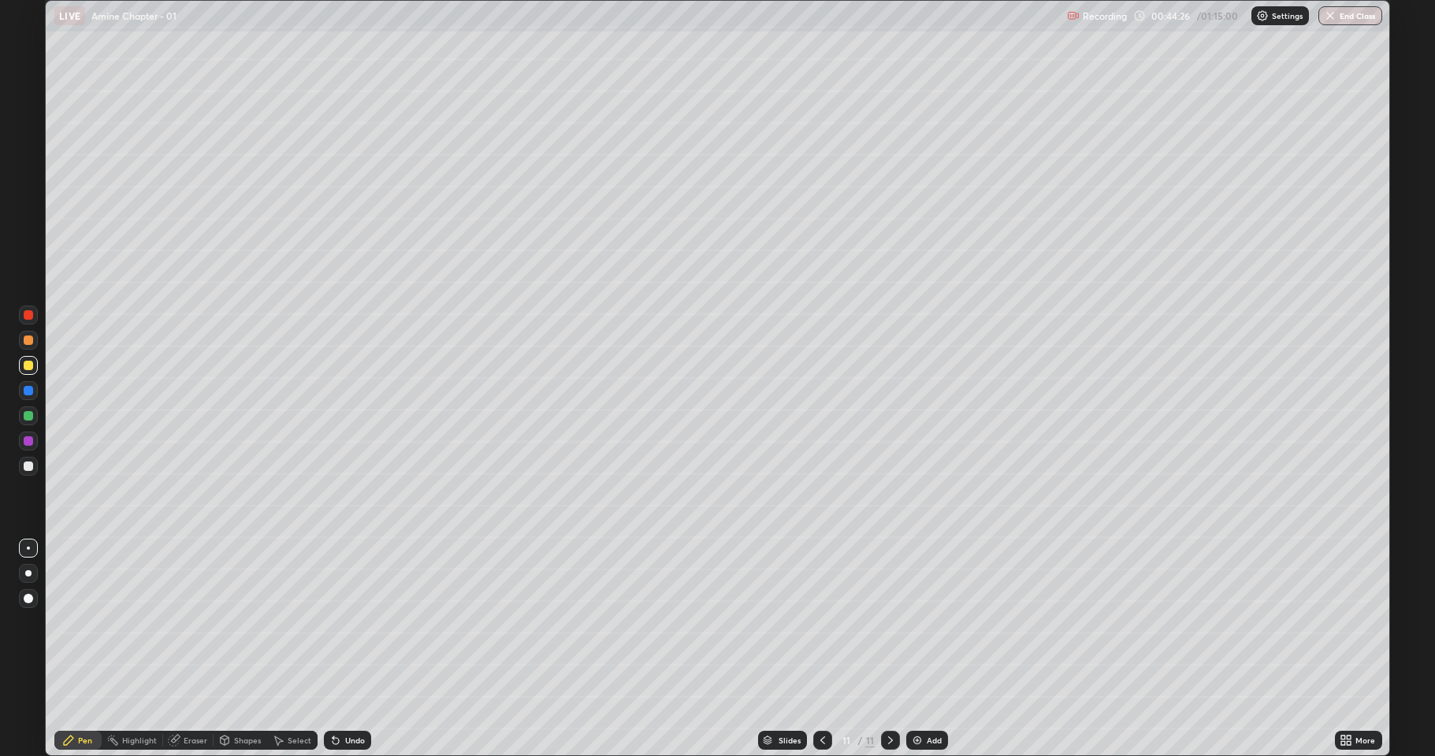
click at [28, 465] on div at bounding box center [28, 466] width 9 height 9
click at [25, 418] on div at bounding box center [28, 415] width 9 height 9
click at [28, 470] on div at bounding box center [28, 466] width 9 height 9
click at [30, 414] on div at bounding box center [28, 415] width 9 height 9
click at [24, 466] on div at bounding box center [28, 466] width 9 height 9
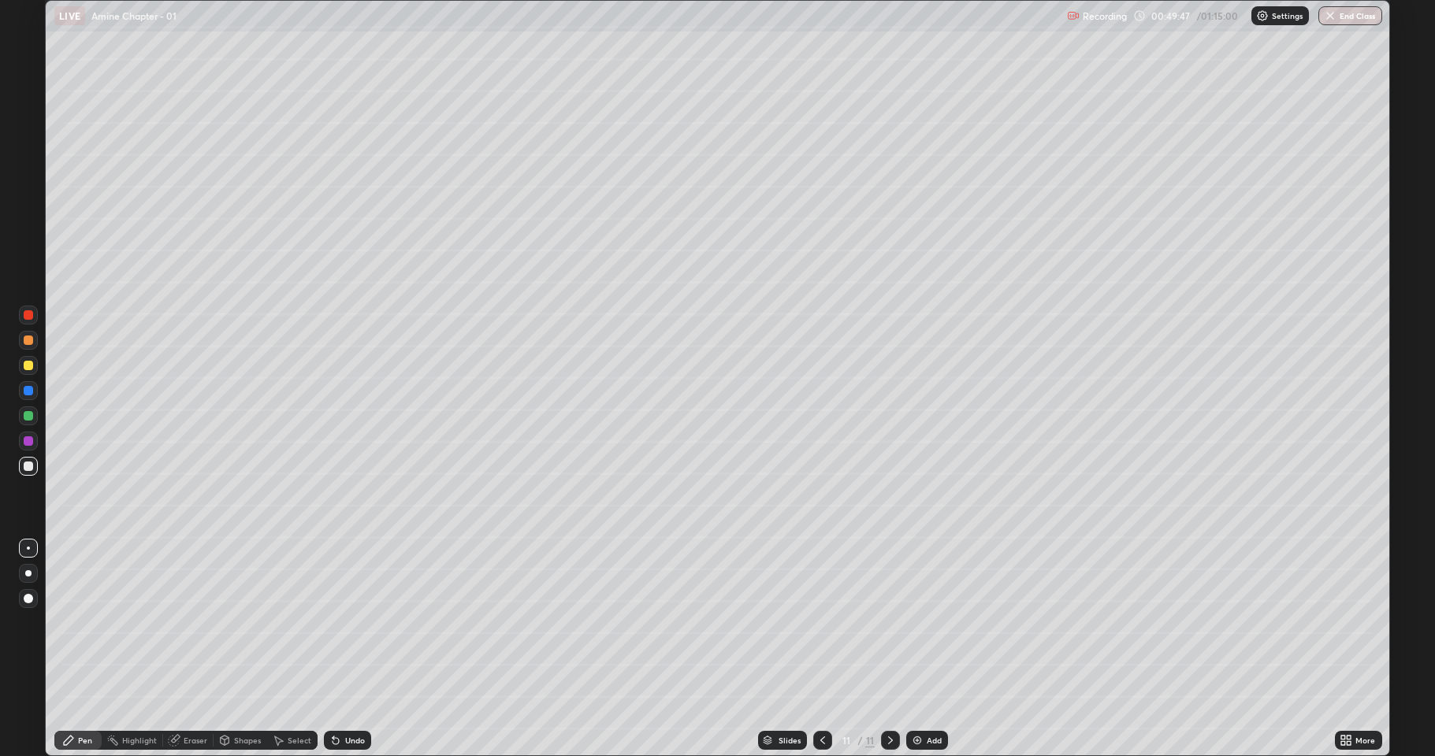
click at [916, 622] on img at bounding box center [917, 740] width 13 height 13
click at [32, 366] on div at bounding box center [28, 365] width 9 height 9
click at [29, 459] on div at bounding box center [28, 466] width 19 height 19
click at [25, 372] on div at bounding box center [28, 365] width 19 height 19
click at [31, 443] on div at bounding box center [28, 440] width 9 height 9
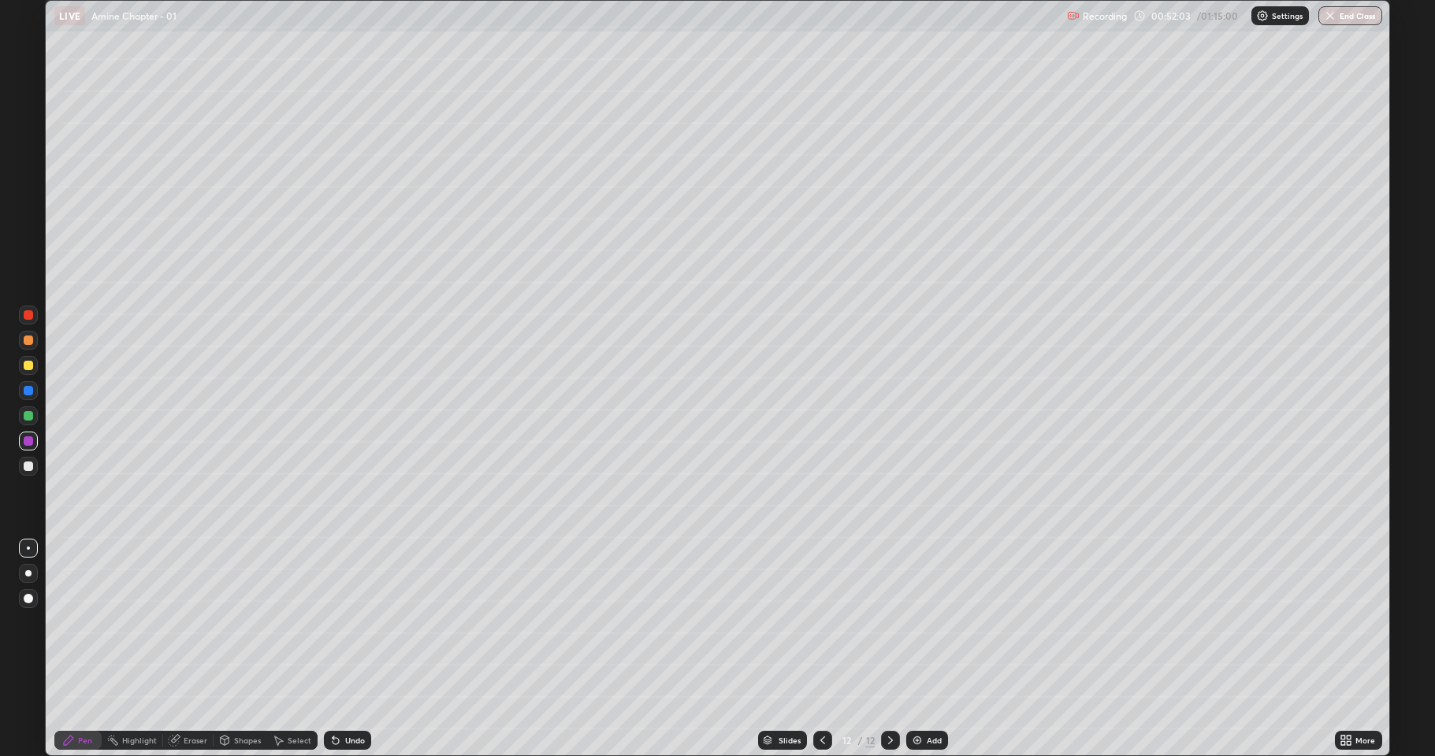
click at [338, 622] on icon at bounding box center [335, 740] width 13 height 13
click at [342, 622] on div "Undo" at bounding box center [344, 741] width 54 height 32
click at [90, 622] on div "Pen" at bounding box center [77, 740] width 47 height 19
click at [28, 470] on div at bounding box center [28, 466] width 9 height 9
click at [912, 622] on img at bounding box center [917, 740] width 13 height 13
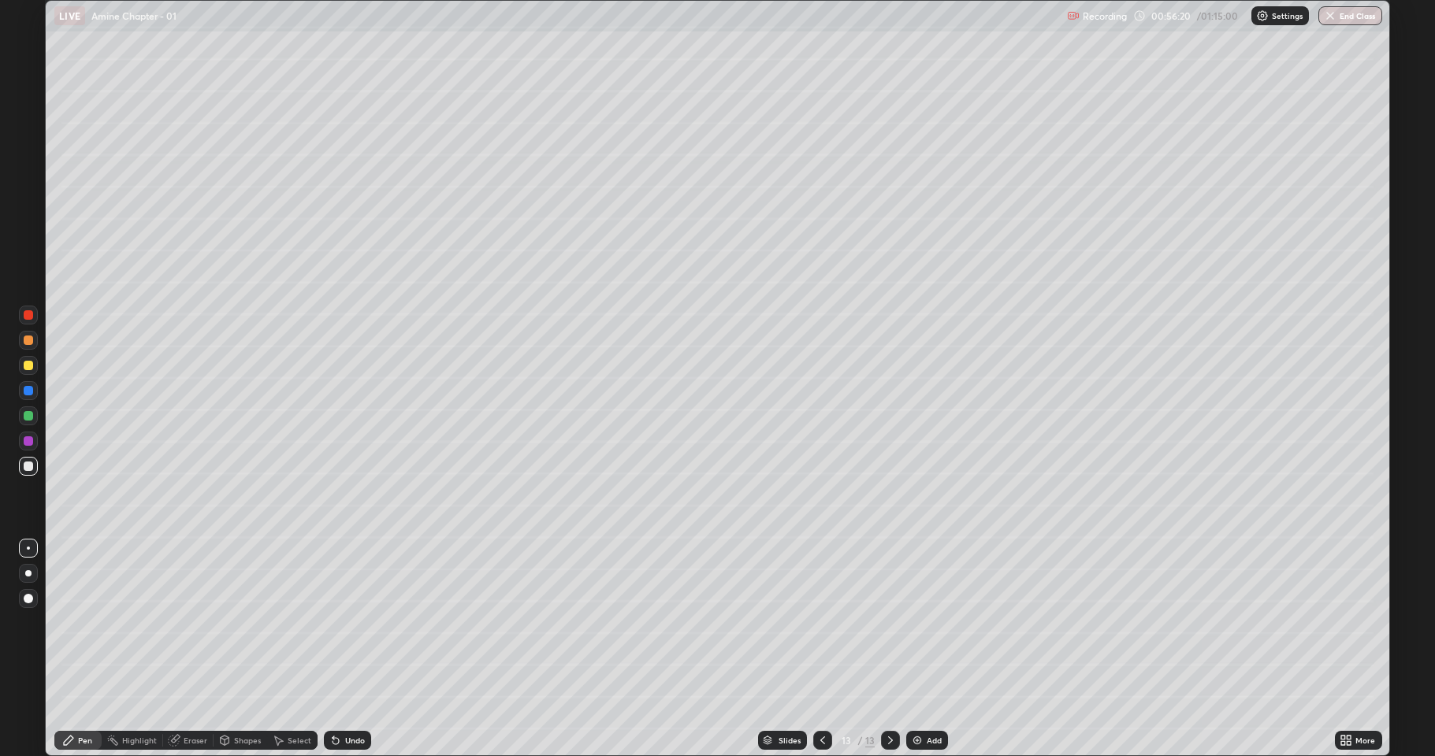
click at [28, 370] on div at bounding box center [28, 365] width 19 height 19
click at [25, 466] on div at bounding box center [28, 466] width 9 height 9
click at [26, 368] on div at bounding box center [28, 365] width 9 height 9
click at [28, 469] on div at bounding box center [28, 466] width 9 height 9
click at [32, 416] on div at bounding box center [28, 415] width 9 height 9
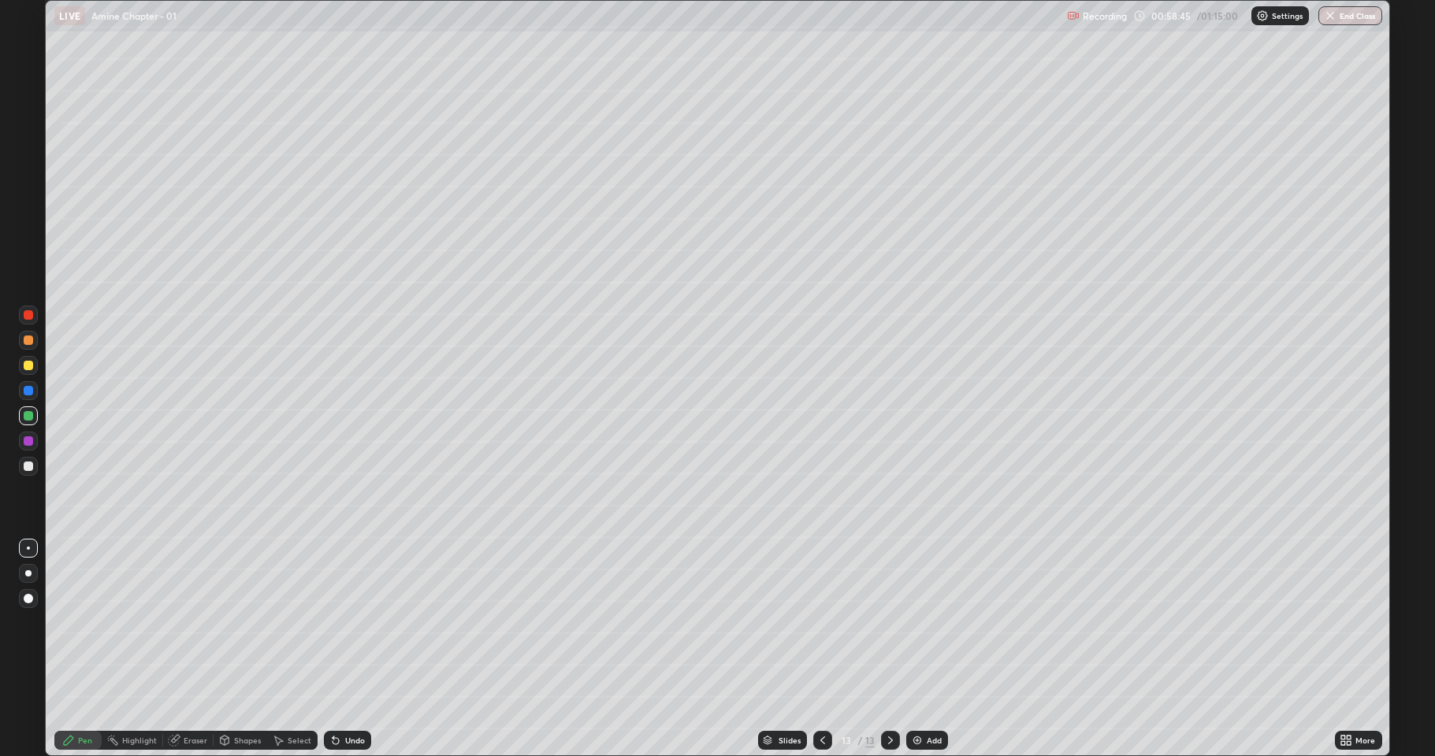
click at [29, 466] on div at bounding box center [28, 466] width 9 height 9
click at [26, 467] on div at bounding box center [28, 466] width 9 height 9
click at [24, 371] on div at bounding box center [28, 365] width 19 height 19
click at [192, 622] on div "Eraser" at bounding box center [188, 740] width 50 height 19
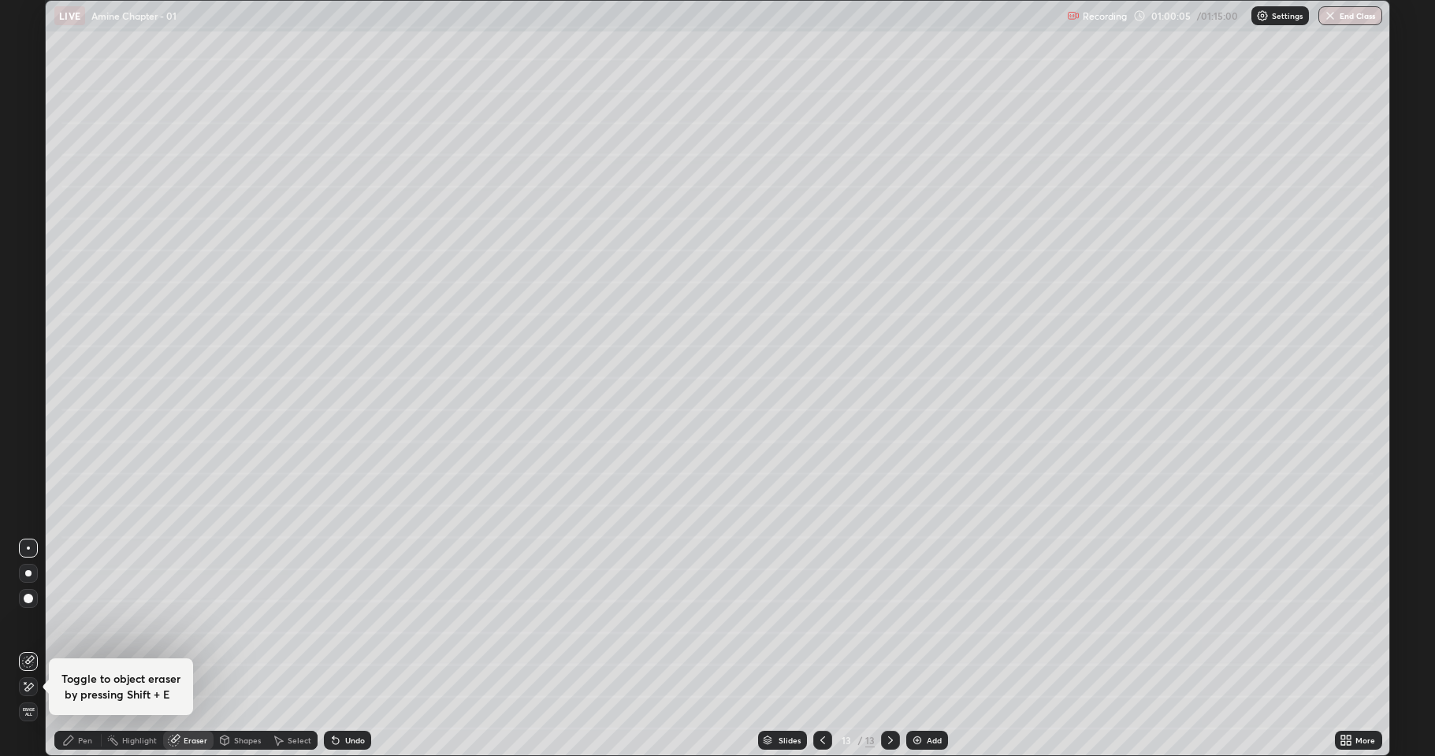
click at [84, 622] on div "Pen" at bounding box center [77, 741] width 47 height 32
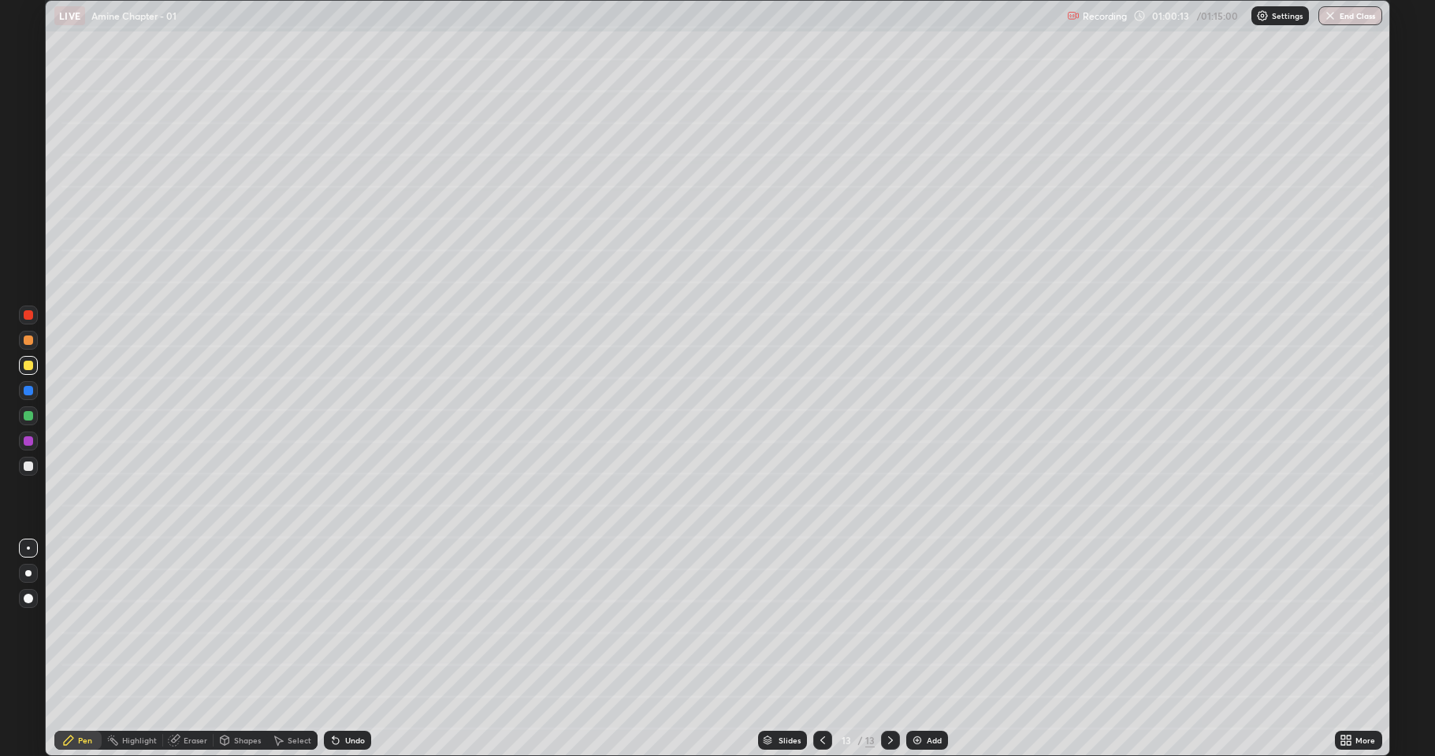
click at [191, 622] on div "Eraser" at bounding box center [196, 741] width 24 height 8
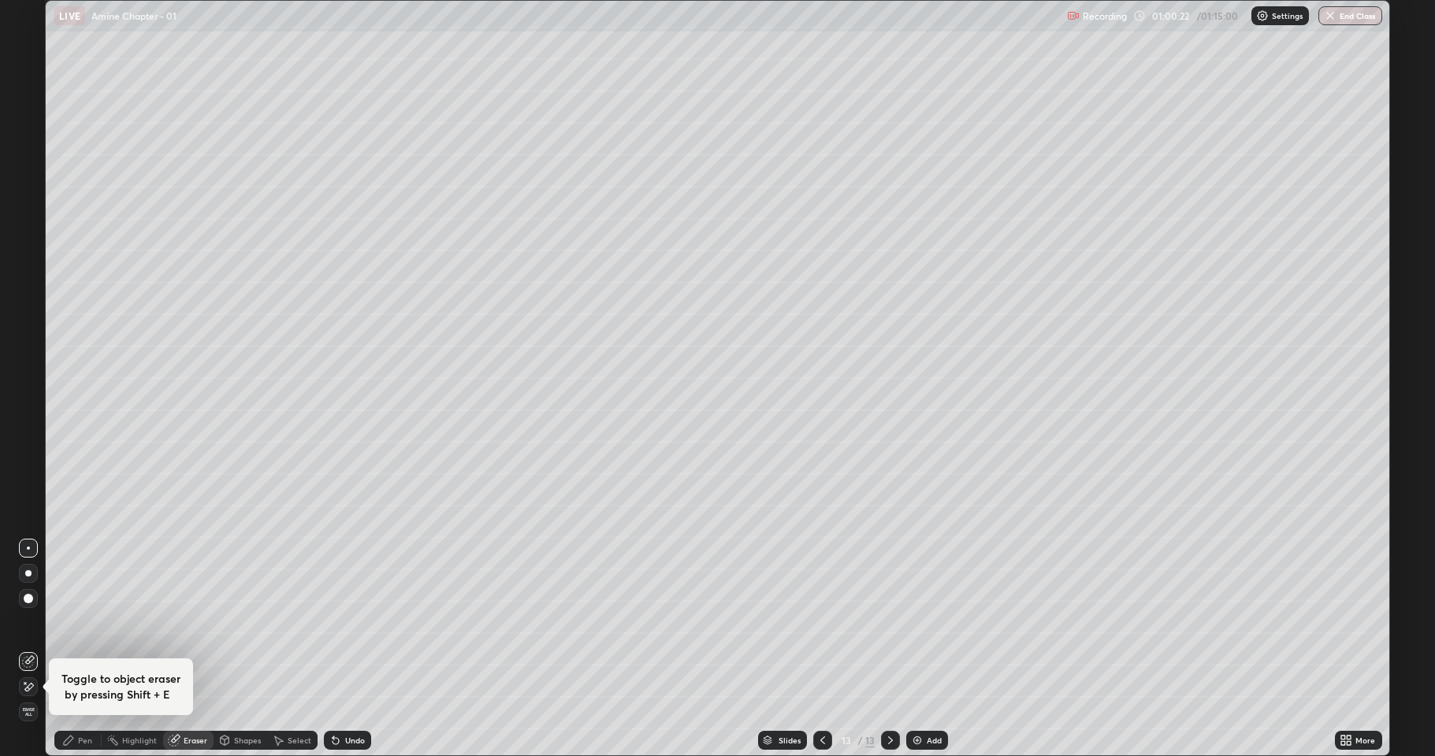
click at [81, 622] on div "Pen" at bounding box center [85, 741] width 14 height 8
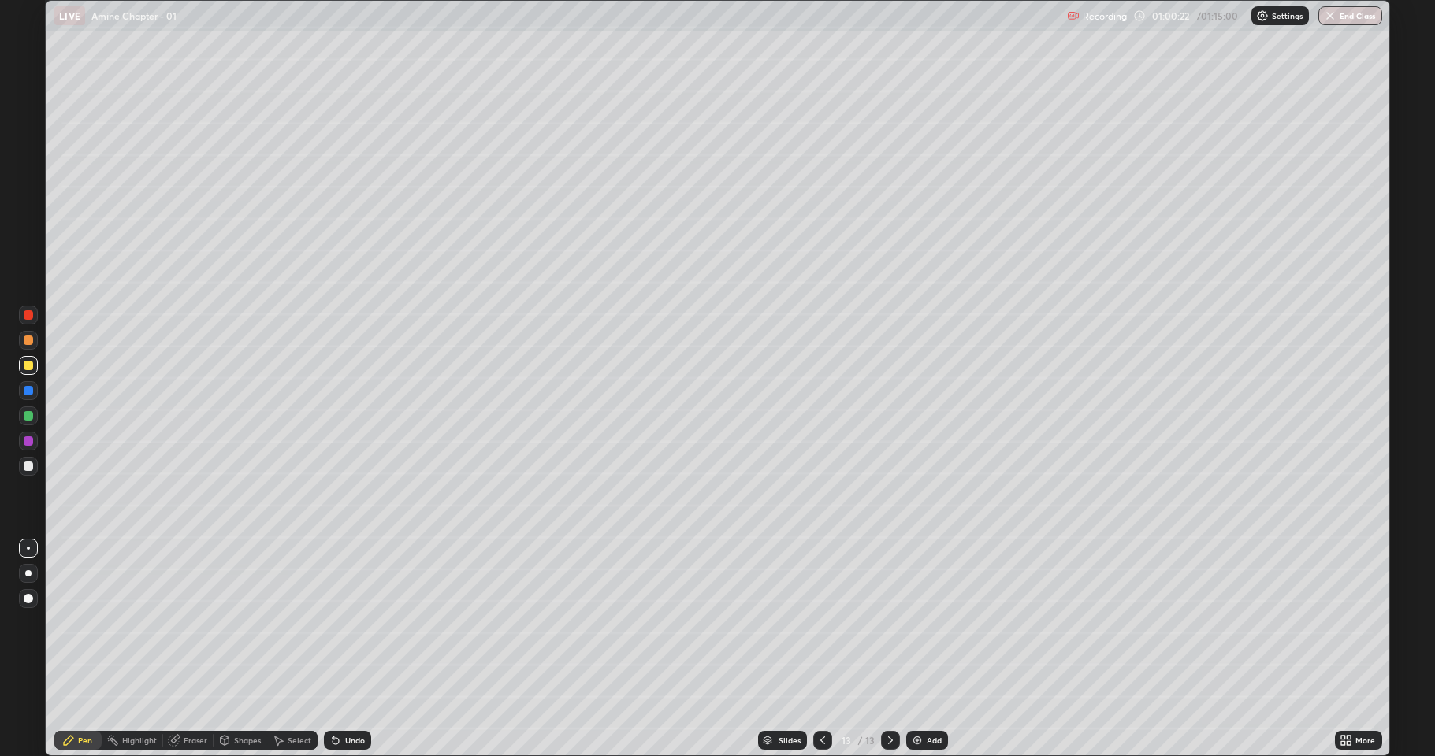
click at [26, 447] on div at bounding box center [28, 441] width 19 height 19
click at [914, 622] on img at bounding box center [917, 740] width 13 height 13
click at [32, 370] on div at bounding box center [28, 365] width 19 height 19
click at [31, 466] on div at bounding box center [28, 466] width 9 height 9
click at [356, 622] on div "Undo" at bounding box center [355, 741] width 20 height 8
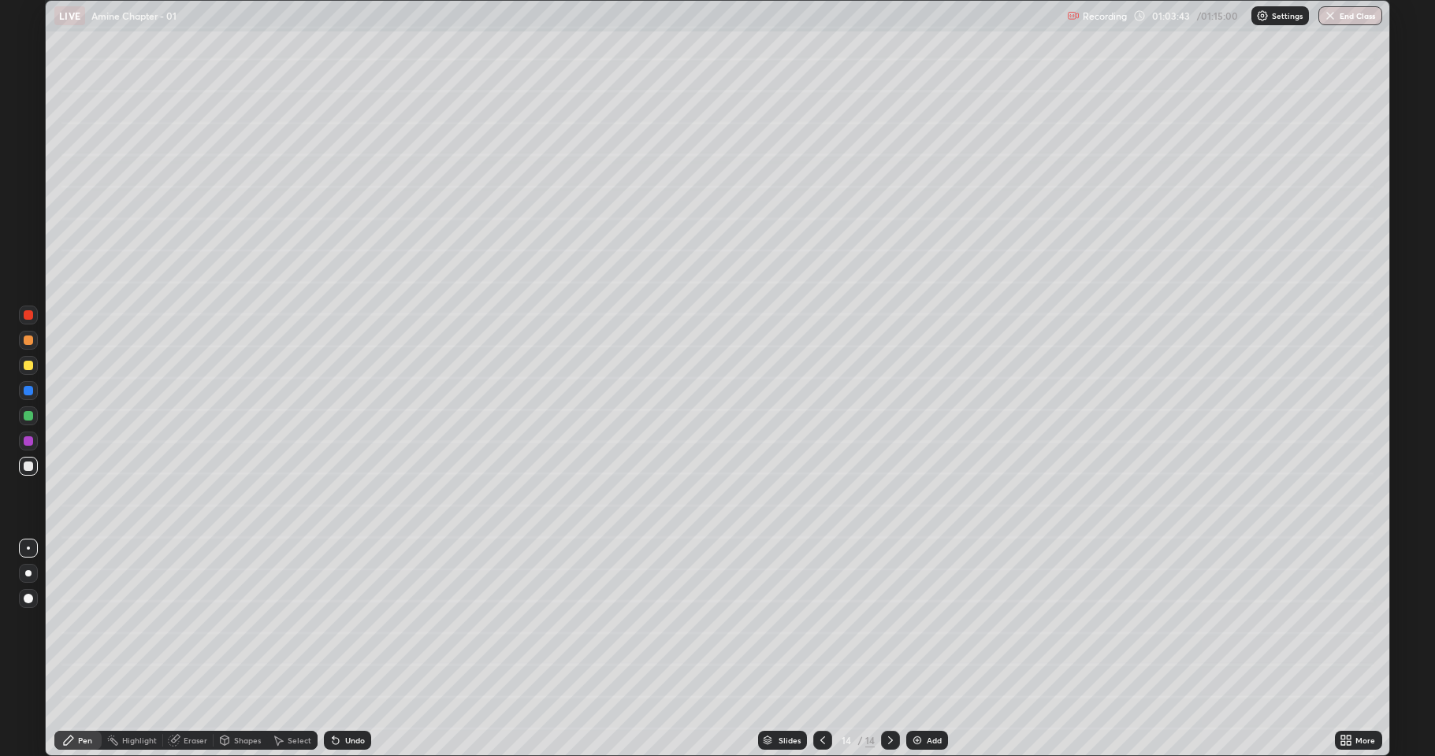
click at [361, 622] on div "Undo" at bounding box center [347, 740] width 47 height 19
click at [29, 418] on div at bounding box center [28, 415] width 9 height 9
click at [32, 468] on div at bounding box center [28, 466] width 9 height 9
click at [28, 369] on div at bounding box center [28, 365] width 9 height 9
click at [1346, 21] on button "End Class" at bounding box center [1350, 15] width 64 height 19
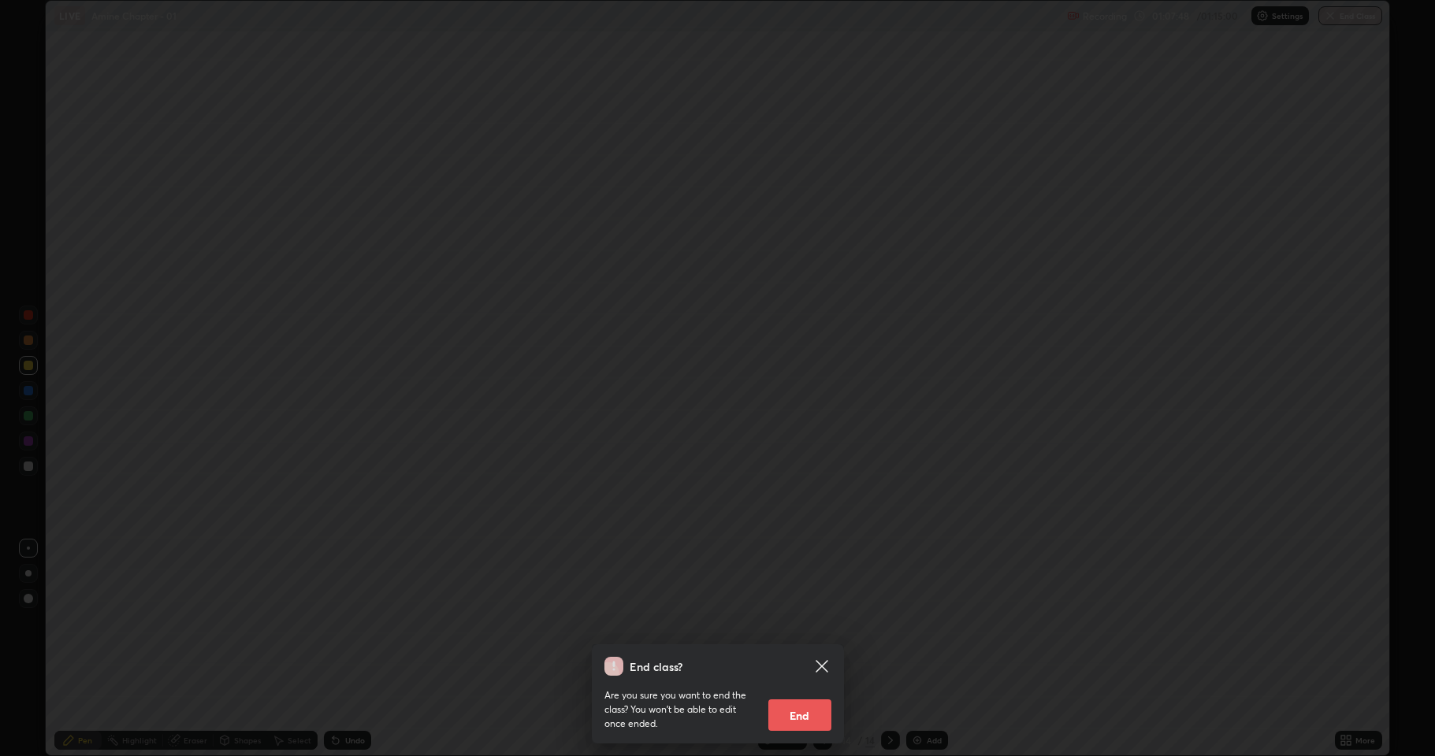
click at [946, 622] on div "End class? Are you sure you want to end the class? You won’t be able to edit on…" at bounding box center [717, 378] width 1435 height 756
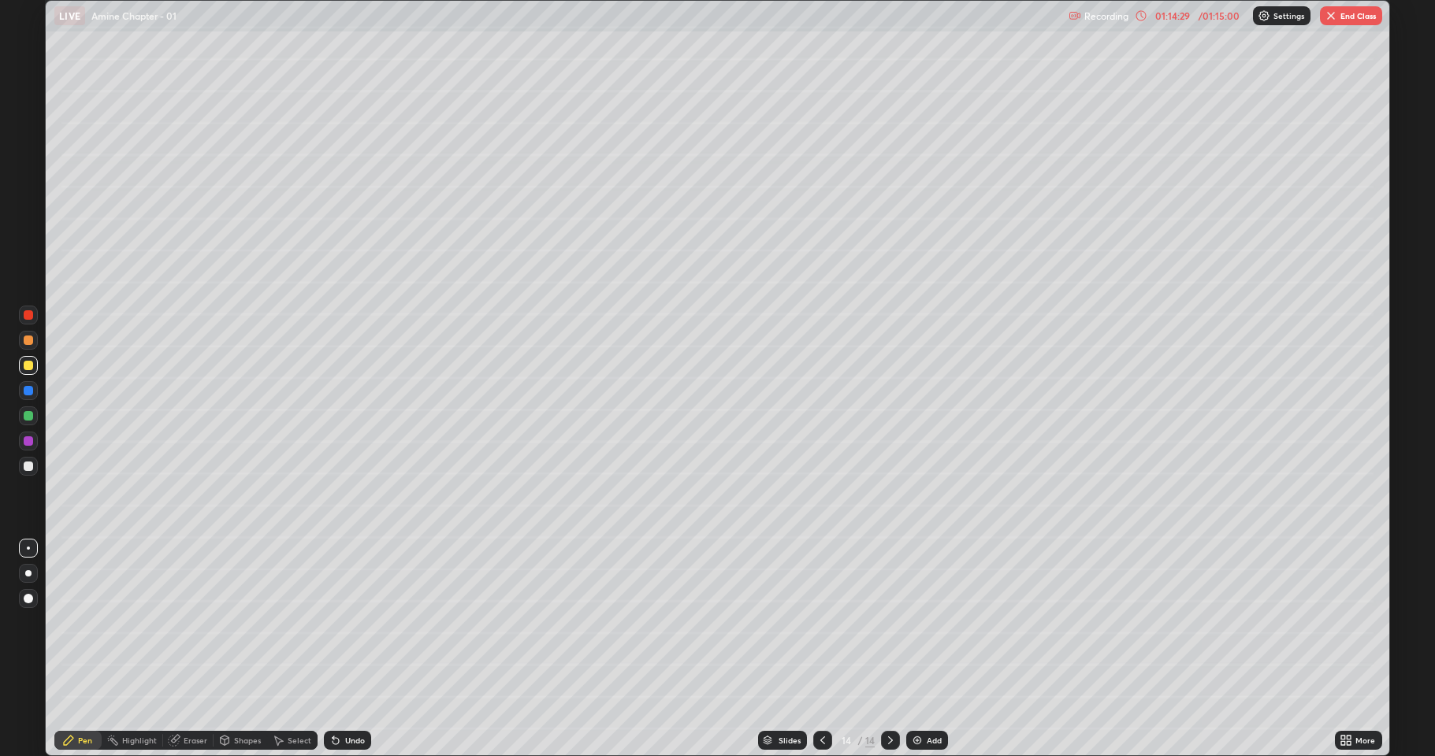
click at [1348, 18] on button "End Class" at bounding box center [1351, 15] width 62 height 19
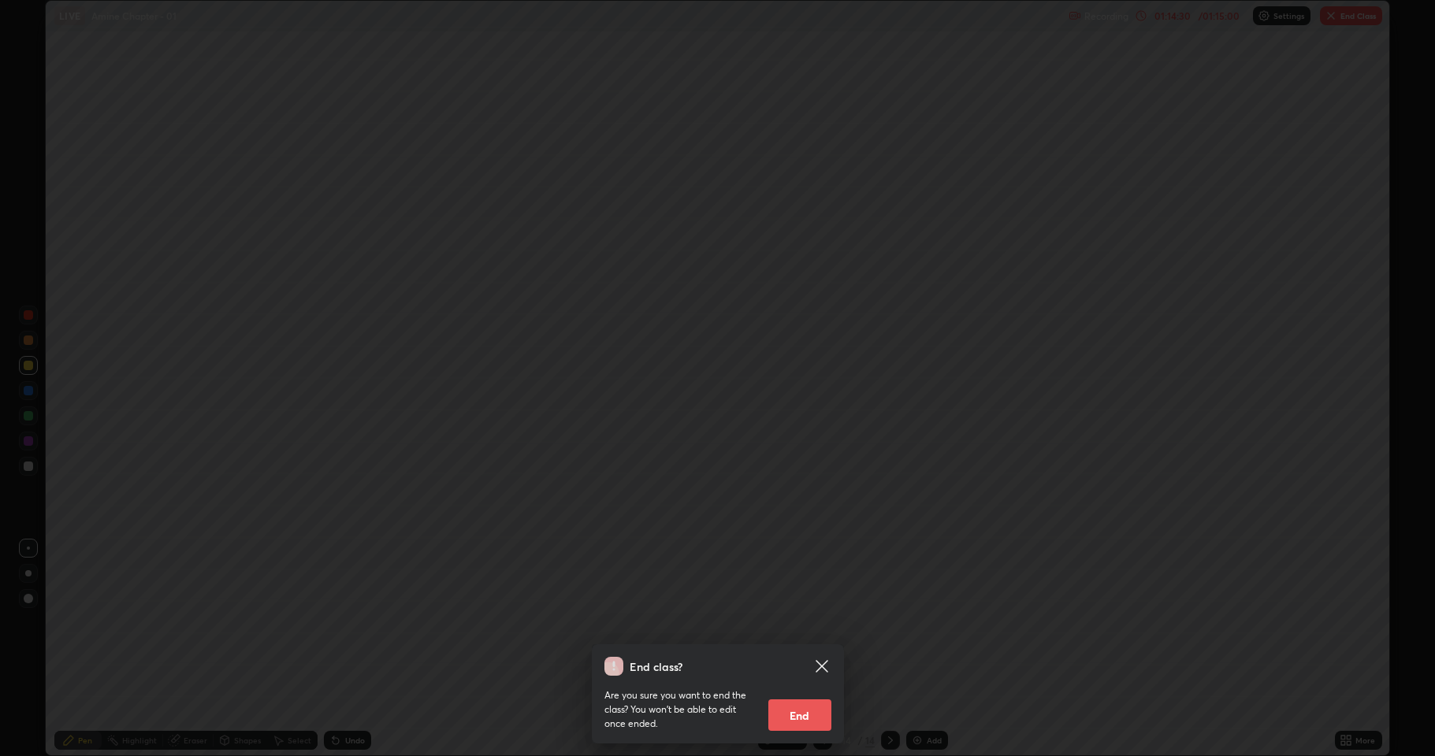
click at [804, 622] on button "End" at bounding box center [799, 716] width 63 height 32
